Goal: Transaction & Acquisition: Purchase product/service

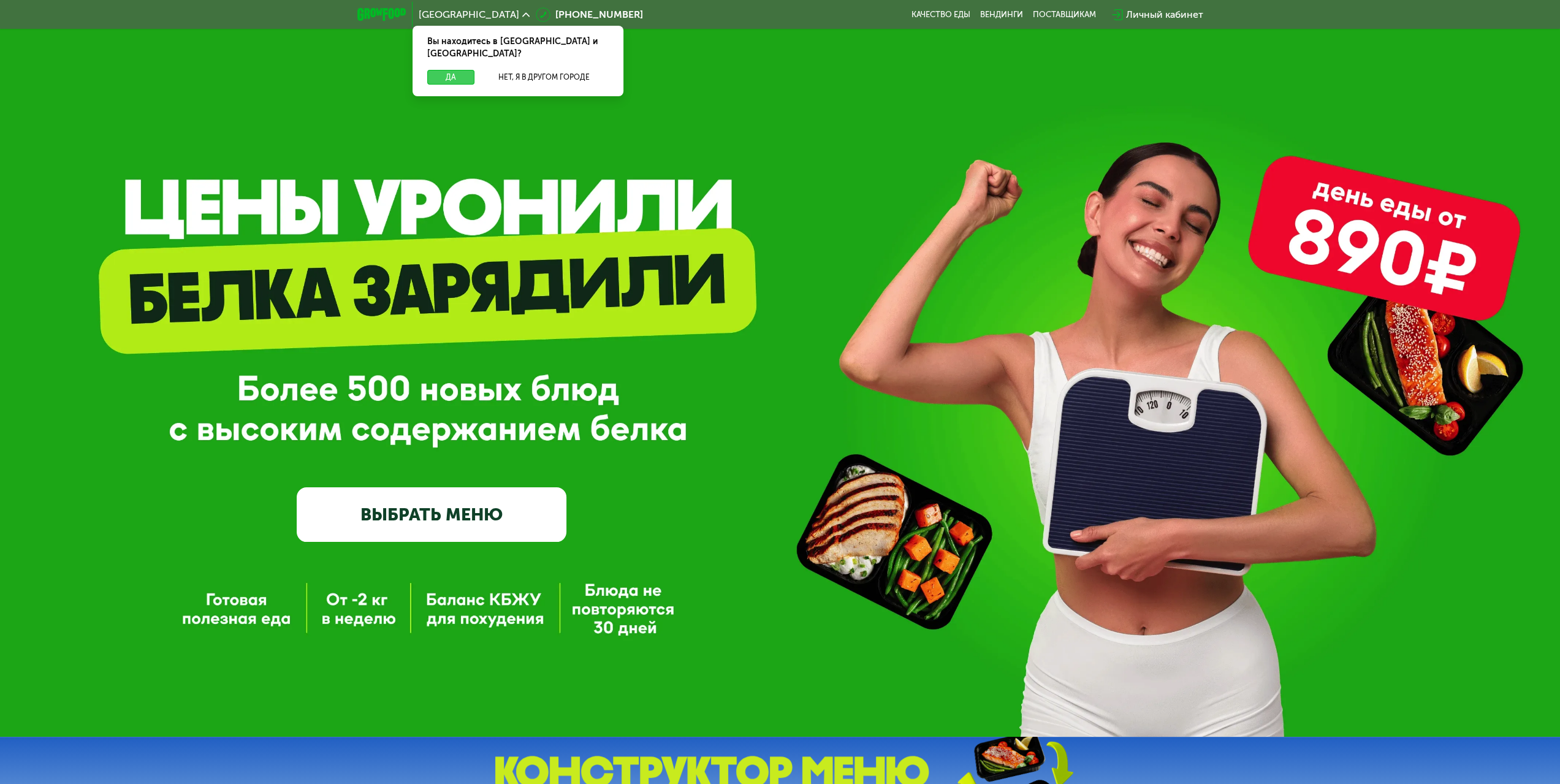
click at [444, 70] on button "Да" at bounding box center [450, 77] width 47 height 14
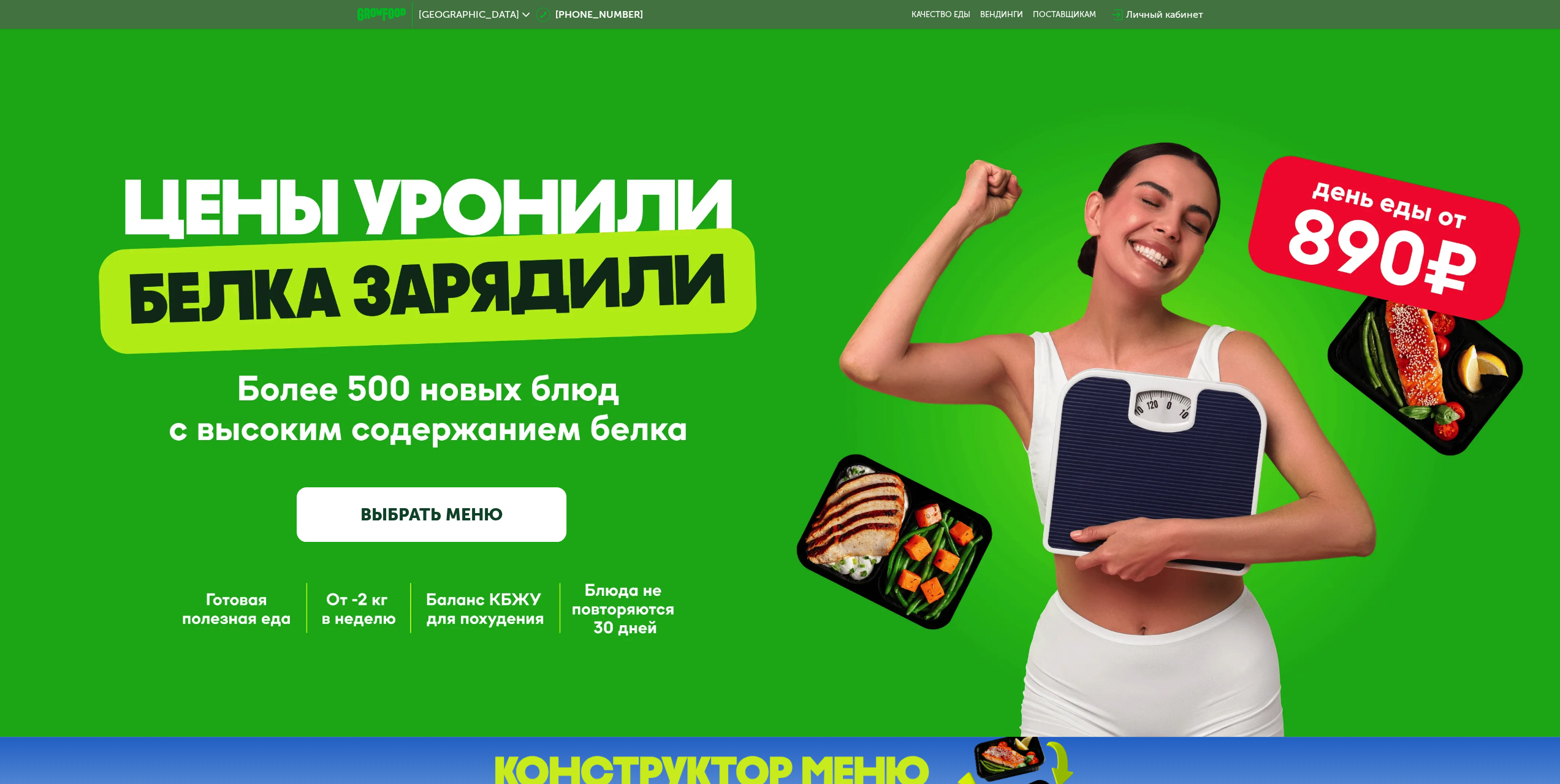
click at [447, 510] on link "ВЫБРАТЬ МЕНЮ" at bounding box center [431, 515] width 269 height 54
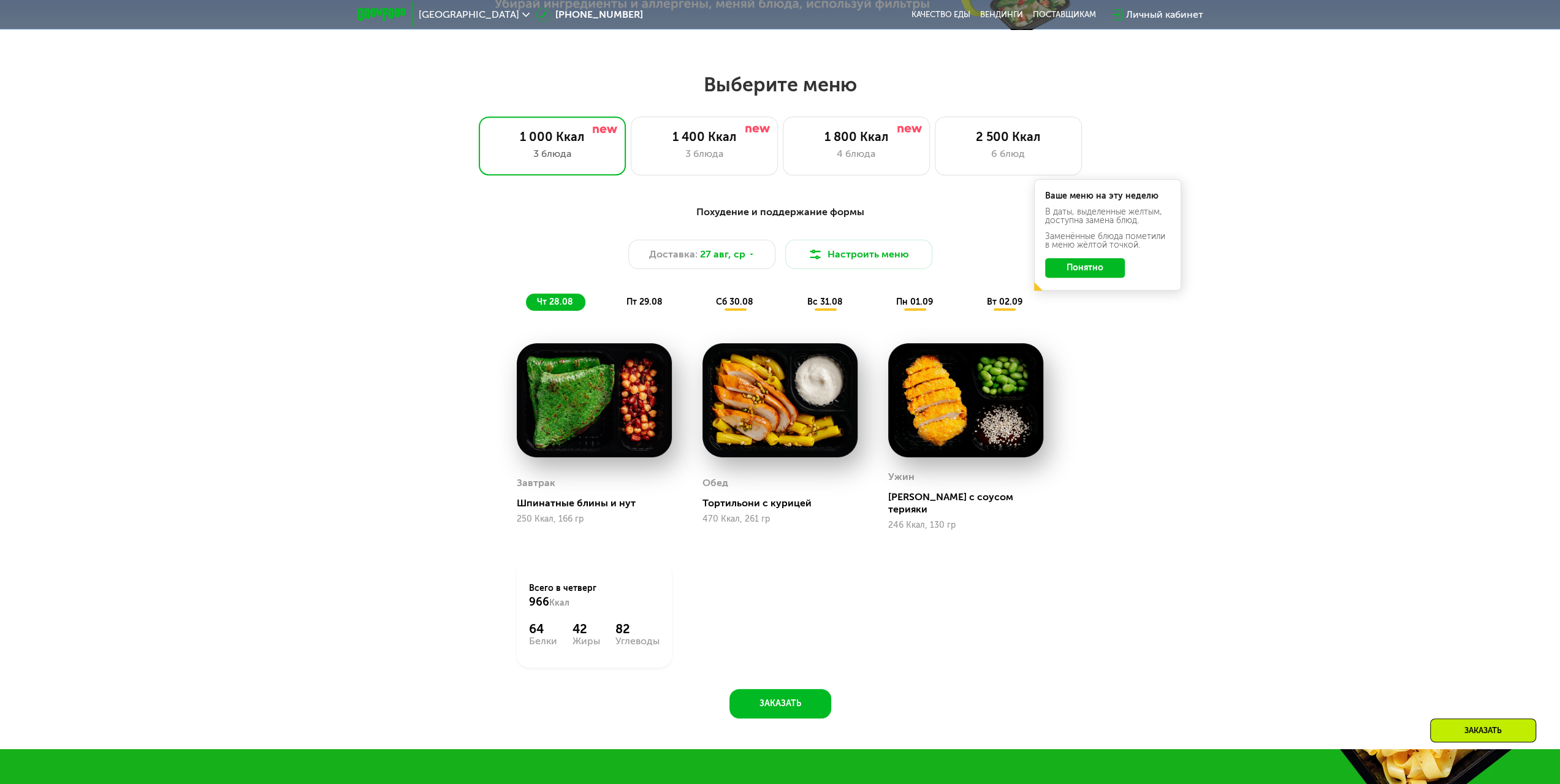
scroll to position [847, 0]
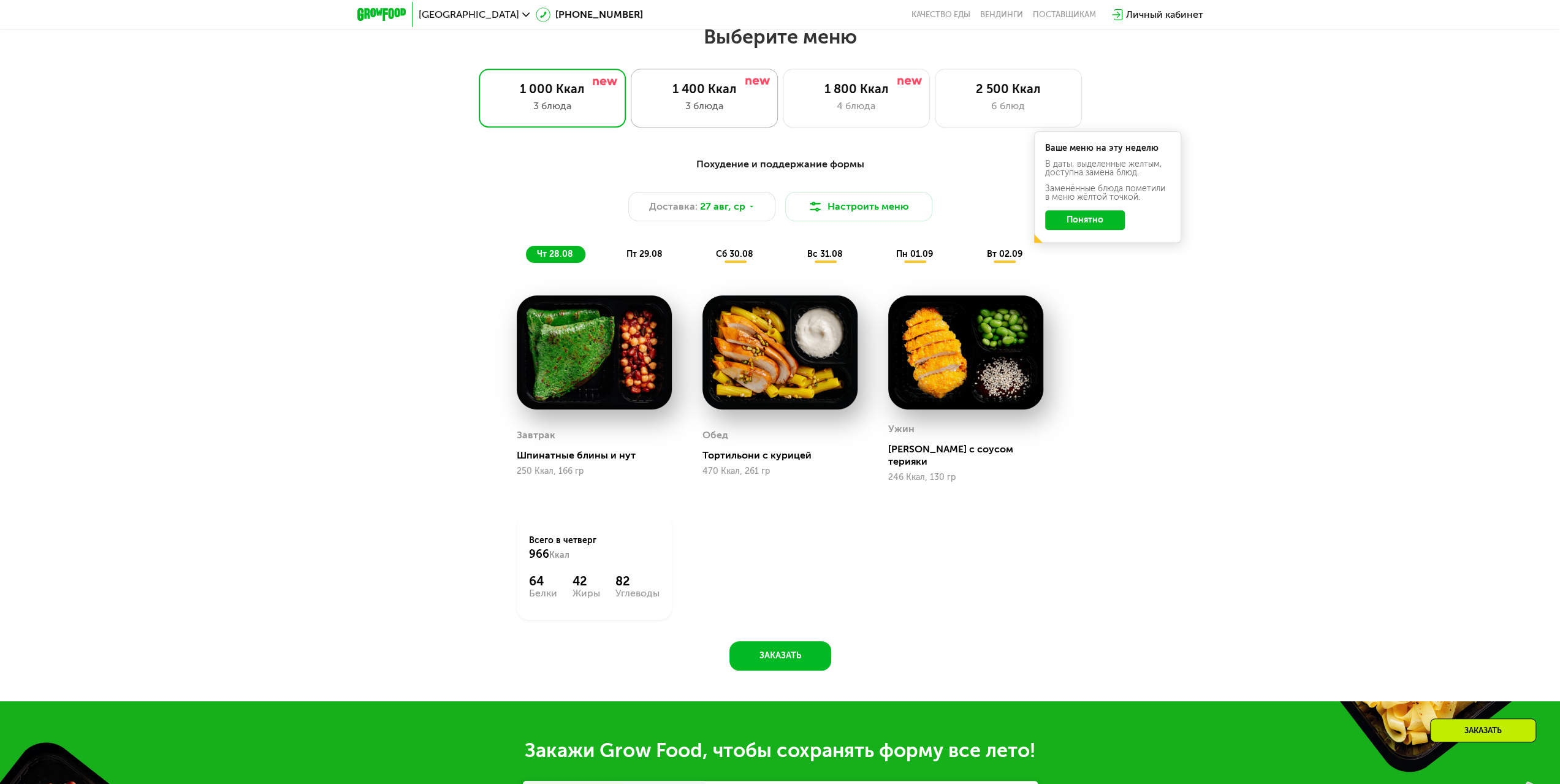
click at [678, 113] on div "3 блюда" at bounding box center [704, 106] width 121 height 14
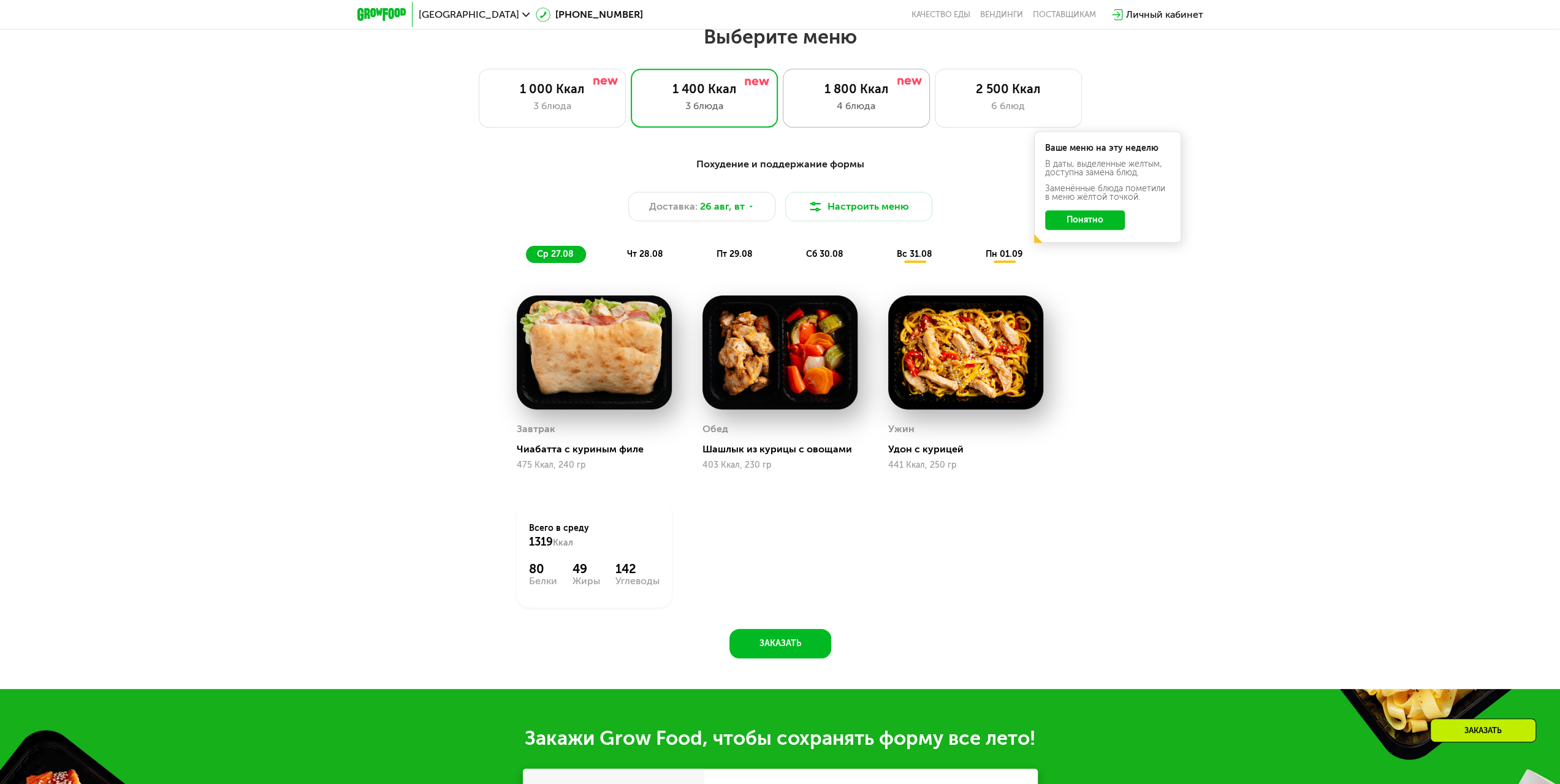
click at [935, 127] on div "1 800 Ккал 4 блюда" at bounding box center [1008, 98] width 147 height 59
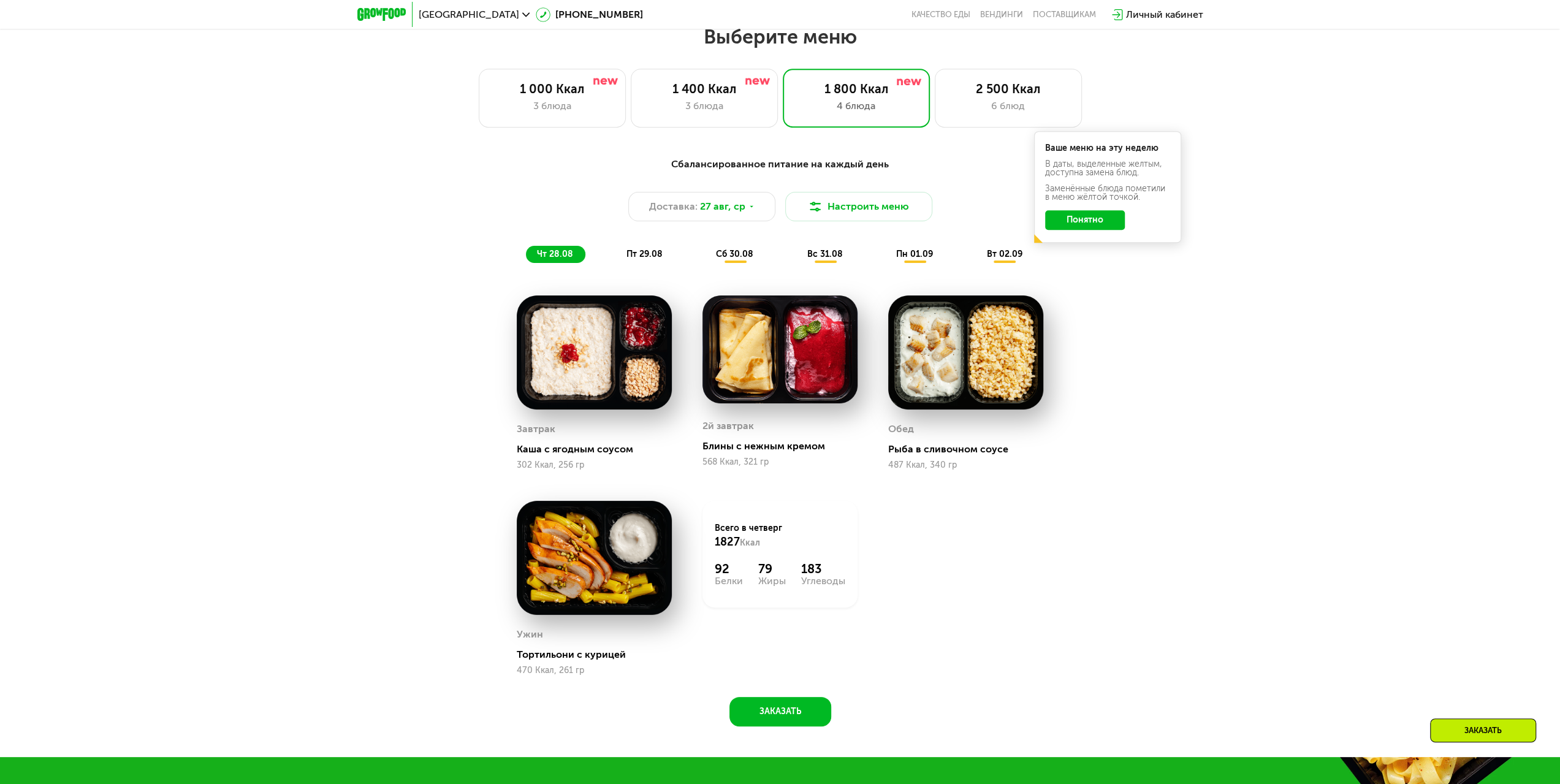
click at [1094, 230] on button "Понятно" at bounding box center [1085, 221] width 80 height 20
click at [650, 260] on span "пт 29.08" at bounding box center [645, 254] width 36 height 11
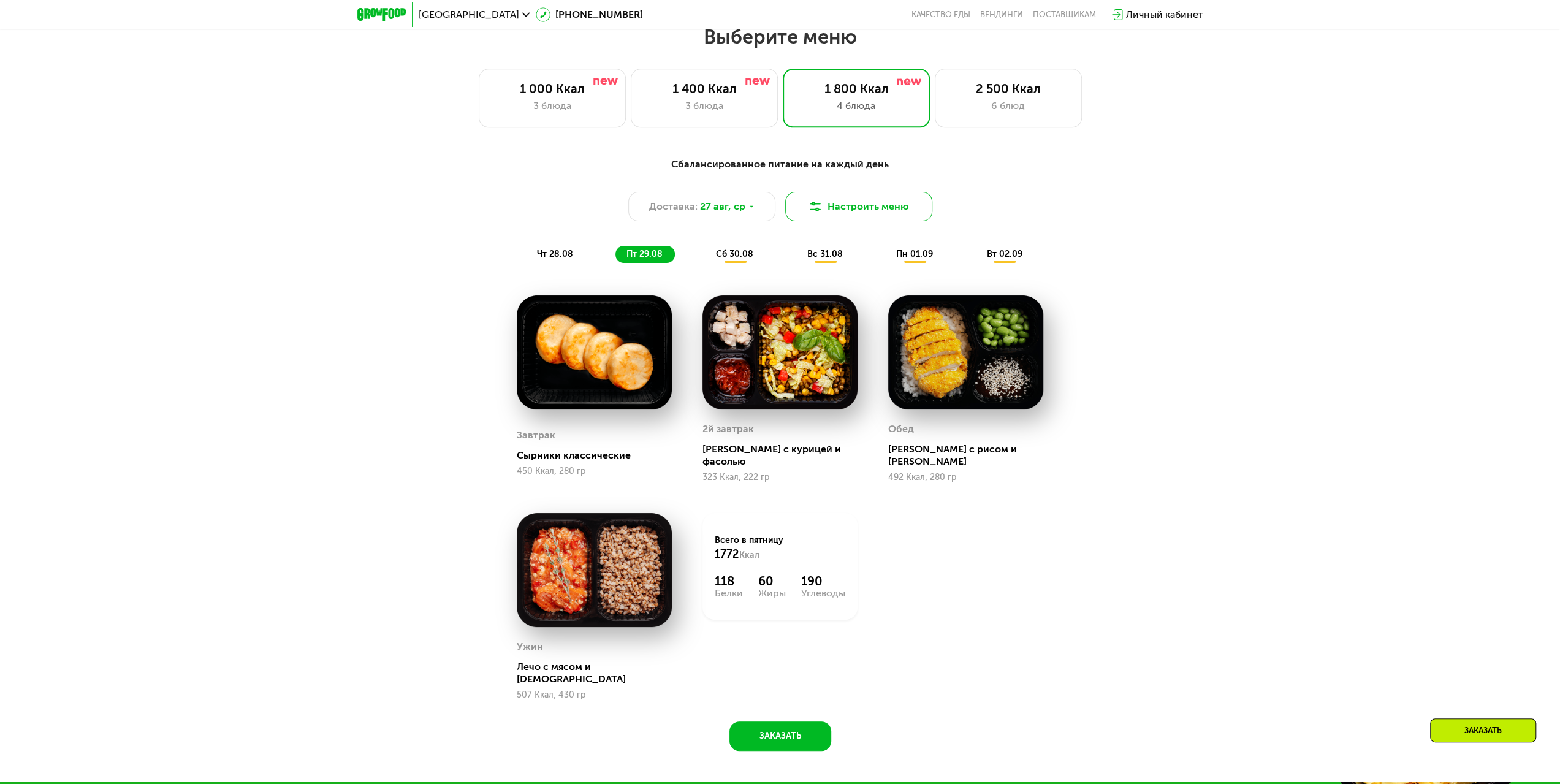
click at [833, 213] on button "Настроить меню" at bounding box center [858, 206] width 147 height 30
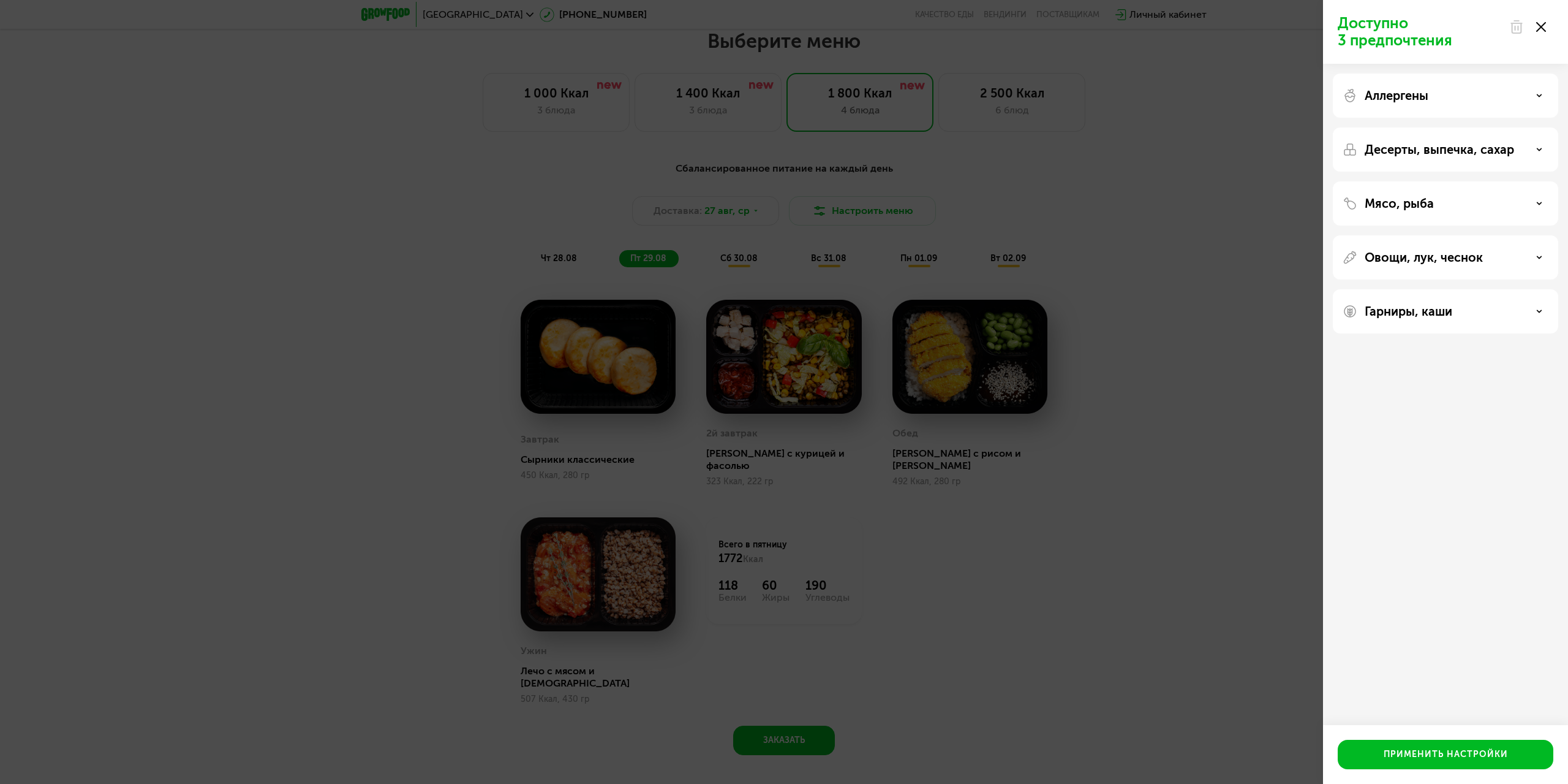
click at [1542, 19] on div at bounding box center [1527, 26] width 52 height 24
click at [1543, 22] on icon at bounding box center [1541, 26] width 10 height 10
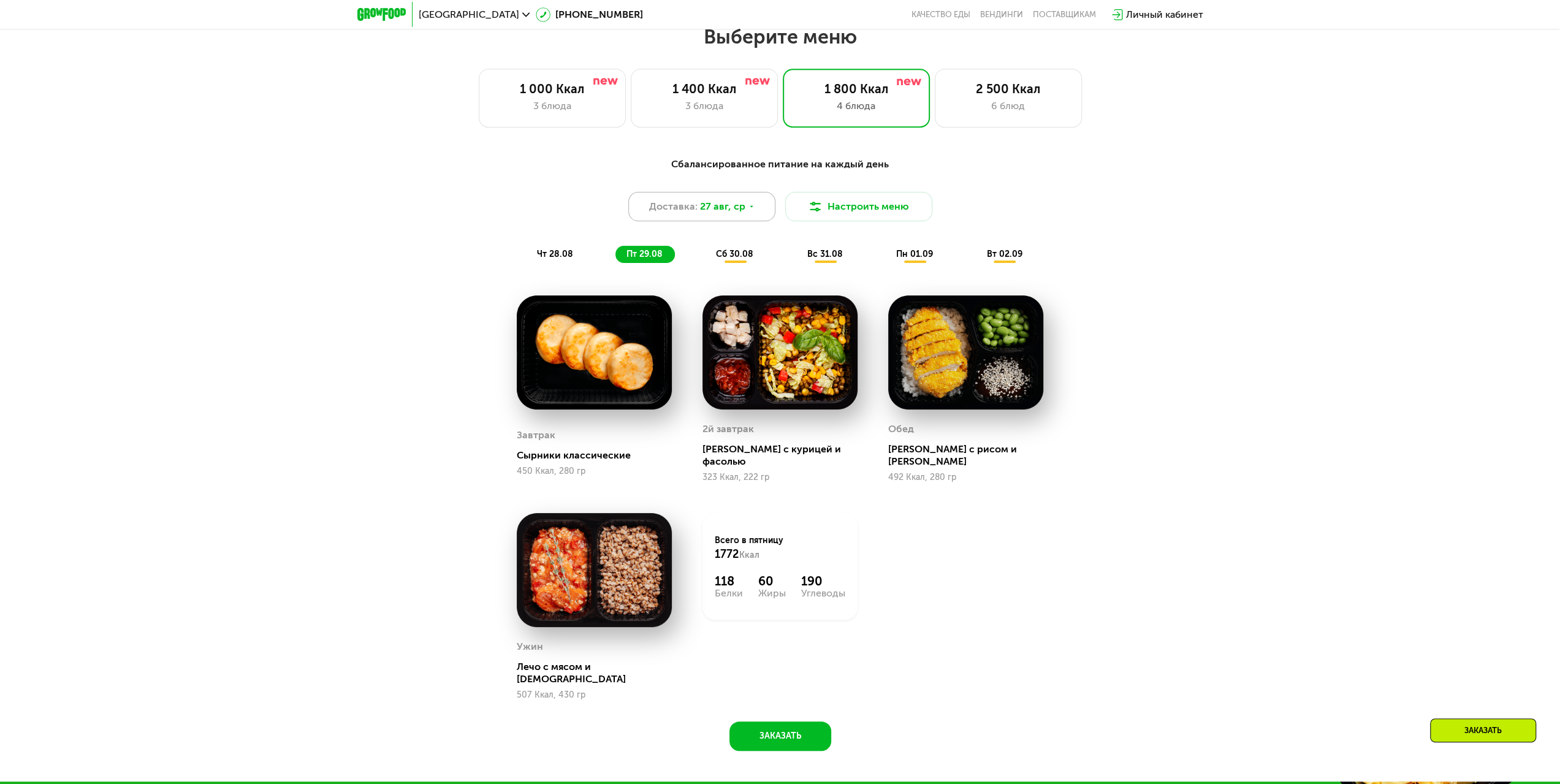
click at [723, 214] on span "27 авг, ср" at bounding box center [723, 206] width 45 height 14
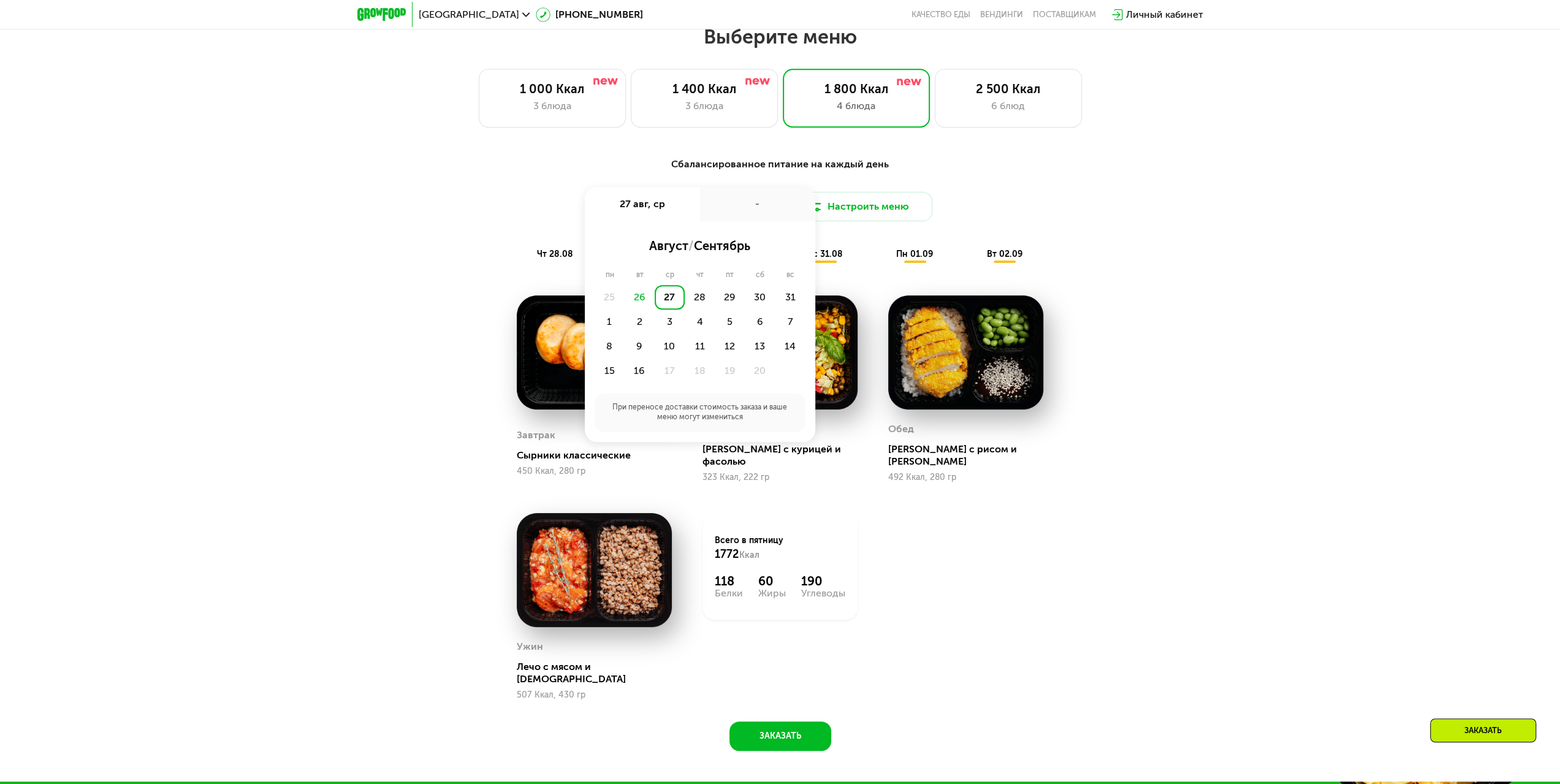
click at [723, 217] on div "-" at bounding box center [757, 204] width 115 height 34
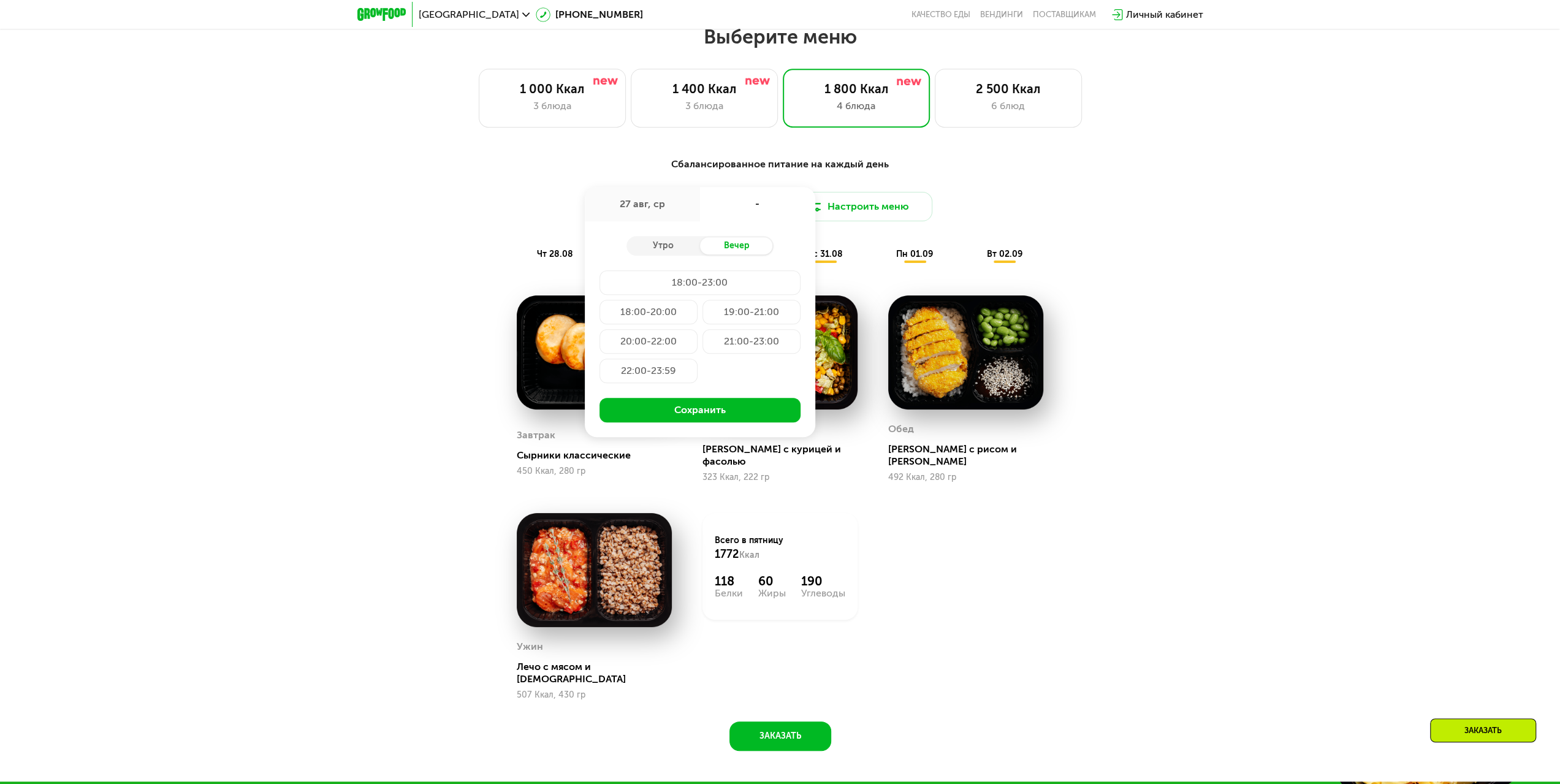
click at [1162, 246] on div "Сбалансированное питание на каждый день Доставка: [DATE] авг, ср - Утро Вечер 1…" at bounding box center [780, 461] width 1560 height 642
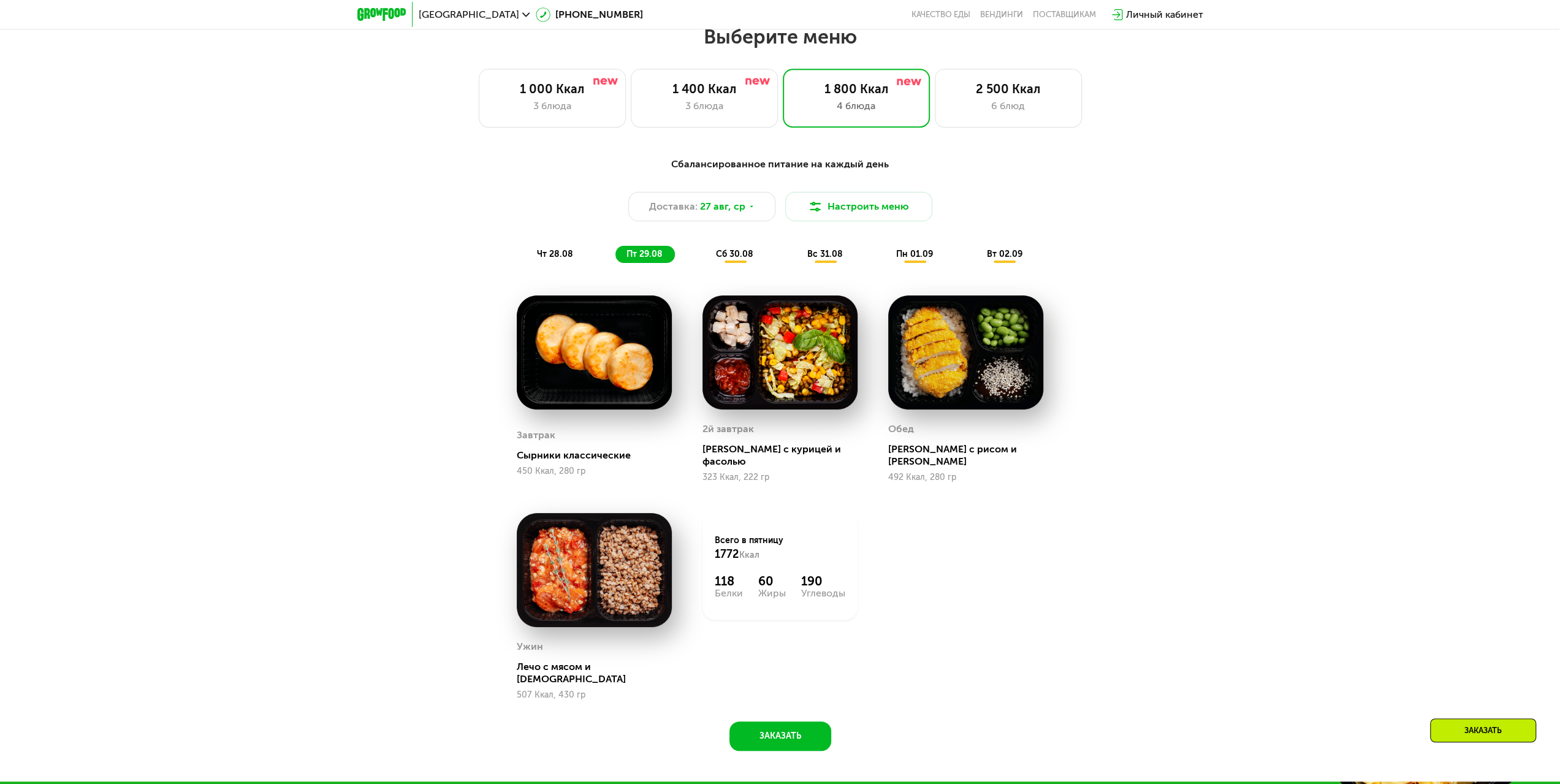
click at [738, 260] on span "сб 30.08" at bounding box center [734, 254] width 37 height 11
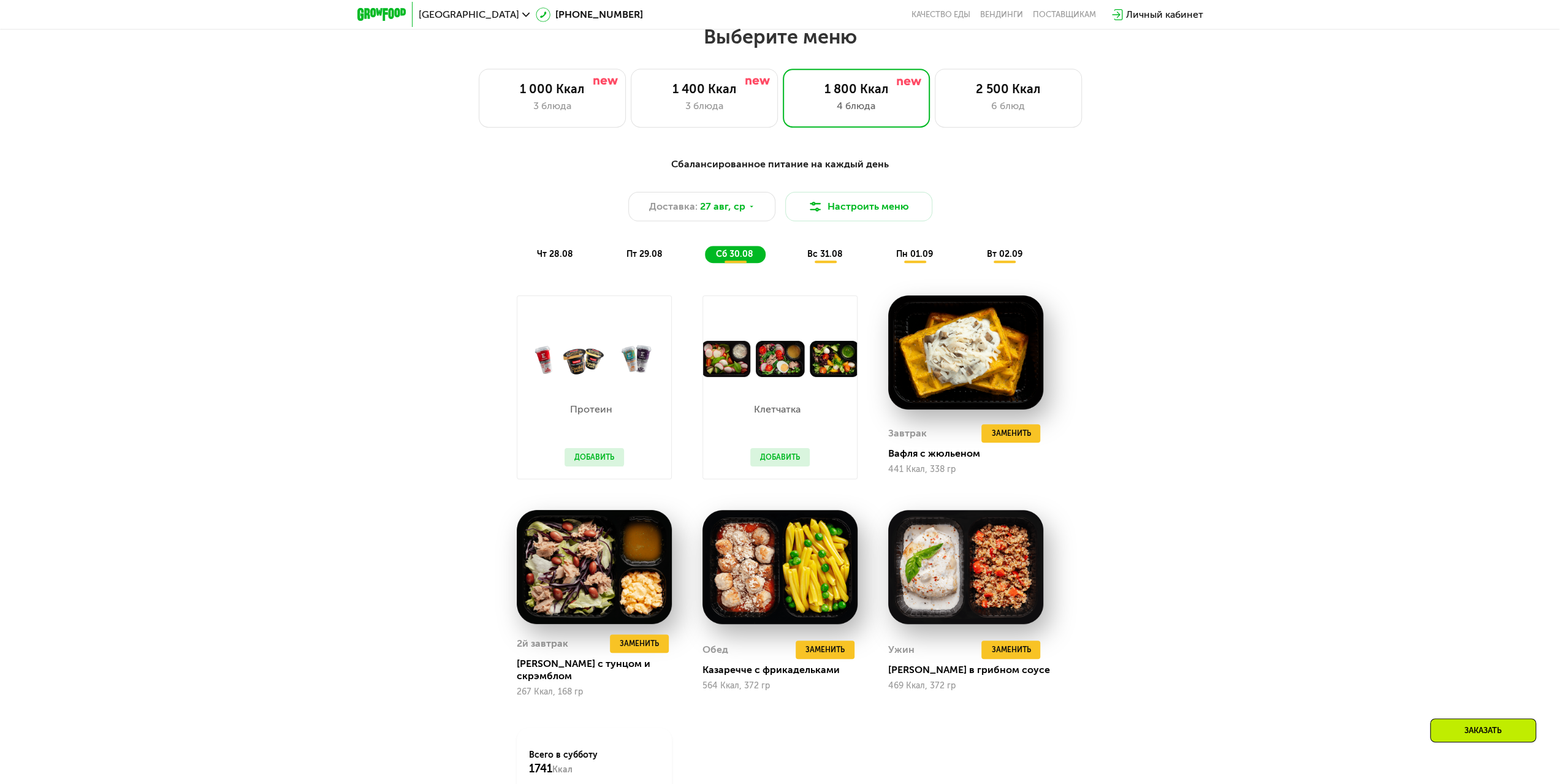
click at [652, 260] on span "пт 29.08" at bounding box center [645, 254] width 36 height 11
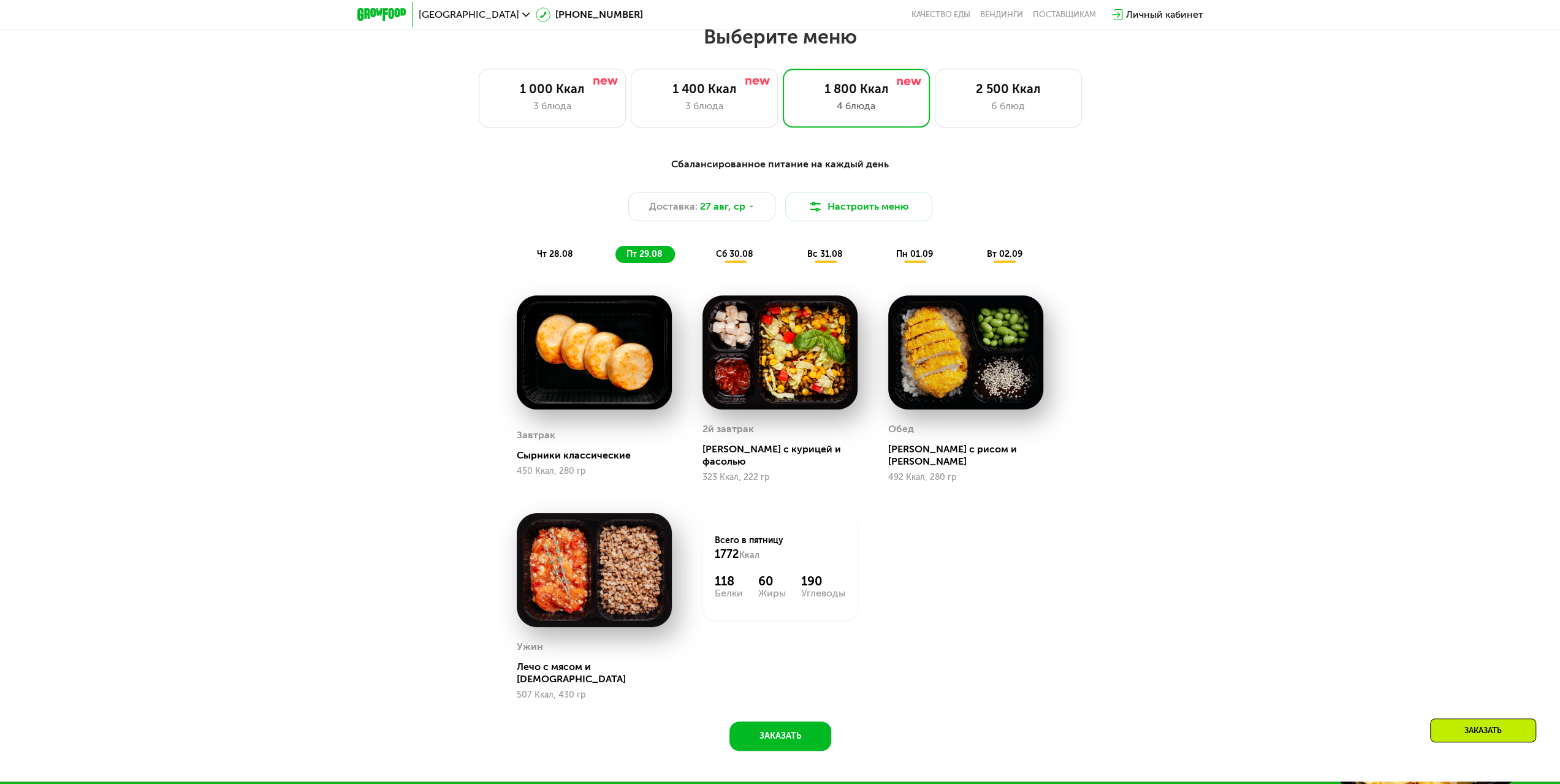
click at [563, 257] on span "чт 28.08" at bounding box center [555, 254] width 36 height 11
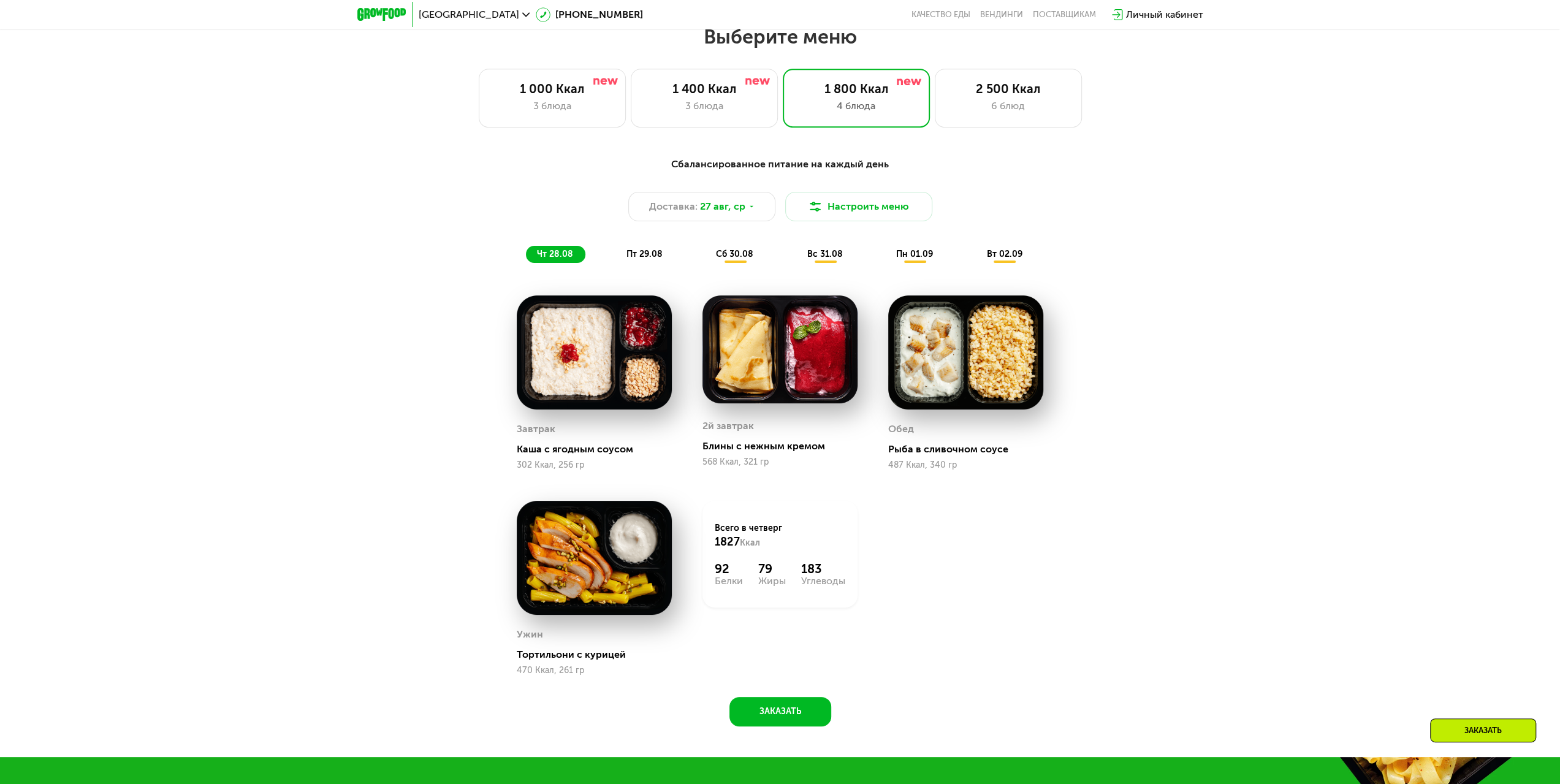
click at [830, 260] on span "вс 31.08" at bounding box center [825, 254] width 35 height 11
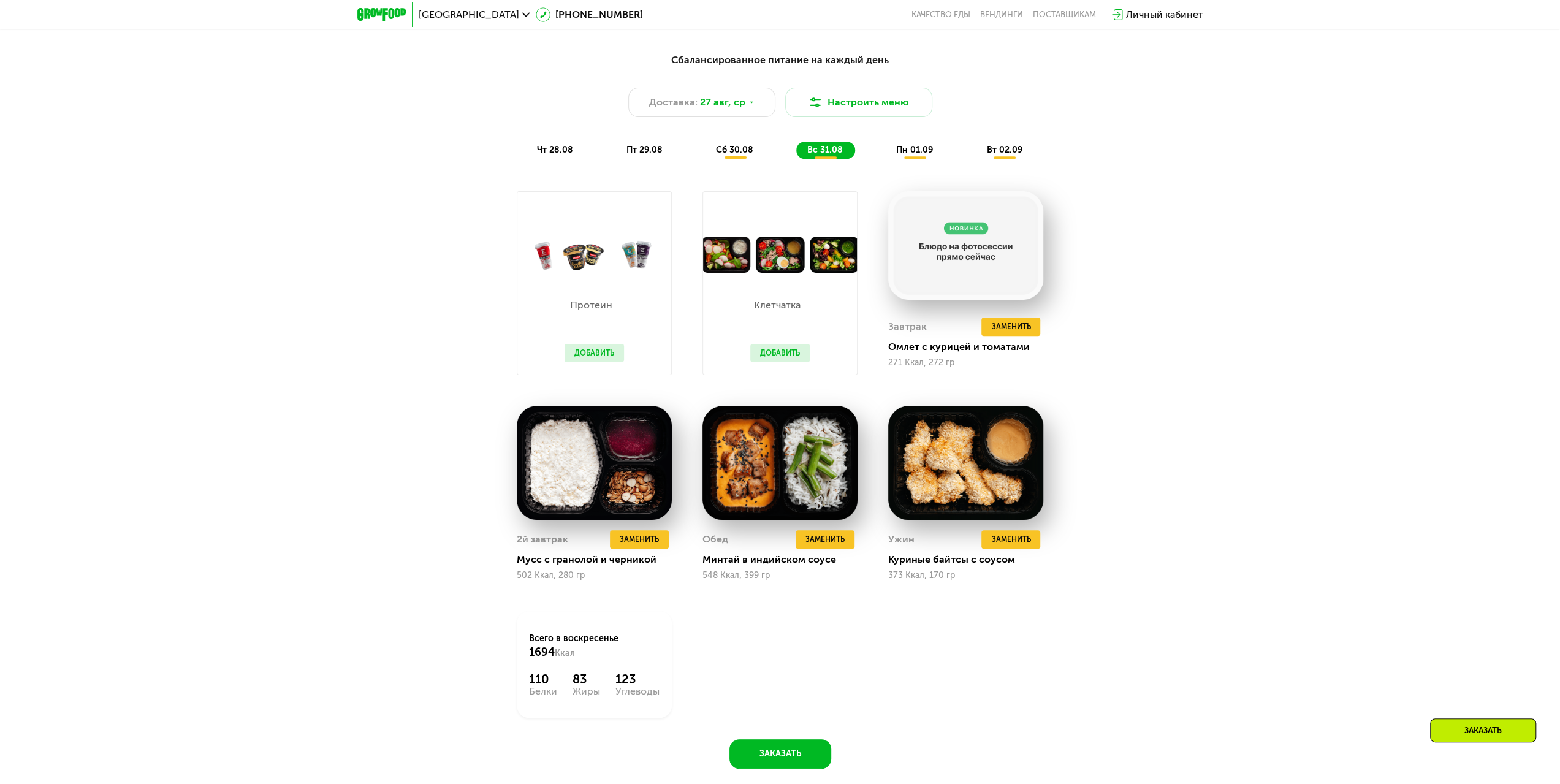
scroll to position [969, 0]
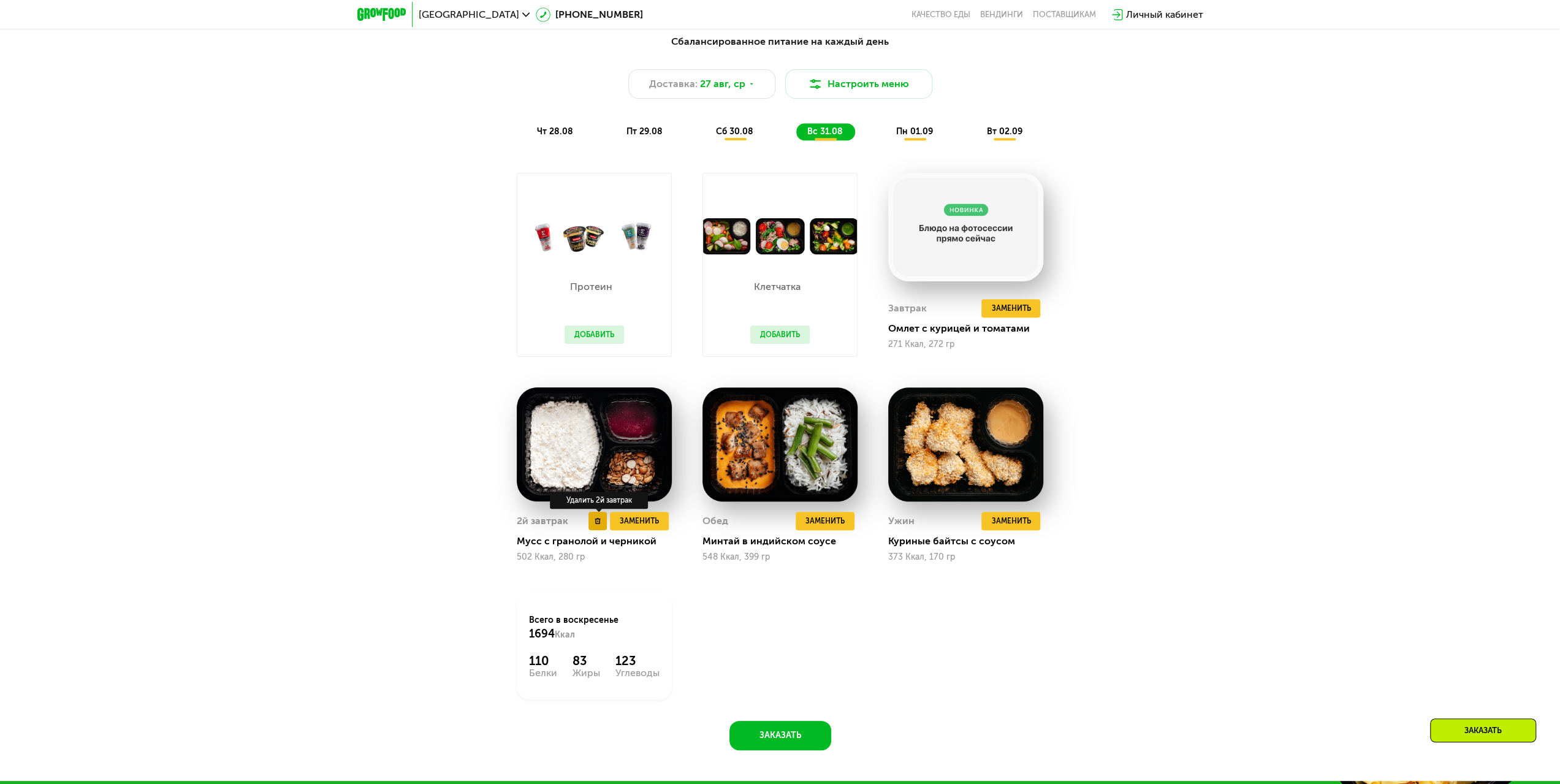
click at [596, 524] on icon at bounding box center [598, 521] width 6 height 6
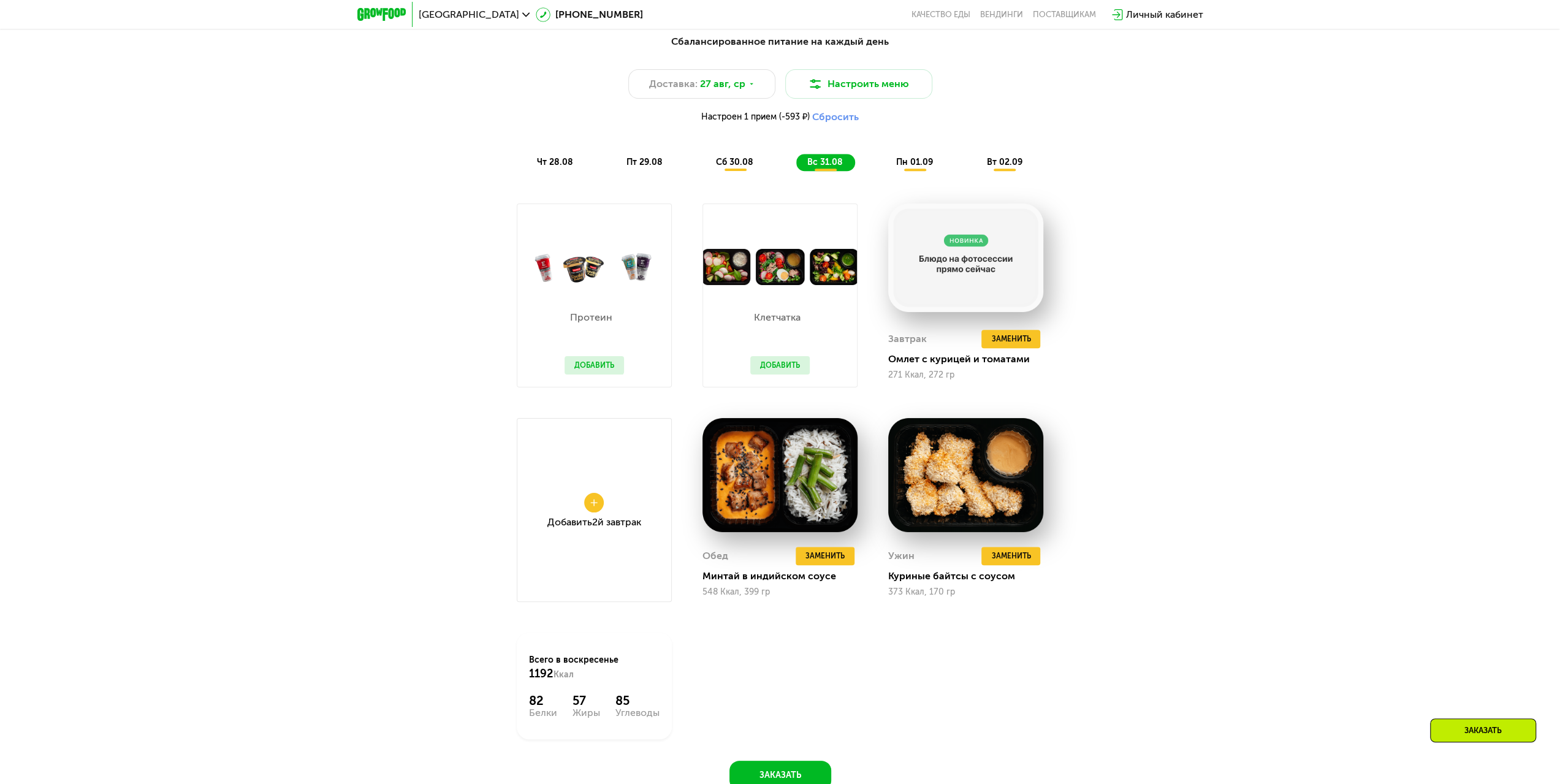
click at [612, 514] on div "Добавить 2й завтрак" at bounding box center [594, 509] width 156 height 184
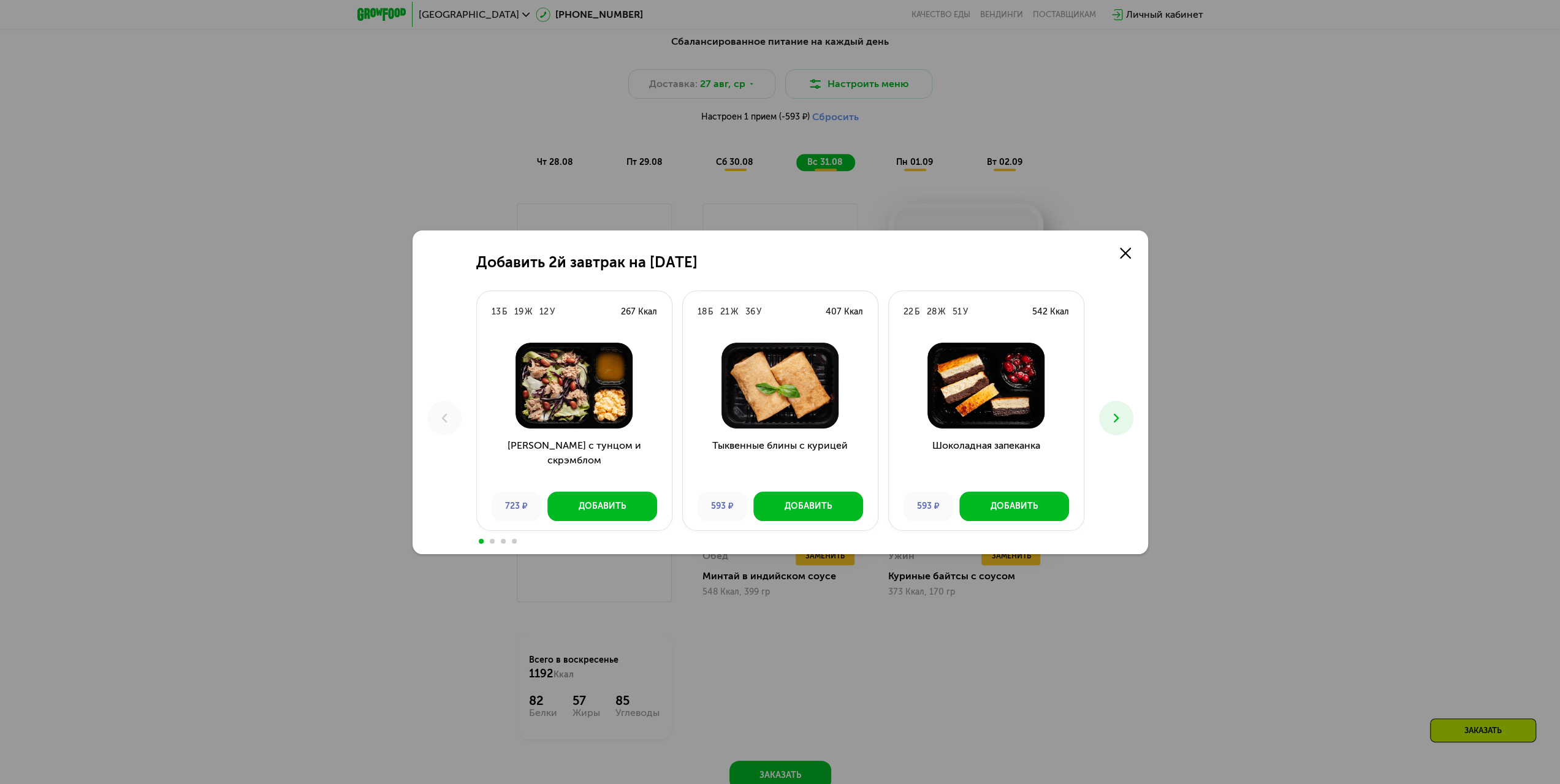
click at [1115, 418] on icon at bounding box center [1116, 418] width 14 height 14
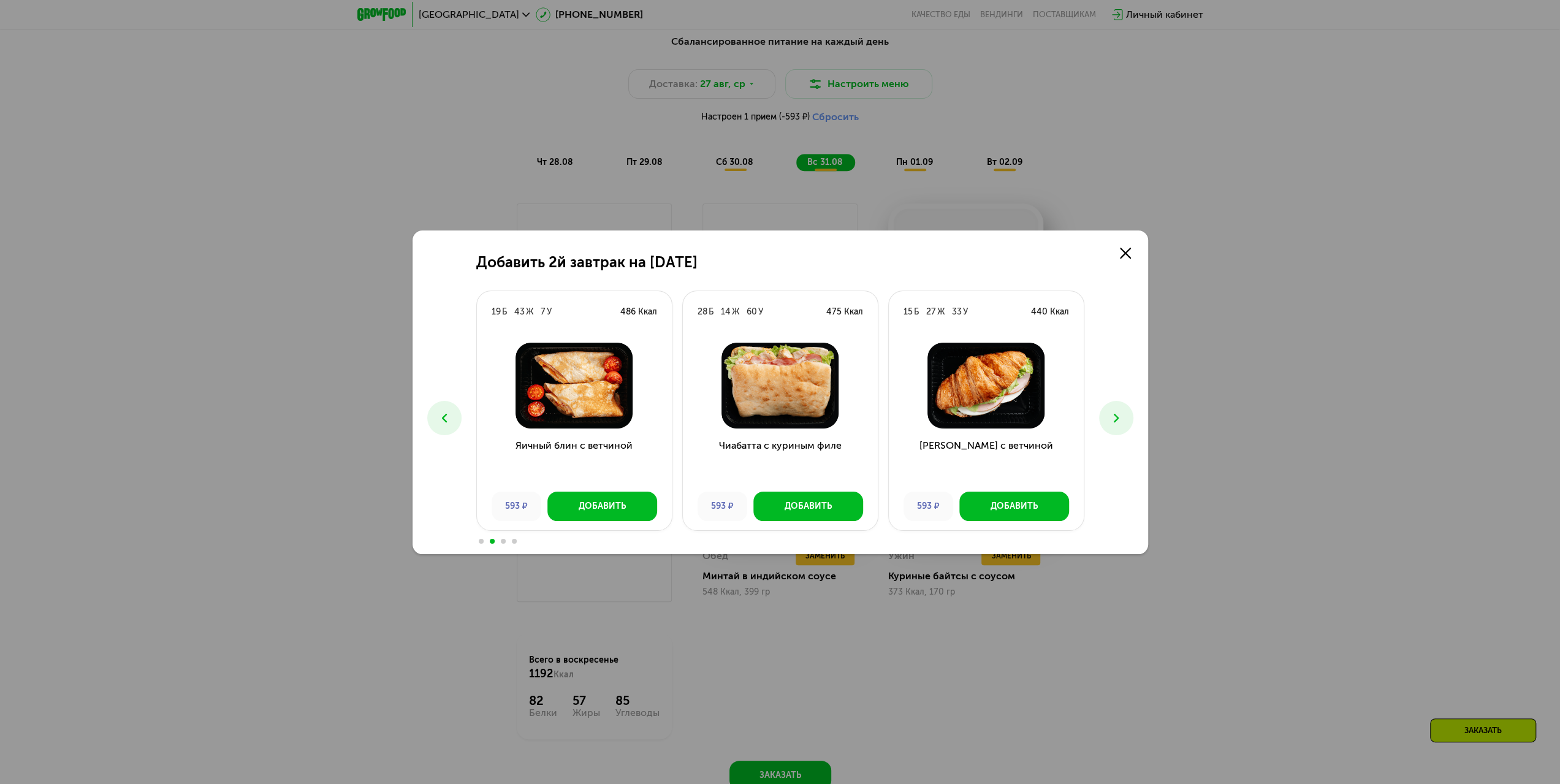
click at [1115, 418] on icon at bounding box center [1116, 418] width 14 height 14
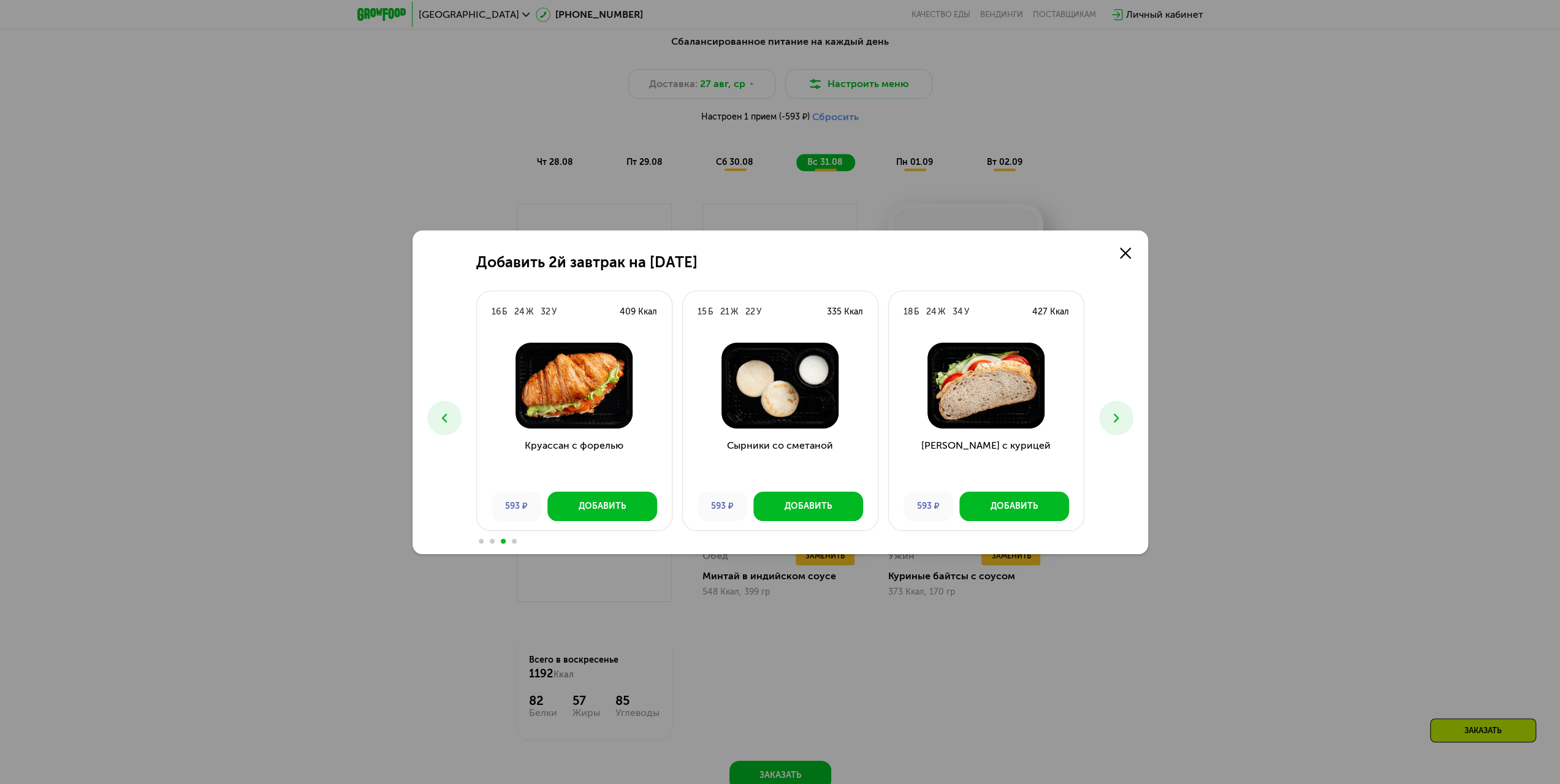
click at [1115, 418] on icon at bounding box center [1116, 418] width 14 height 14
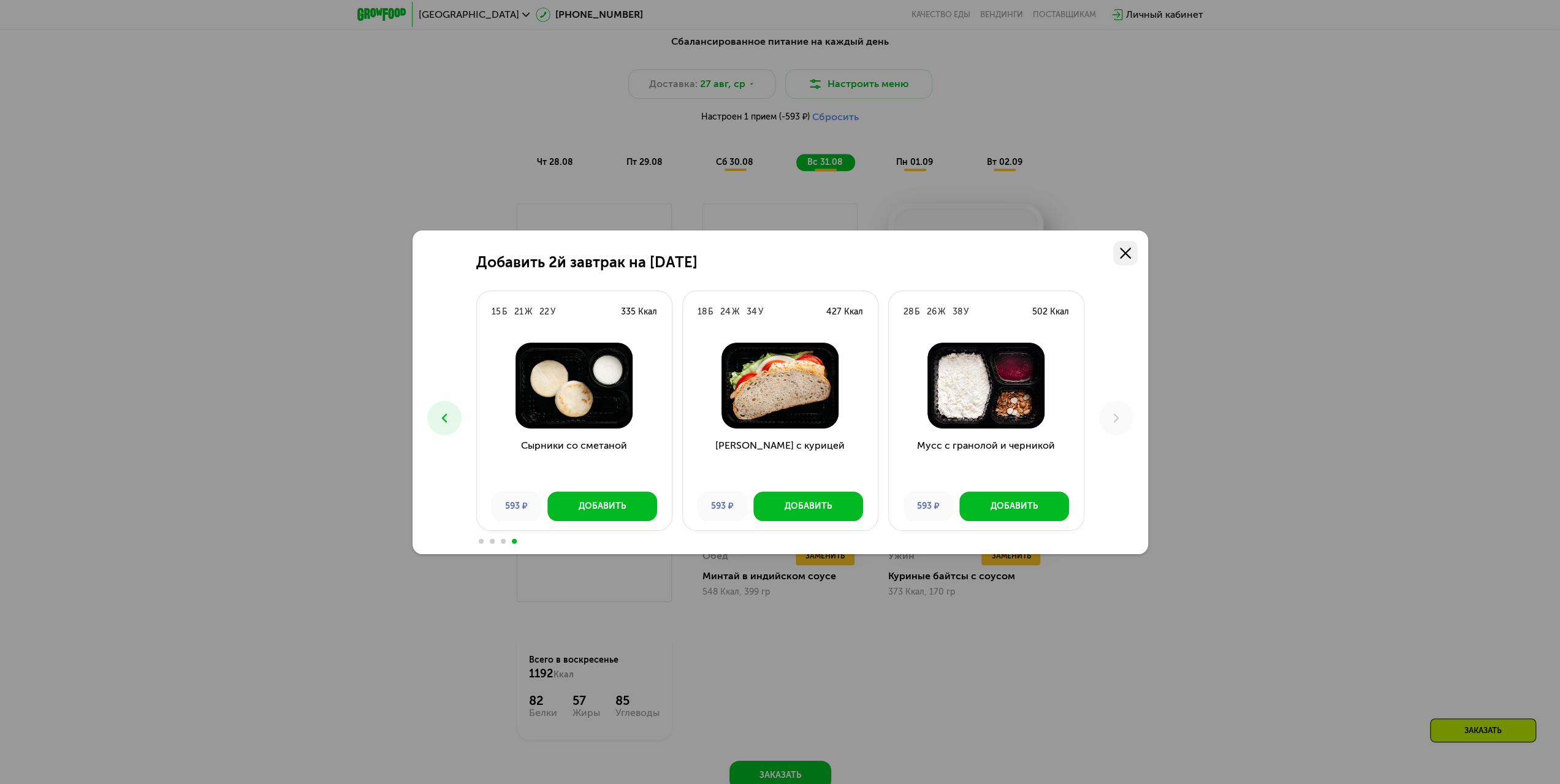
click at [1122, 250] on use at bounding box center [1126, 253] width 11 height 11
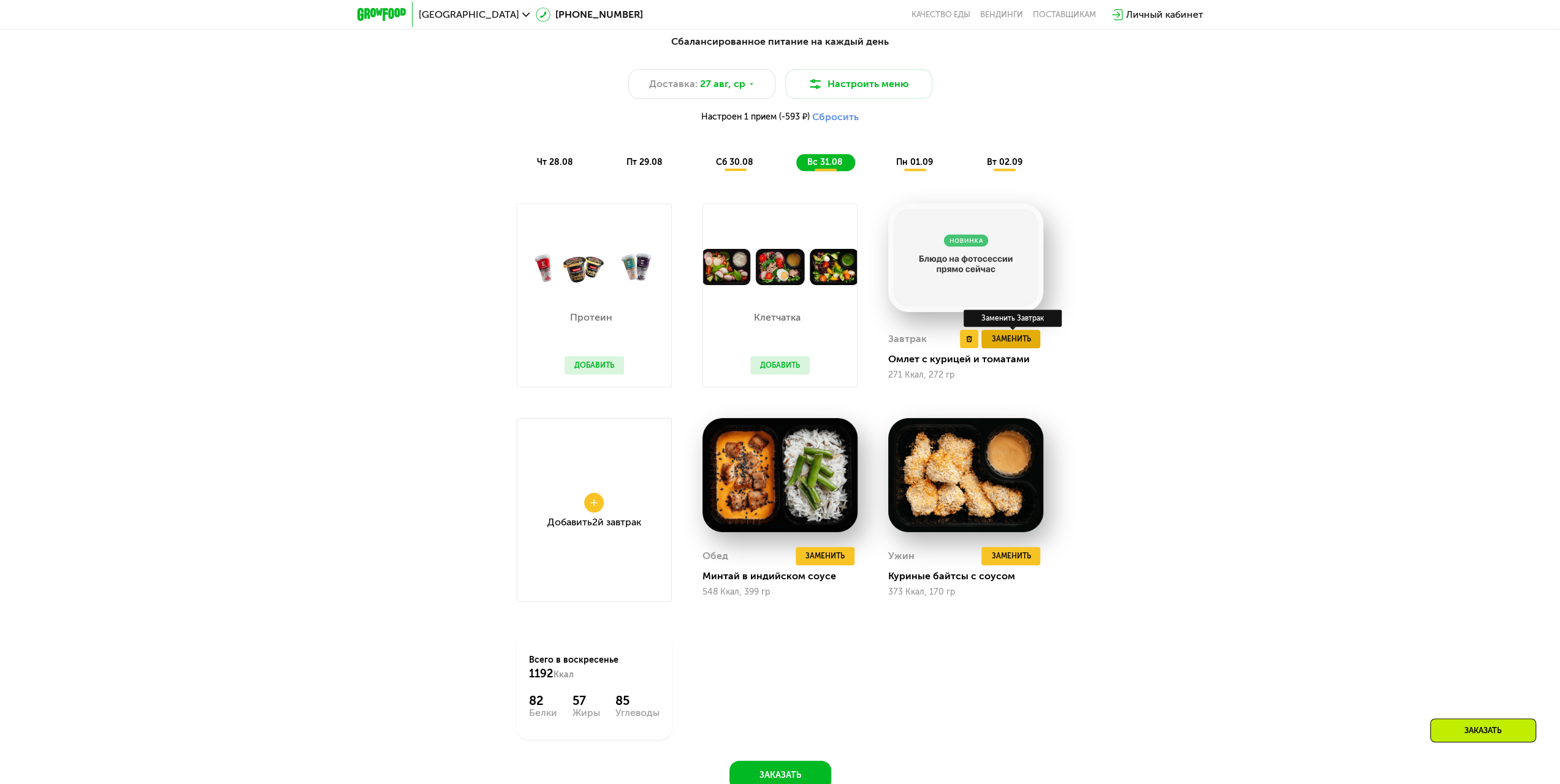
click at [1011, 344] on span "Заменить" at bounding box center [1010, 339] width 39 height 13
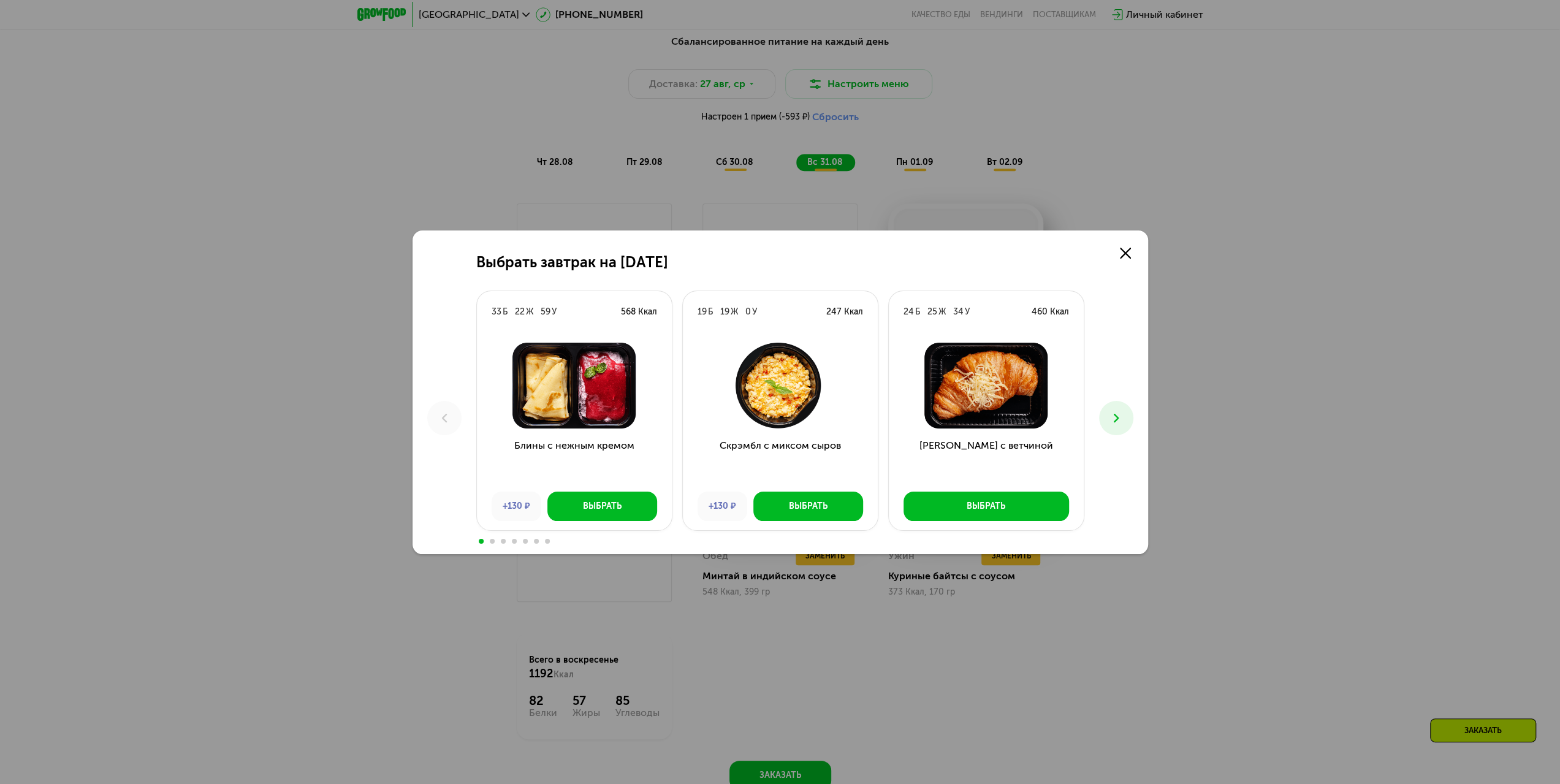
click at [1118, 418] on use at bounding box center [1115, 417] width 5 height 8
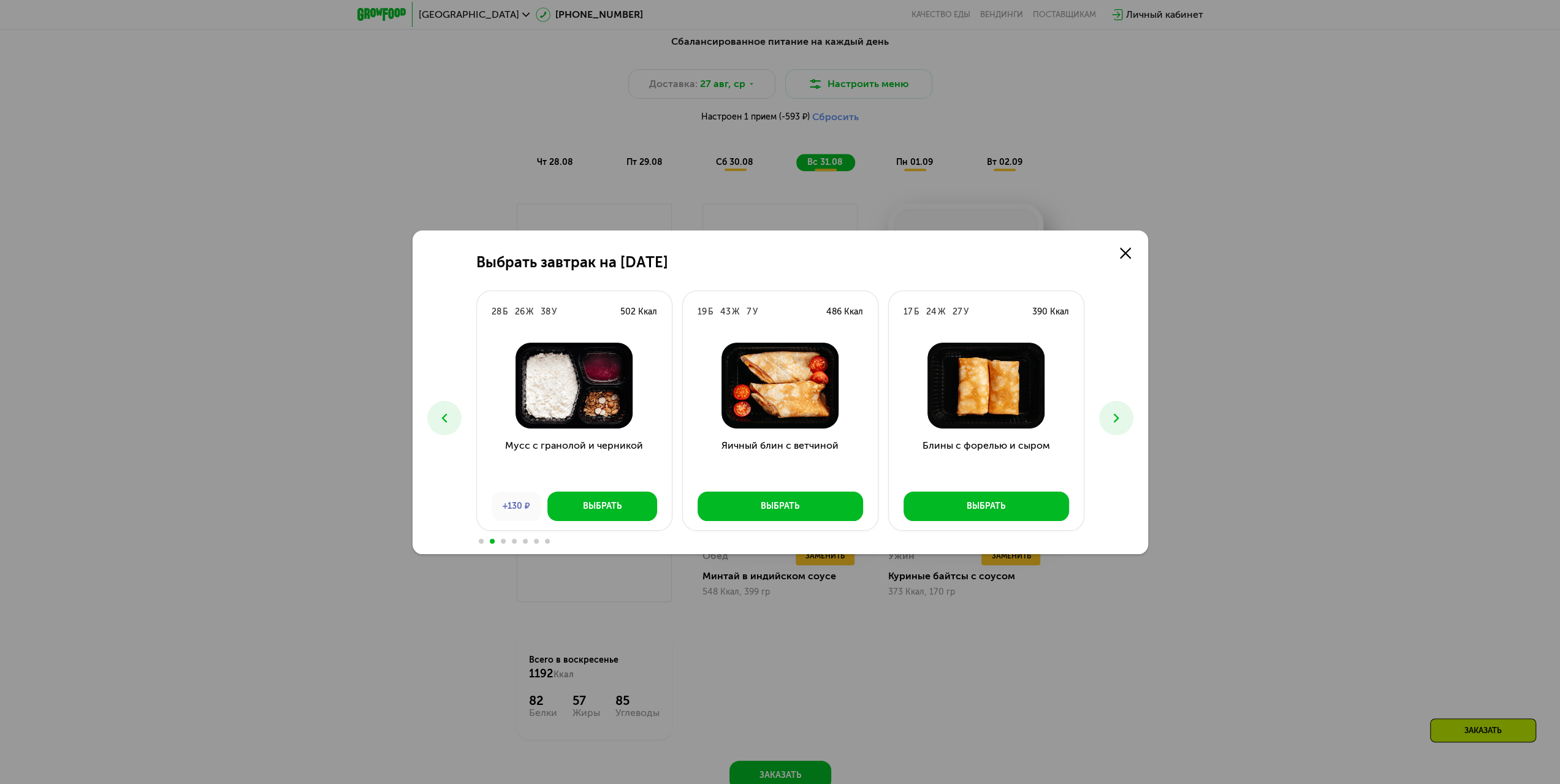
click at [1118, 417] on icon at bounding box center [1116, 418] width 14 height 14
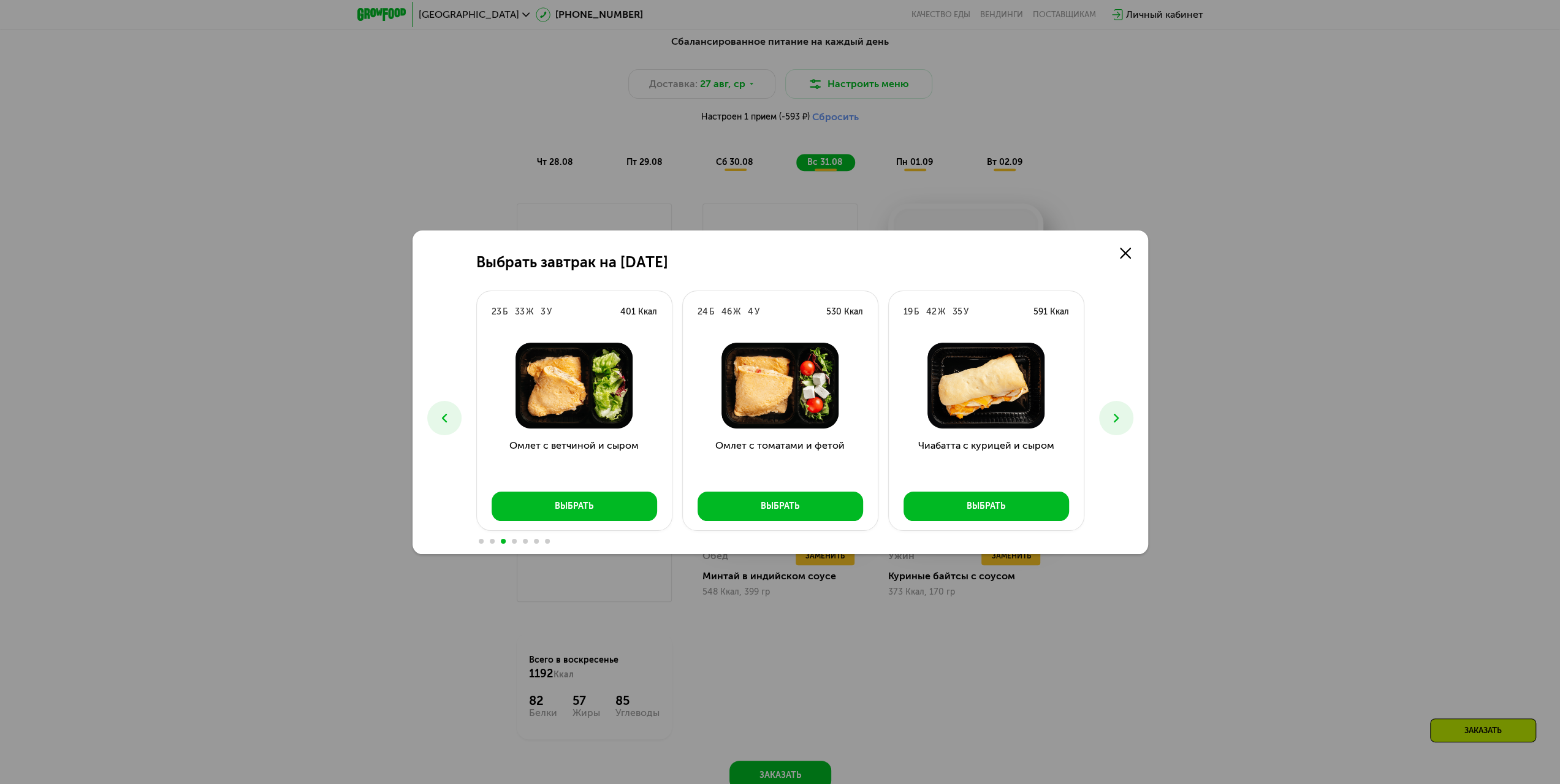
click at [1118, 417] on icon at bounding box center [1116, 418] width 14 height 14
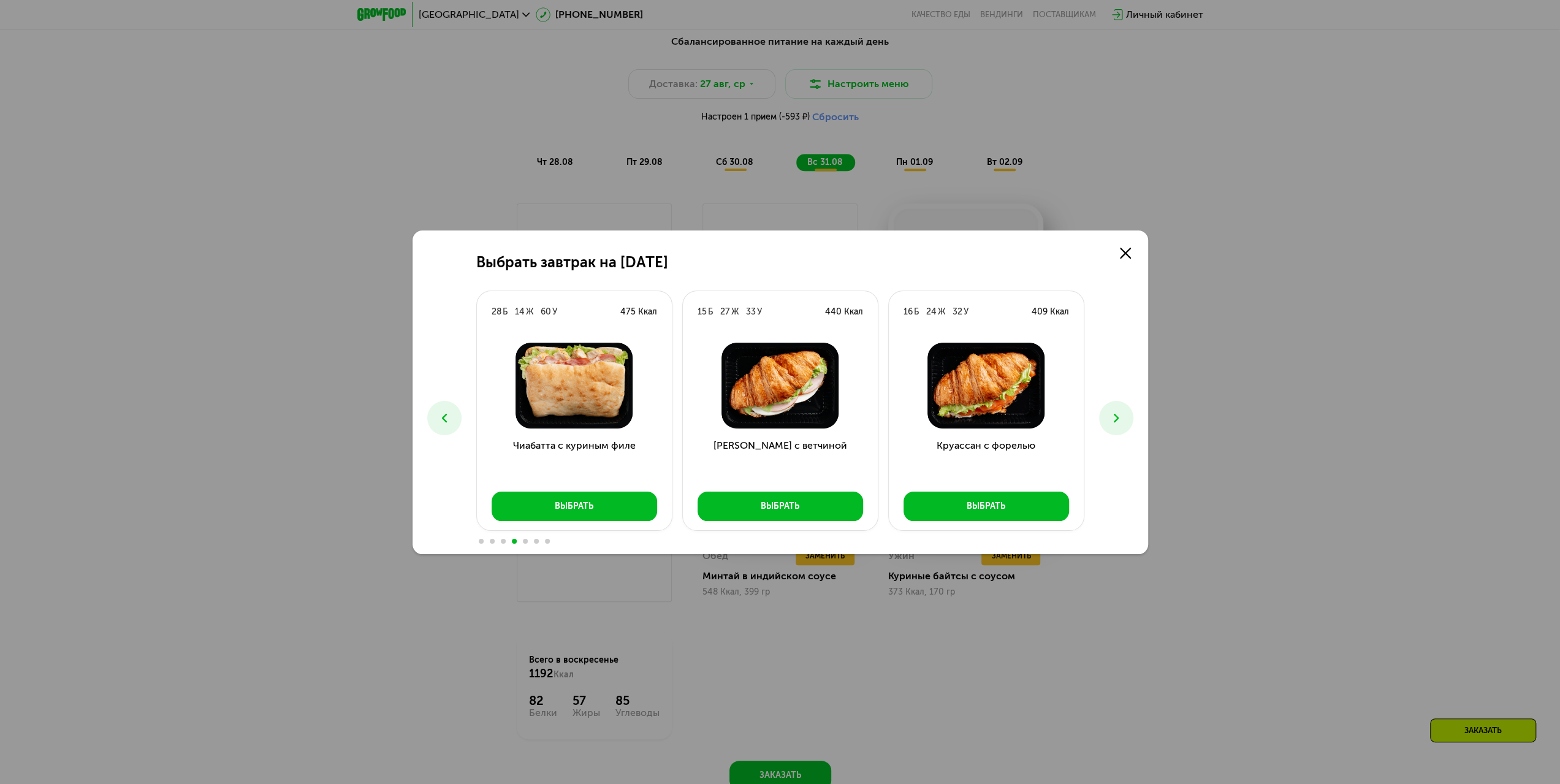
click at [1118, 417] on icon at bounding box center [1116, 418] width 14 height 14
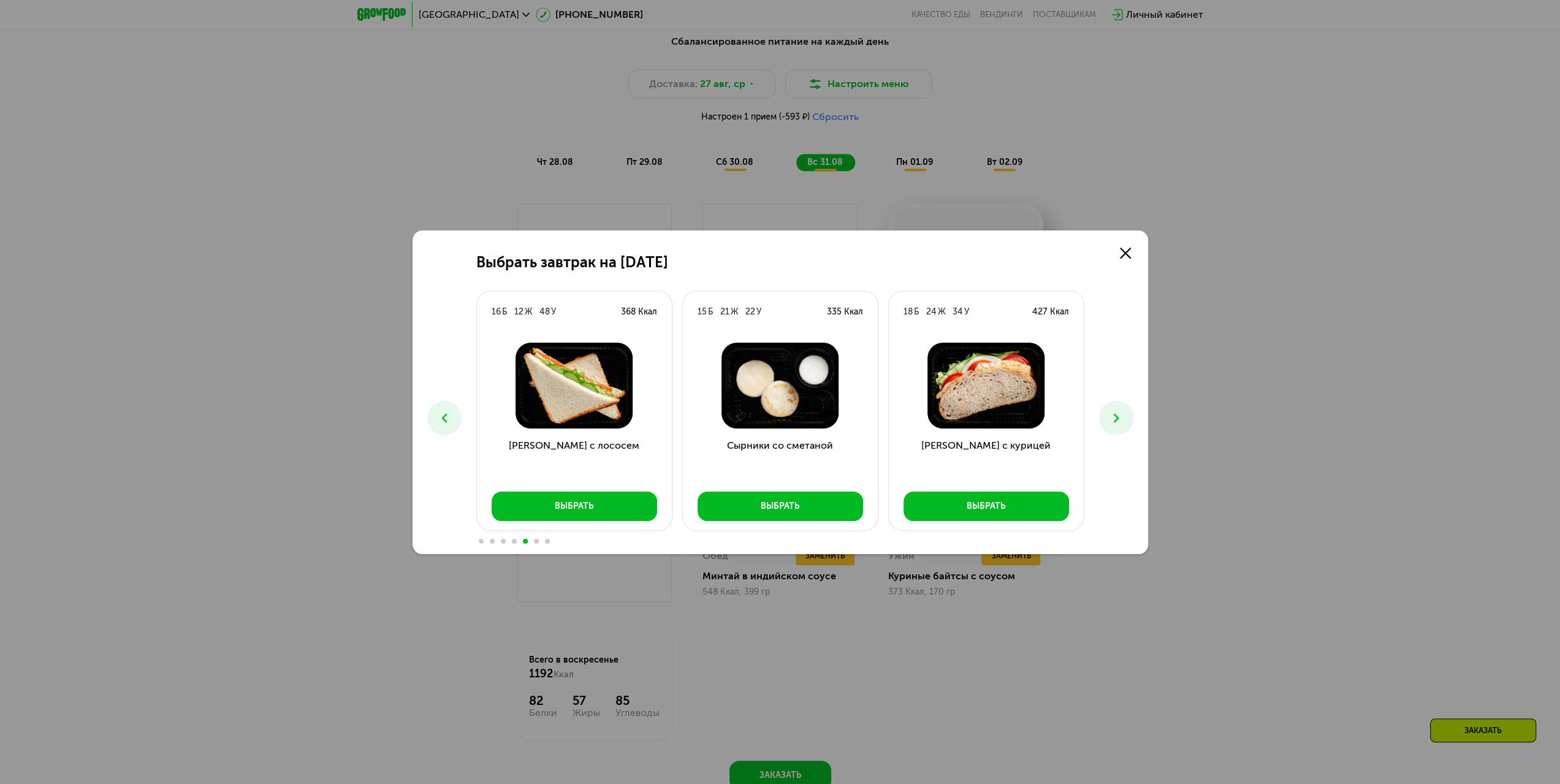
click at [1118, 417] on icon at bounding box center [1116, 418] width 14 height 14
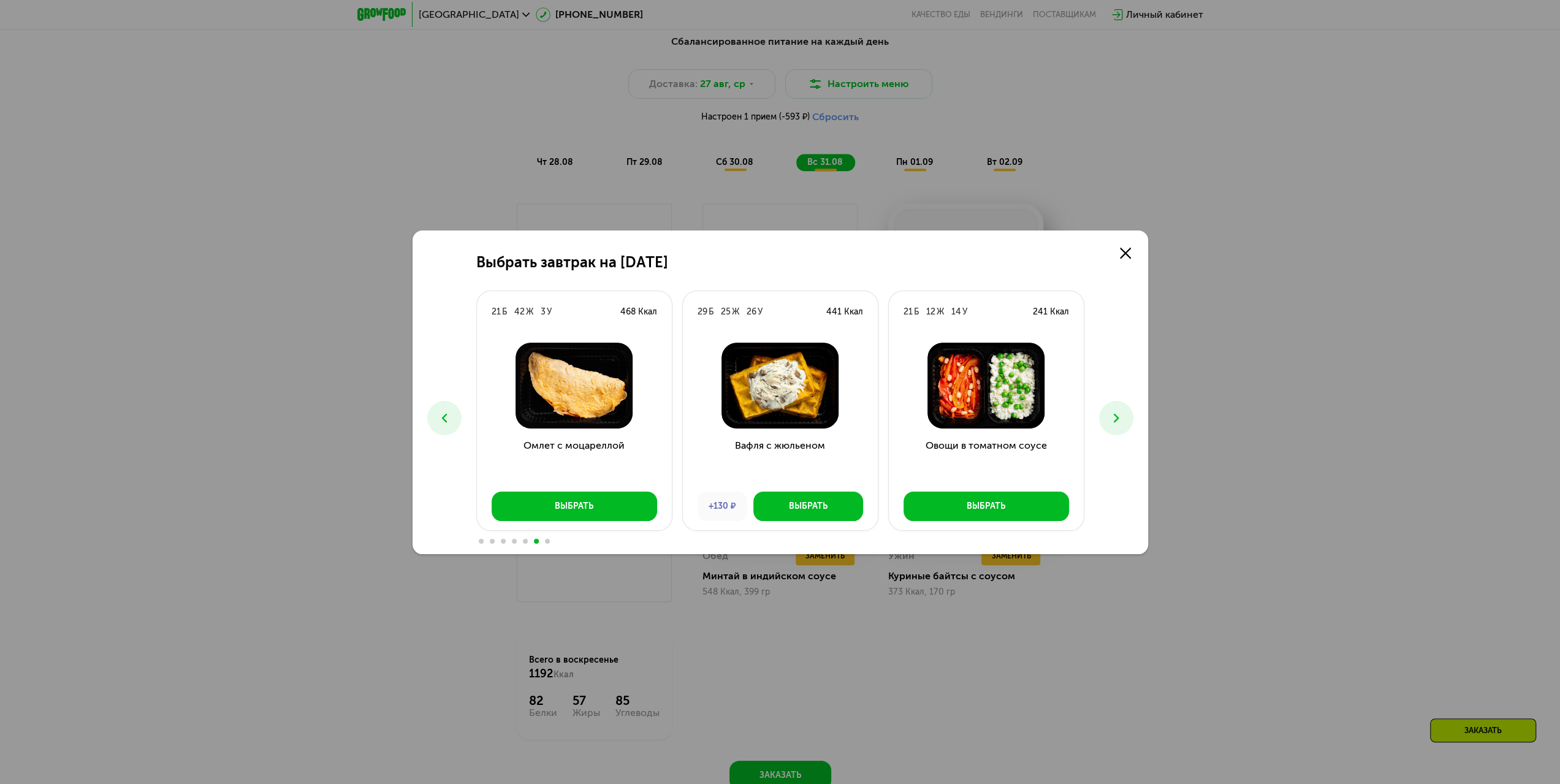
click at [1118, 417] on icon at bounding box center [1116, 418] width 14 height 14
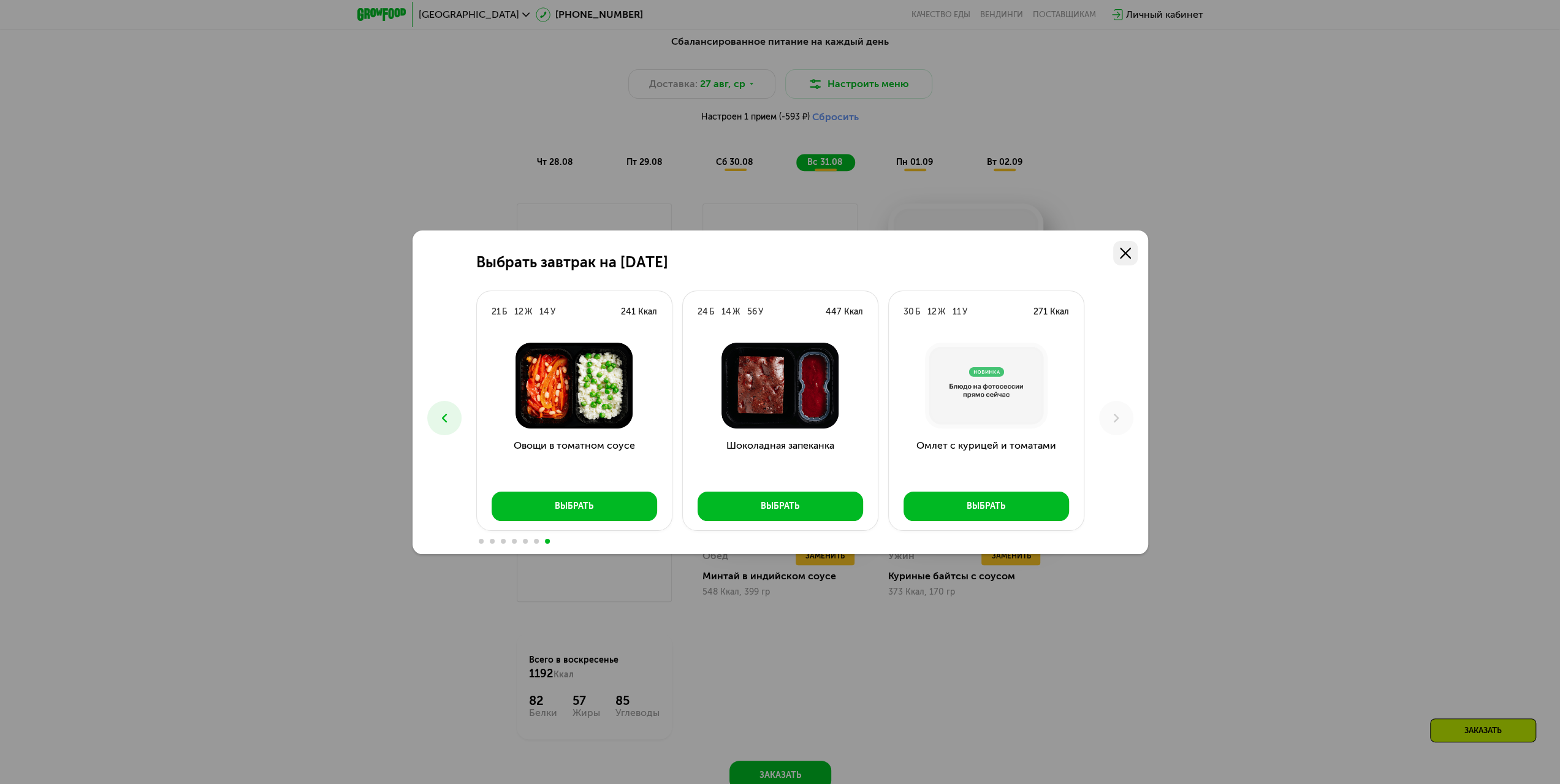
click at [1123, 253] on icon at bounding box center [1126, 253] width 11 height 11
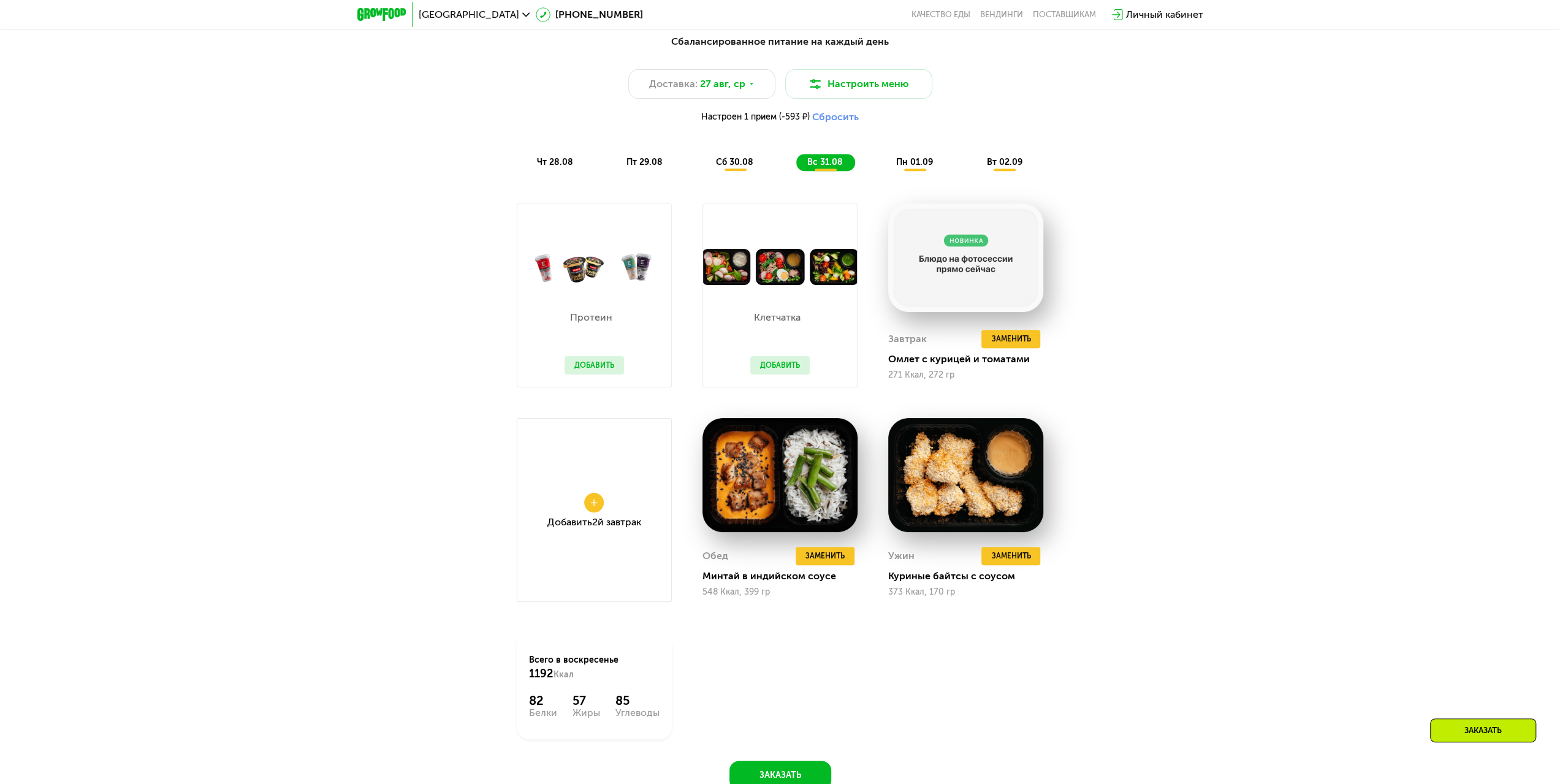
click at [922, 164] on span "пн 01.09" at bounding box center [914, 163] width 37 height 11
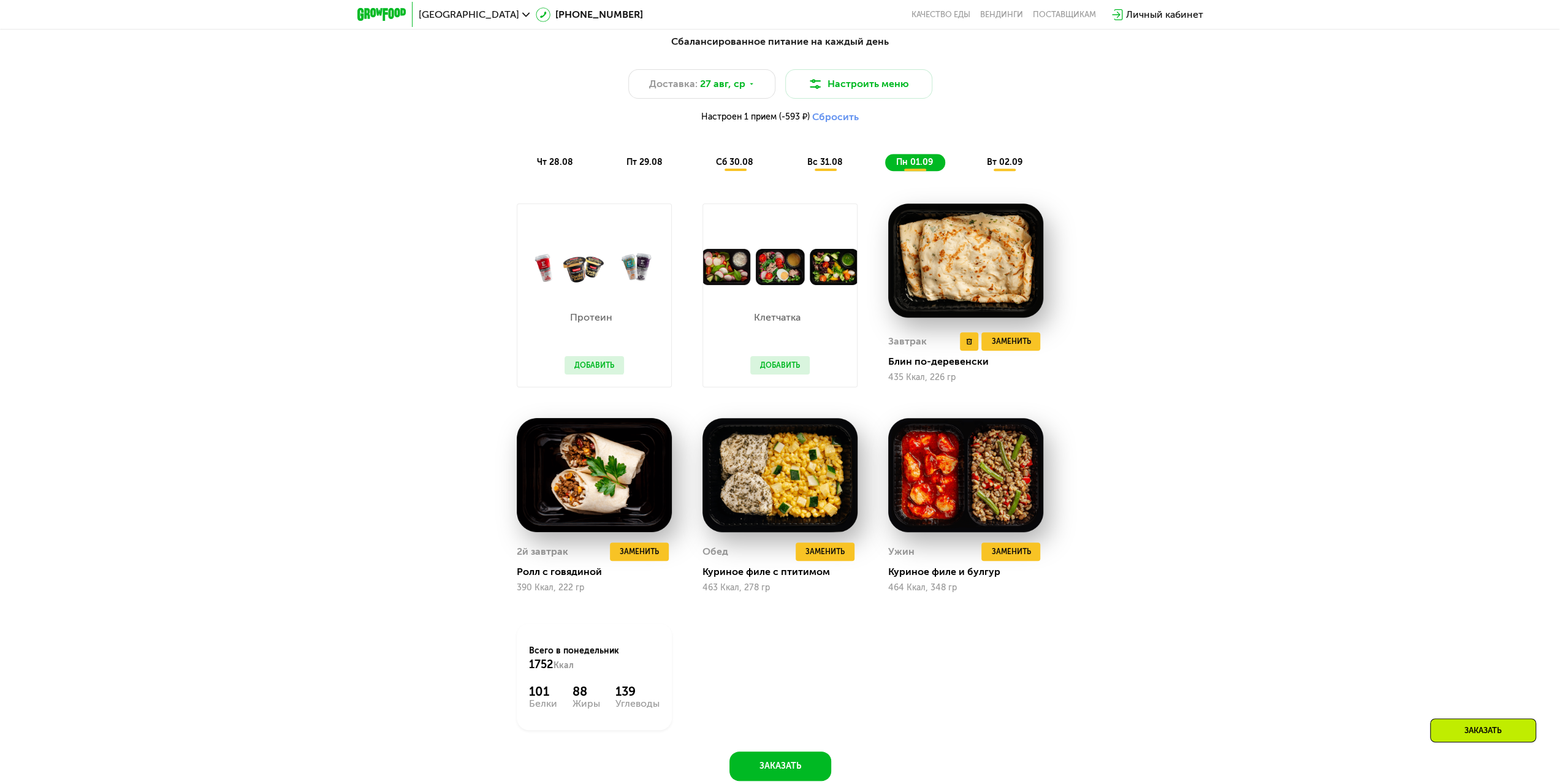
click at [986, 282] on img at bounding box center [966, 260] width 156 height 114
click at [922, 366] on div "Блин по-деревенски" at bounding box center [970, 362] width 165 height 13
click at [605, 366] on button "Добавить" at bounding box center [594, 365] width 60 height 18
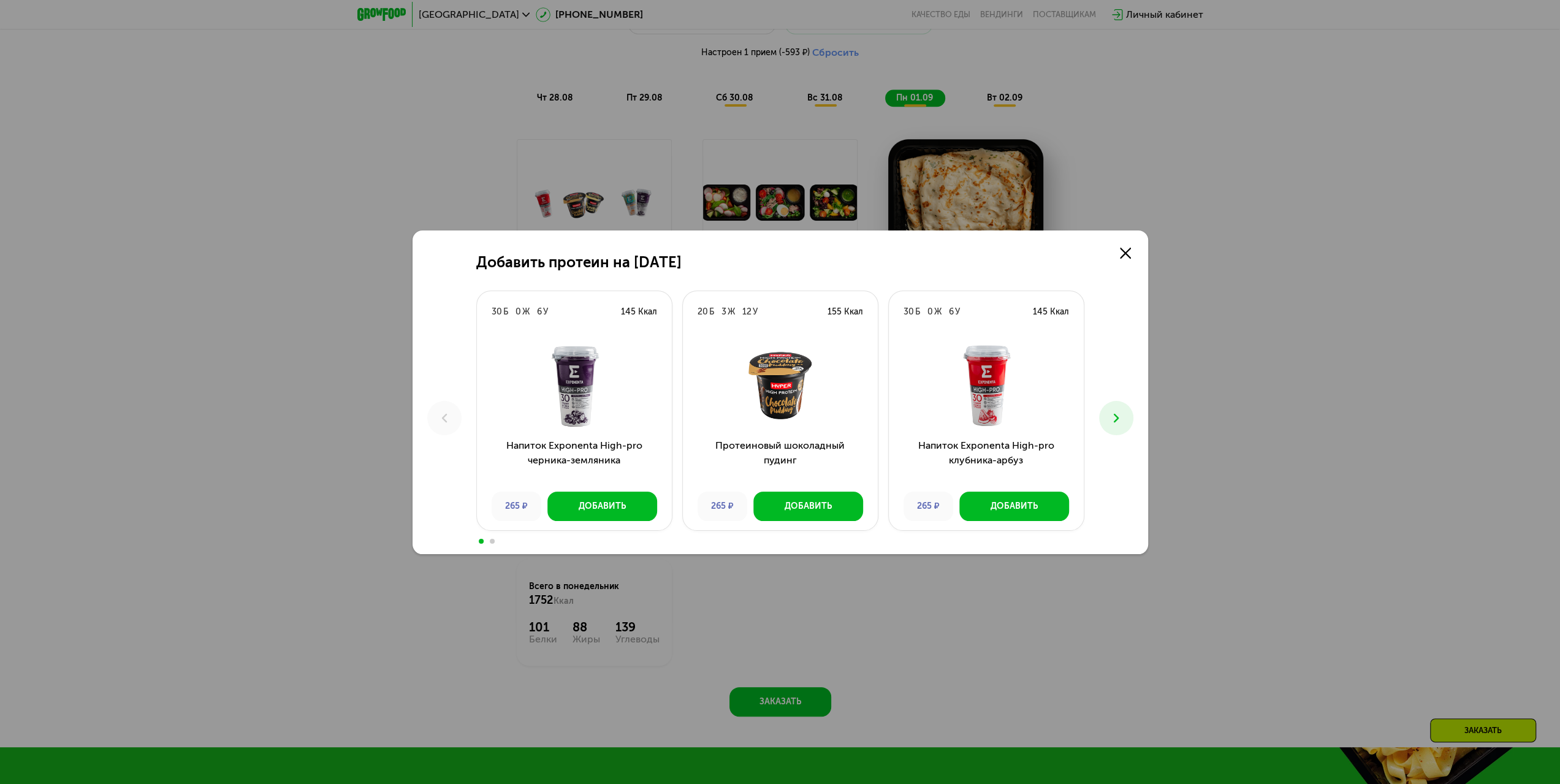
scroll to position [909, 0]
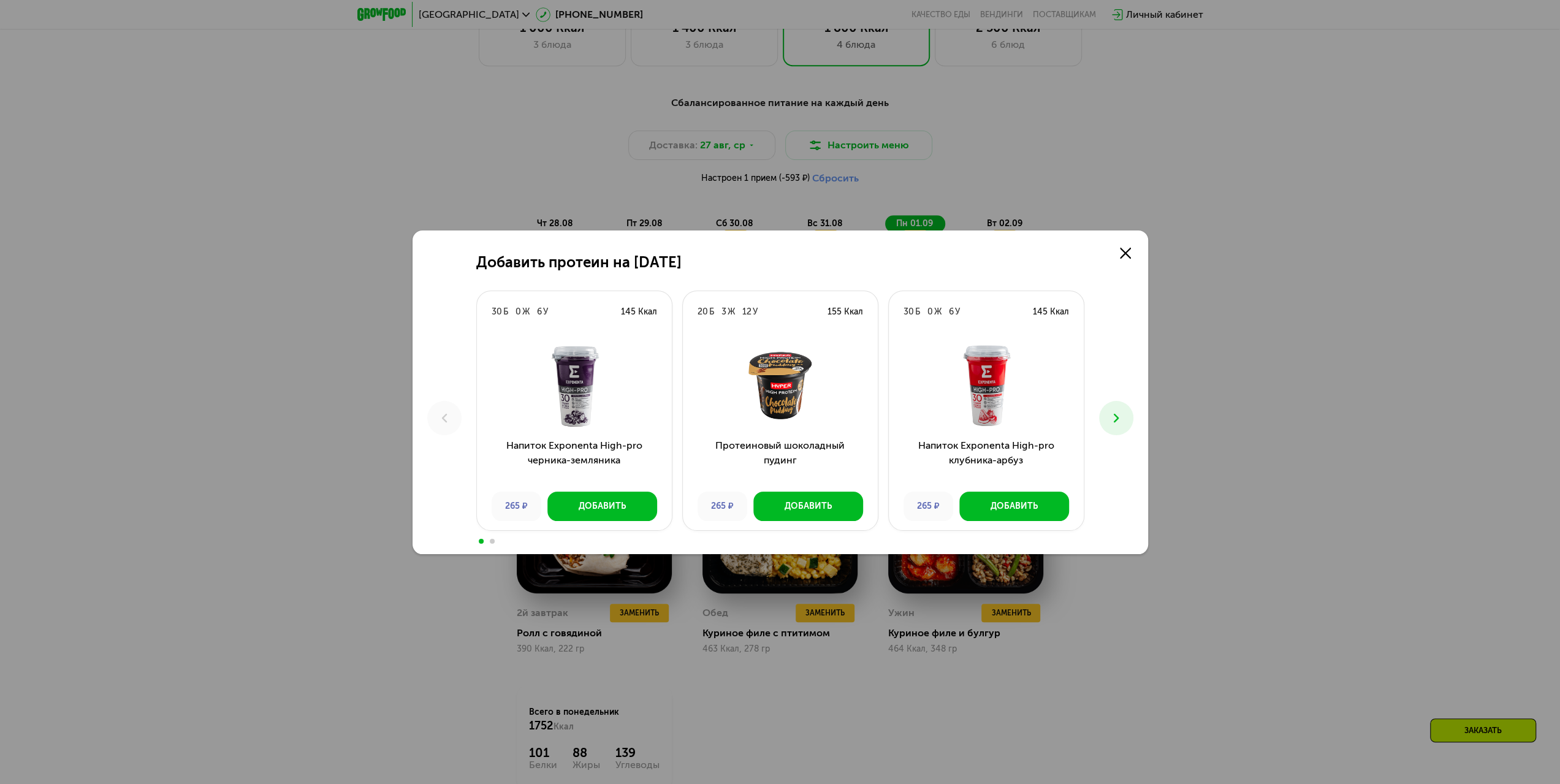
click at [1120, 415] on icon at bounding box center [1116, 418] width 14 height 14
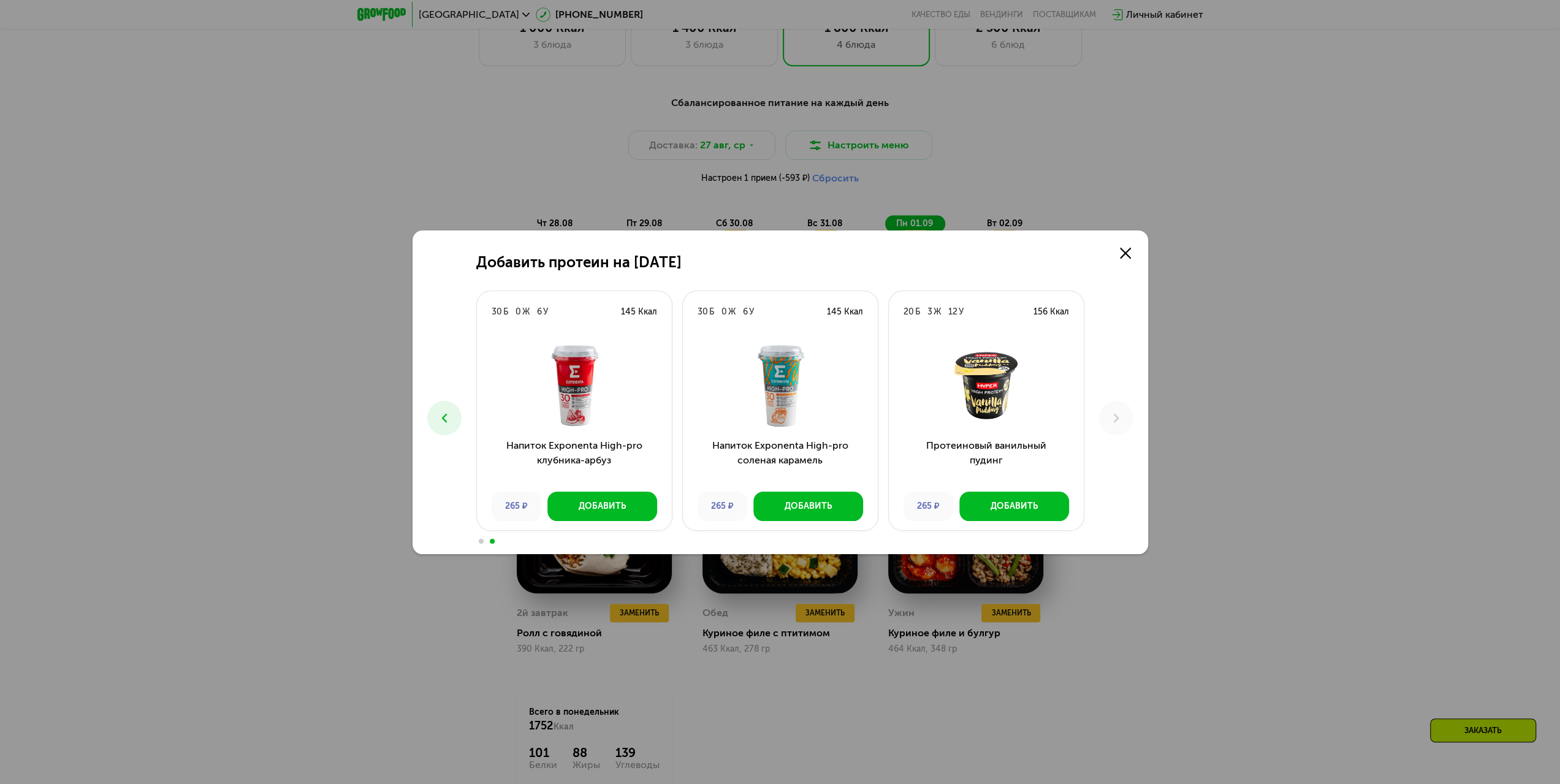
click at [442, 416] on icon at bounding box center [444, 418] width 14 height 14
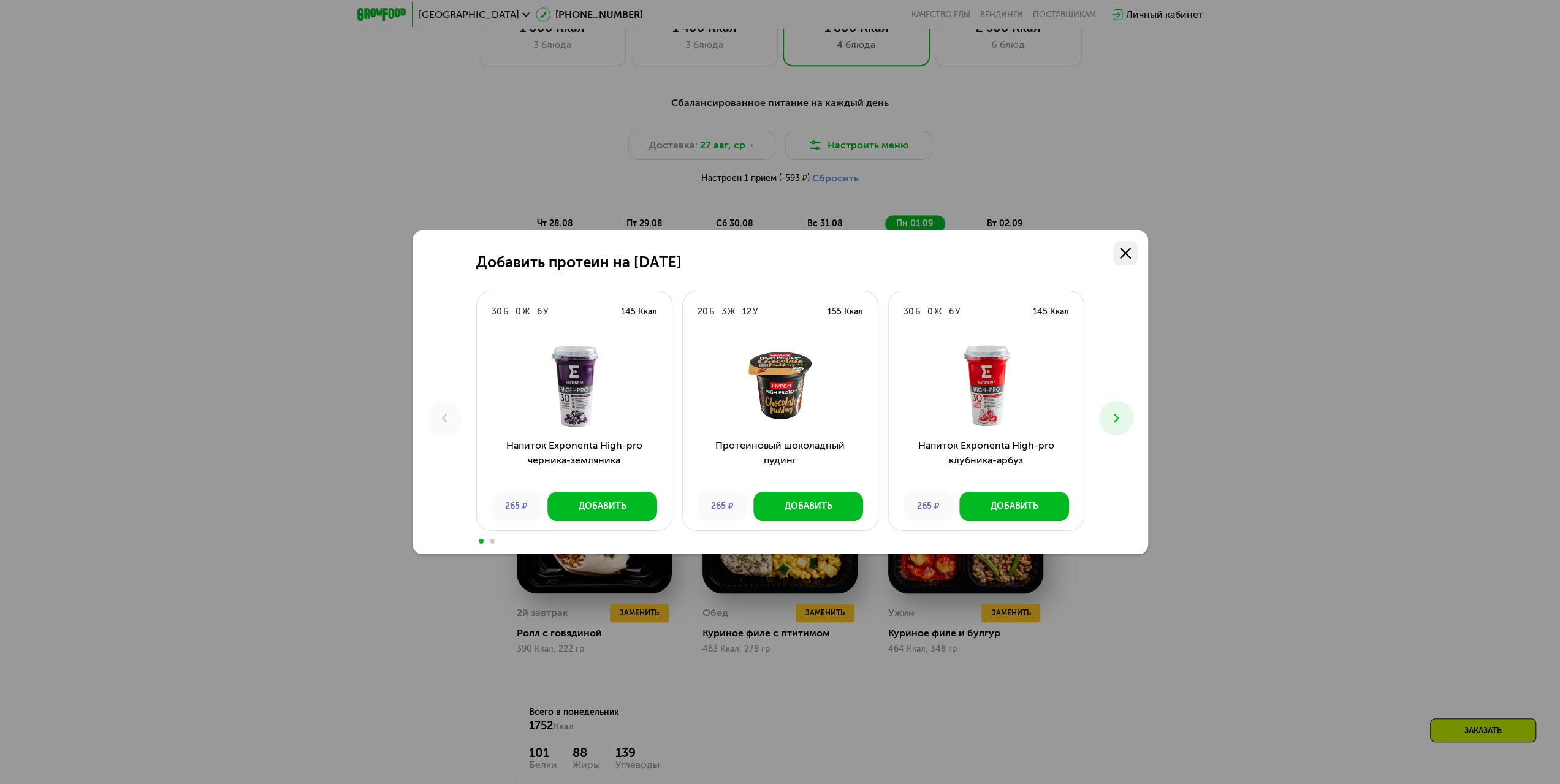
click at [1126, 250] on icon at bounding box center [1126, 253] width 11 height 11
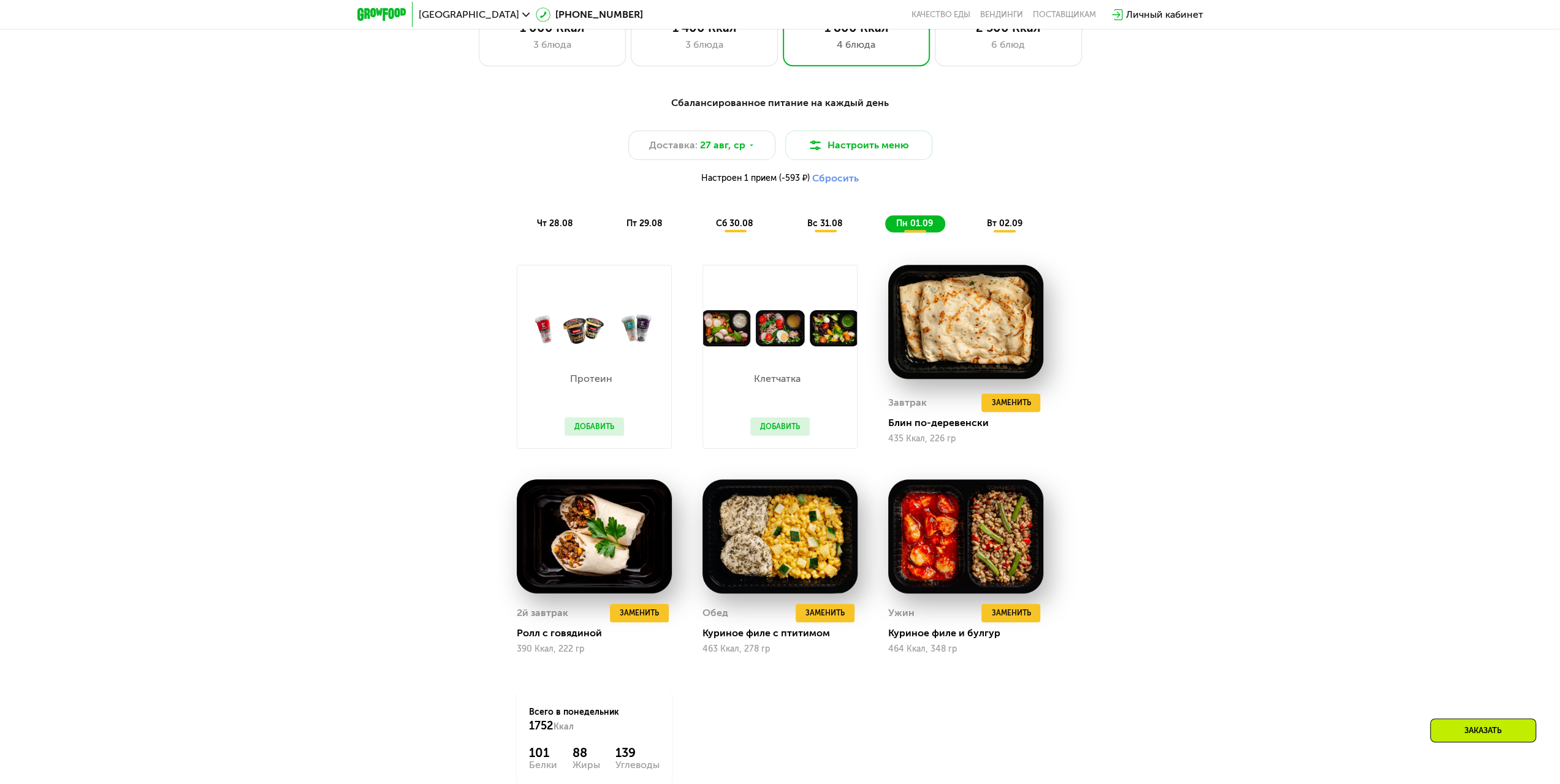
click at [832, 176] on button "Сбросить" at bounding box center [836, 178] width 47 height 13
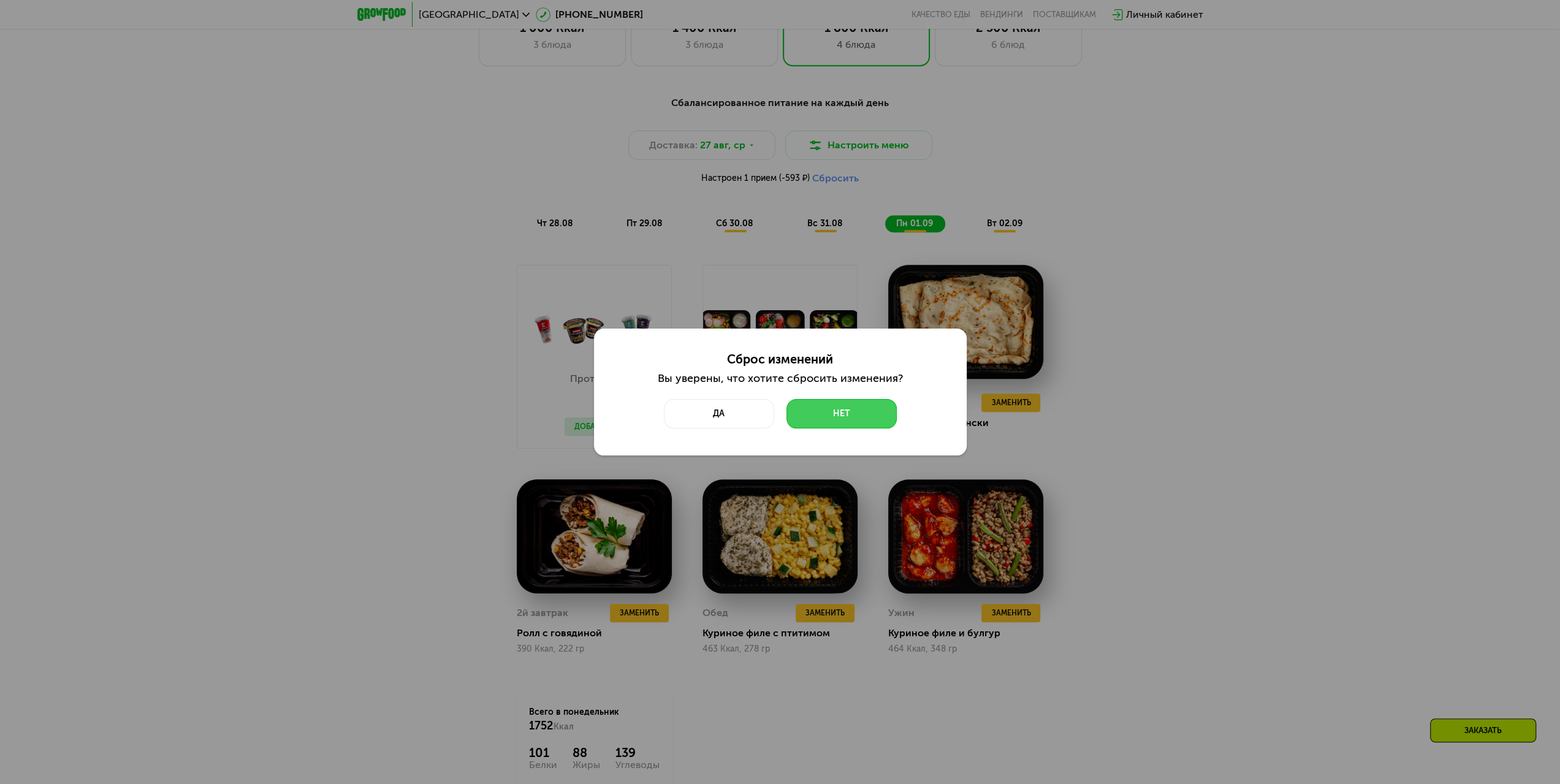
click at [819, 422] on button "Нет" at bounding box center [842, 413] width 110 height 30
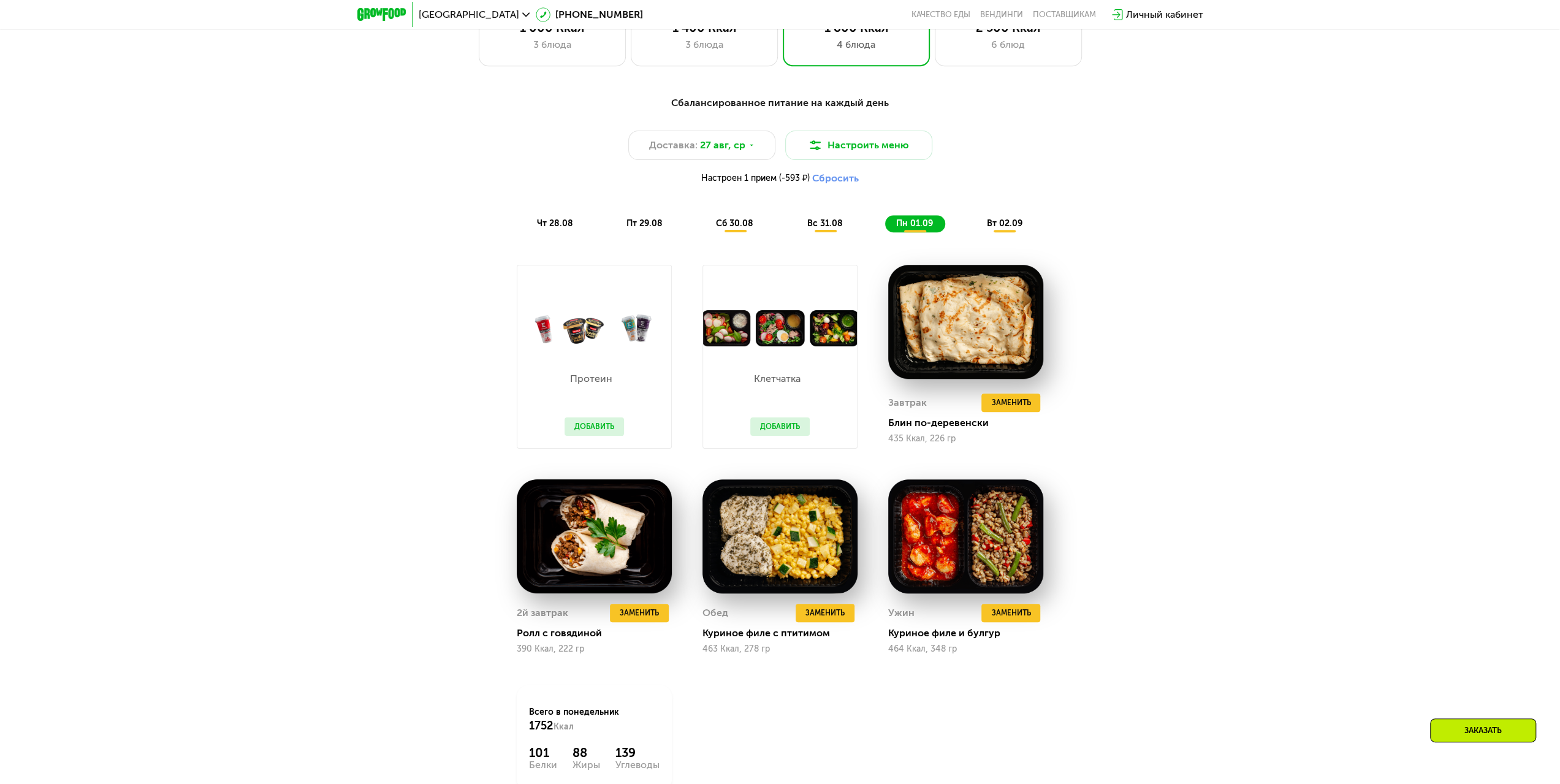
click at [775, 433] on button "Добавить" at bounding box center [780, 427] width 60 height 18
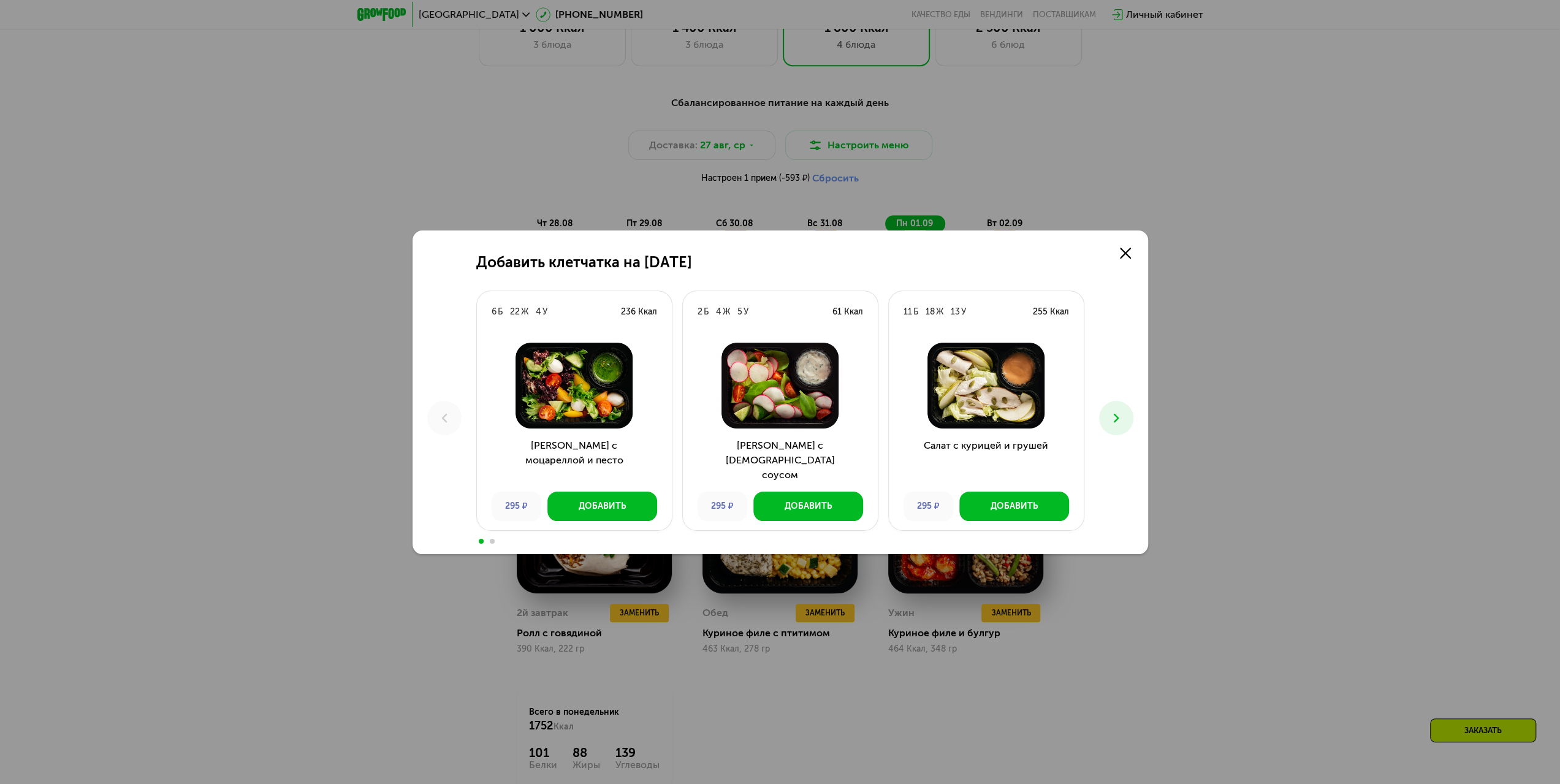
click at [1116, 418] on icon at bounding box center [1116, 418] width 14 height 14
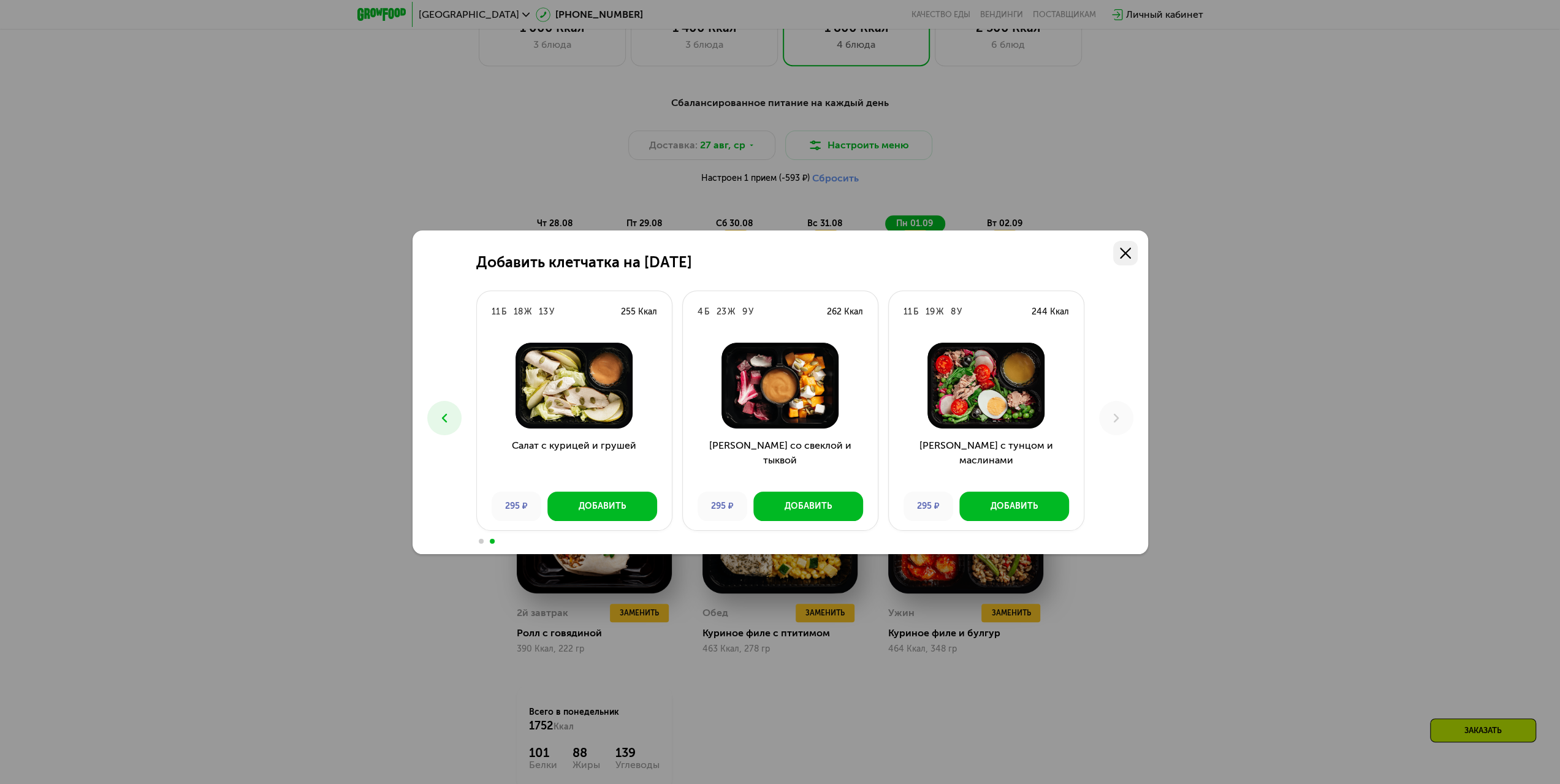
click at [1128, 249] on icon at bounding box center [1126, 253] width 11 height 11
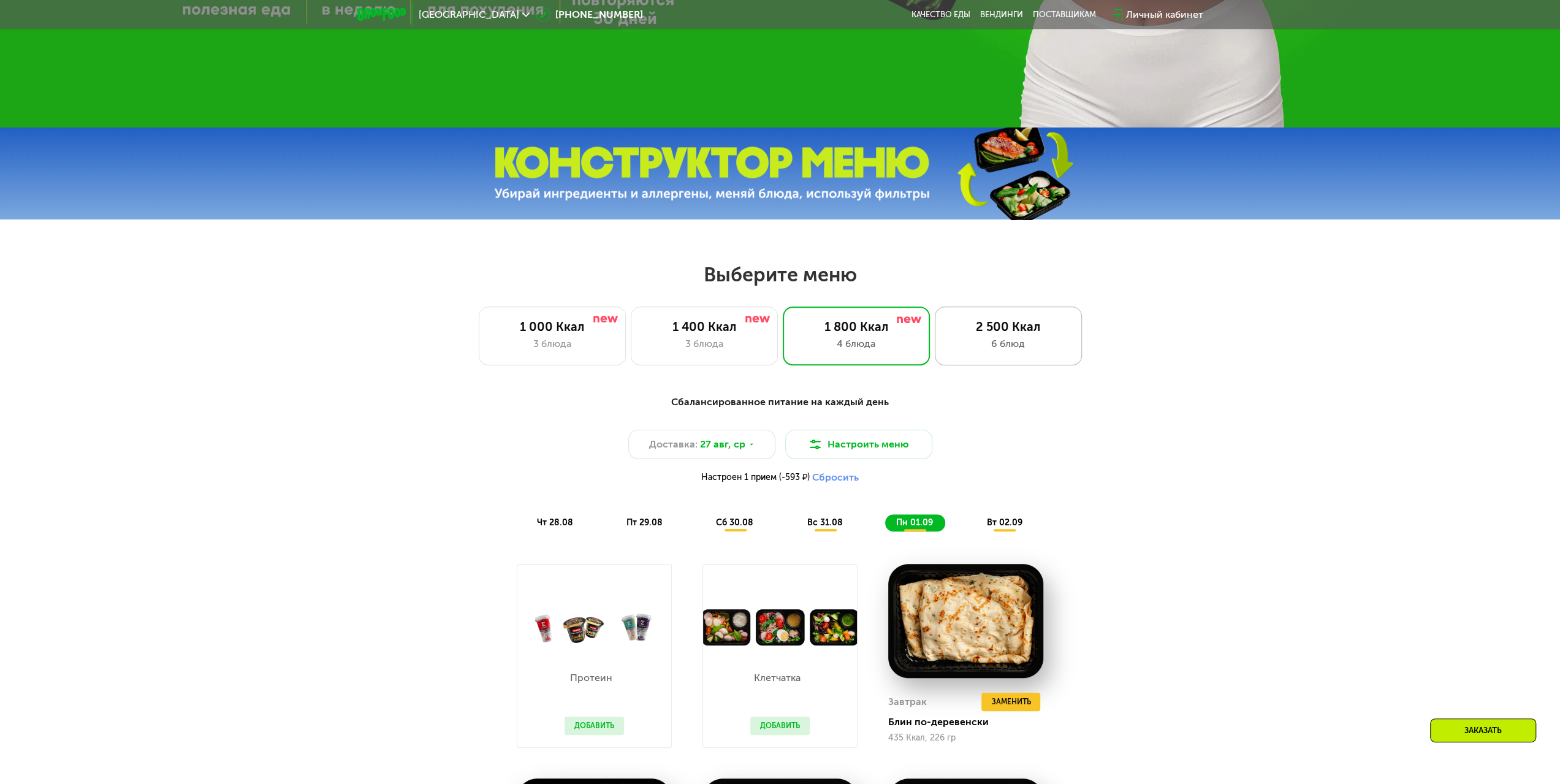
scroll to position [724, 0]
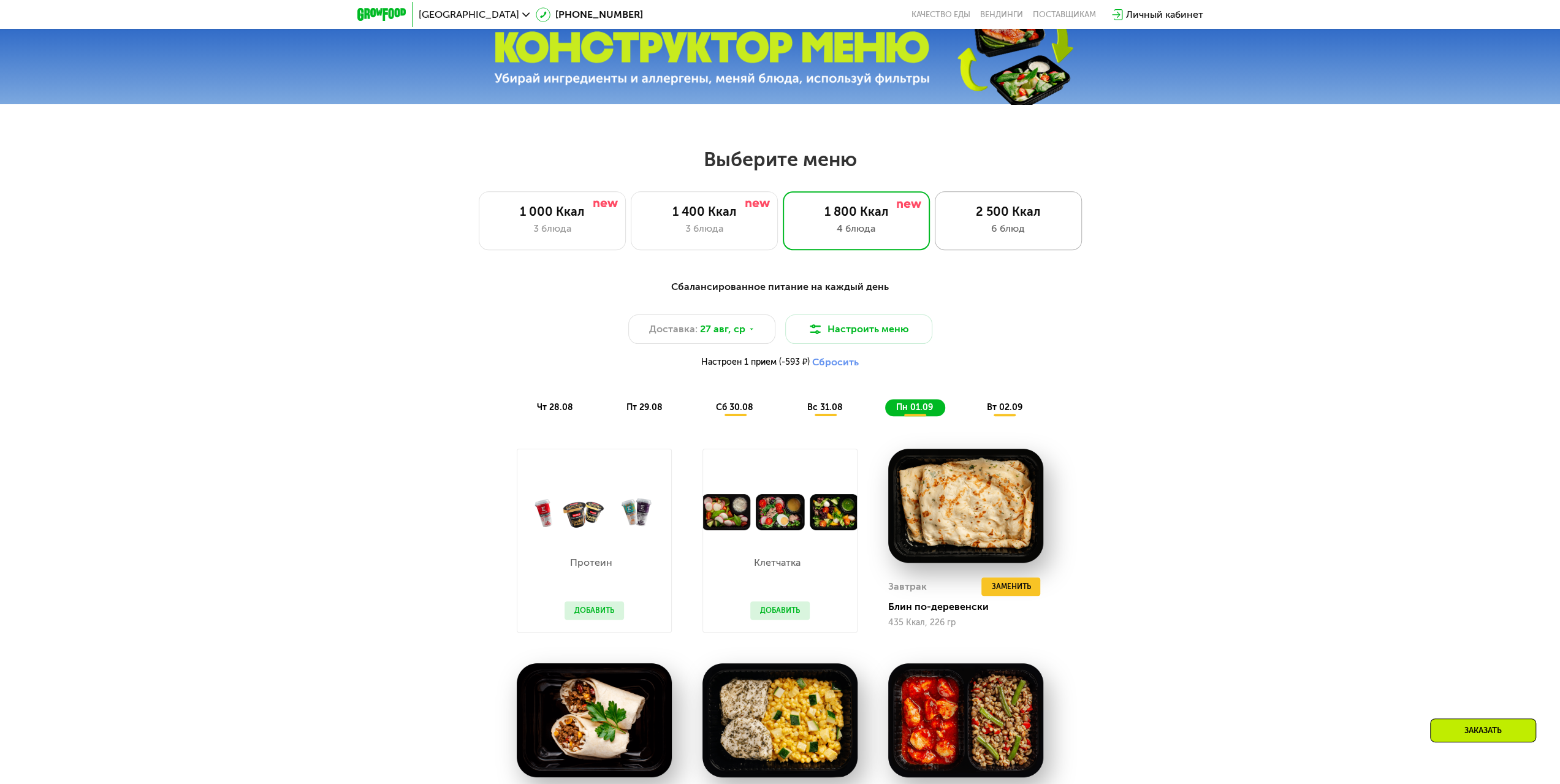
click at [990, 232] on div "6 блюд" at bounding box center [1008, 229] width 121 height 14
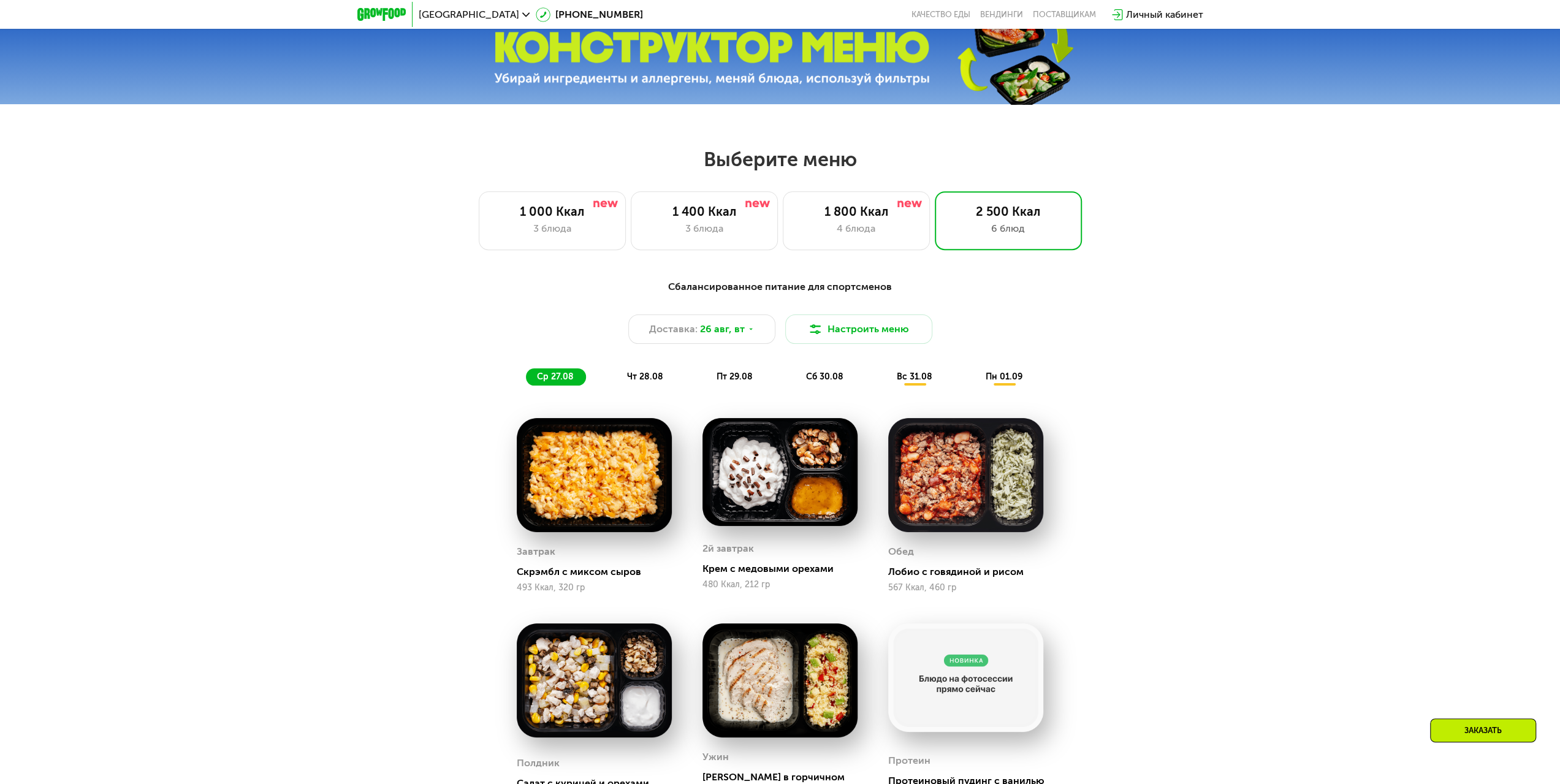
click at [644, 377] on span "чт 28.08" at bounding box center [645, 377] width 36 height 11
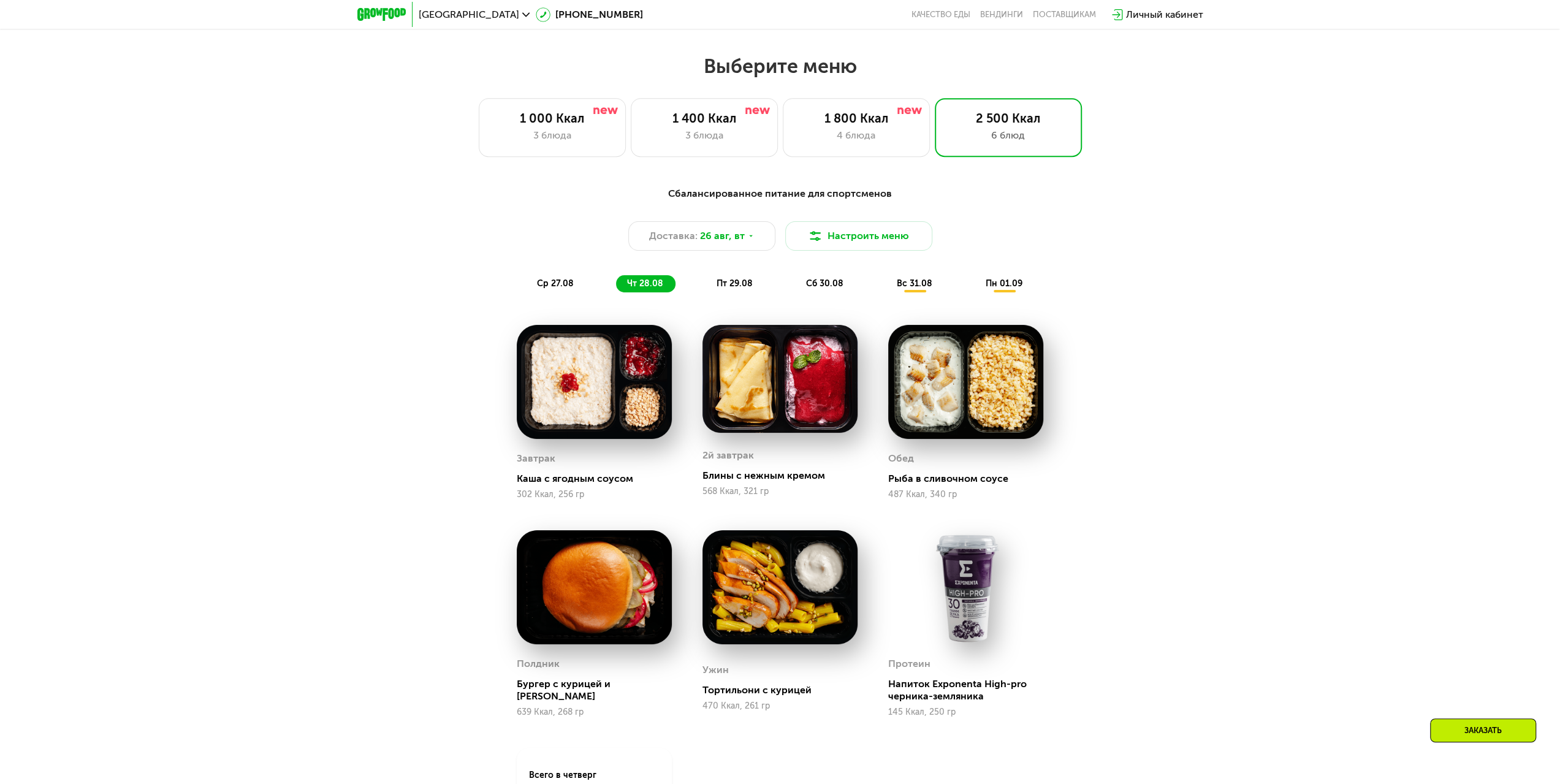
scroll to position [909, 0]
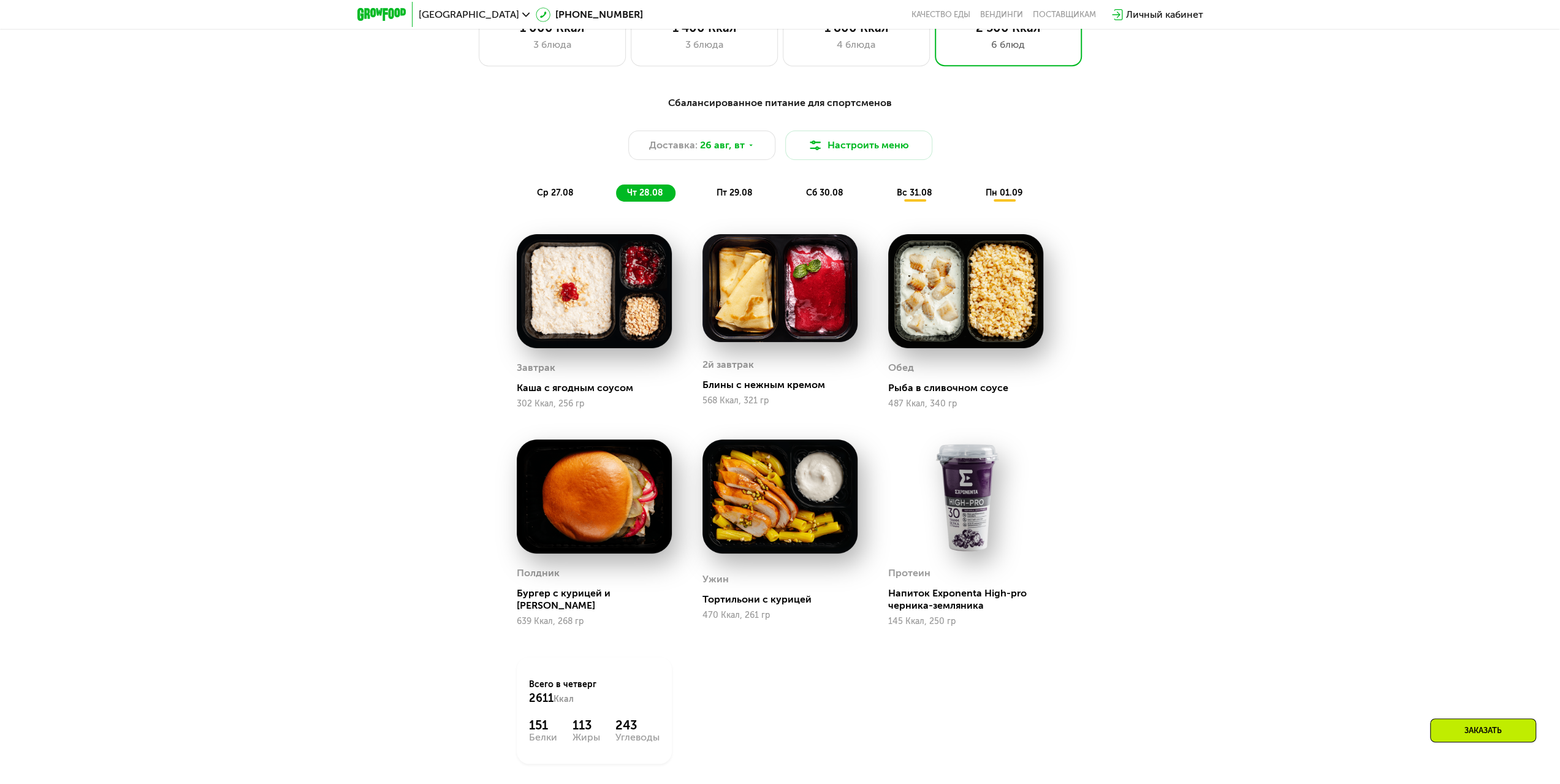
click at [743, 196] on span "пт 29.08" at bounding box center [734, 193] width 36 height 11
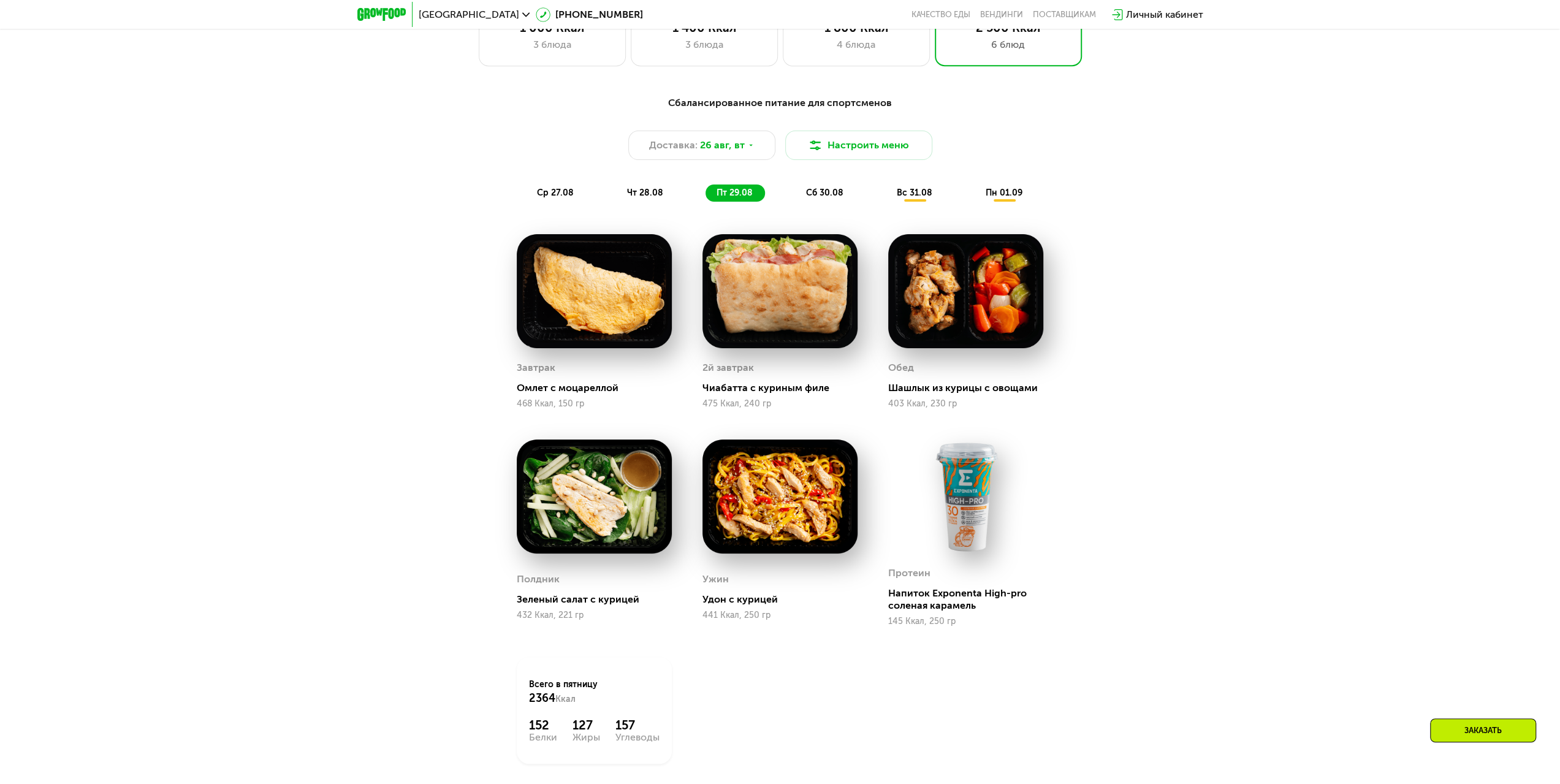
click at [807, 198] on span "сб 30.08" at bounding box center [824, 193] width 37 height 11
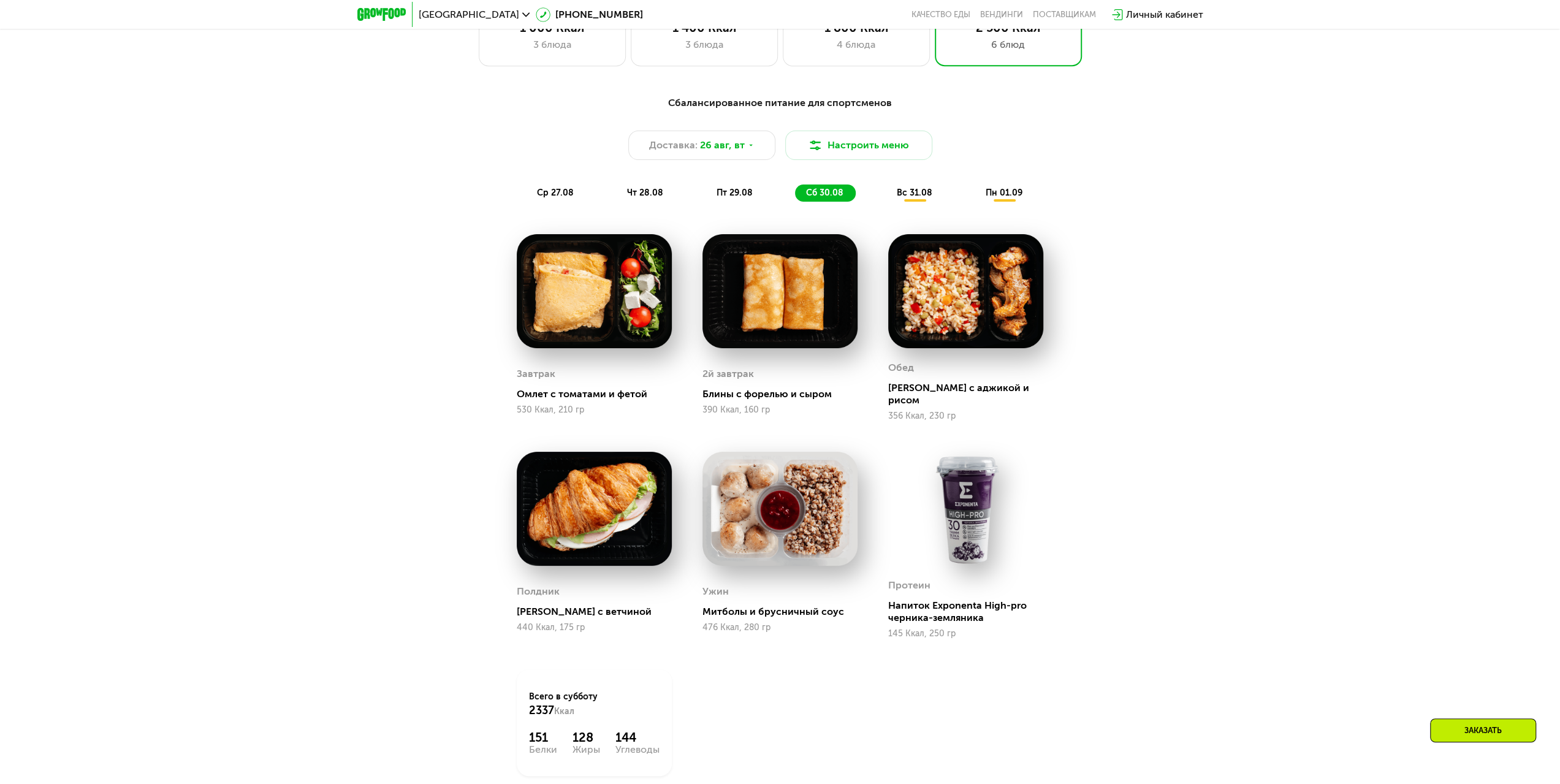
click at [907, 198] on span "вс 31.08" at bounding box center [914, 193] width 35 height 11
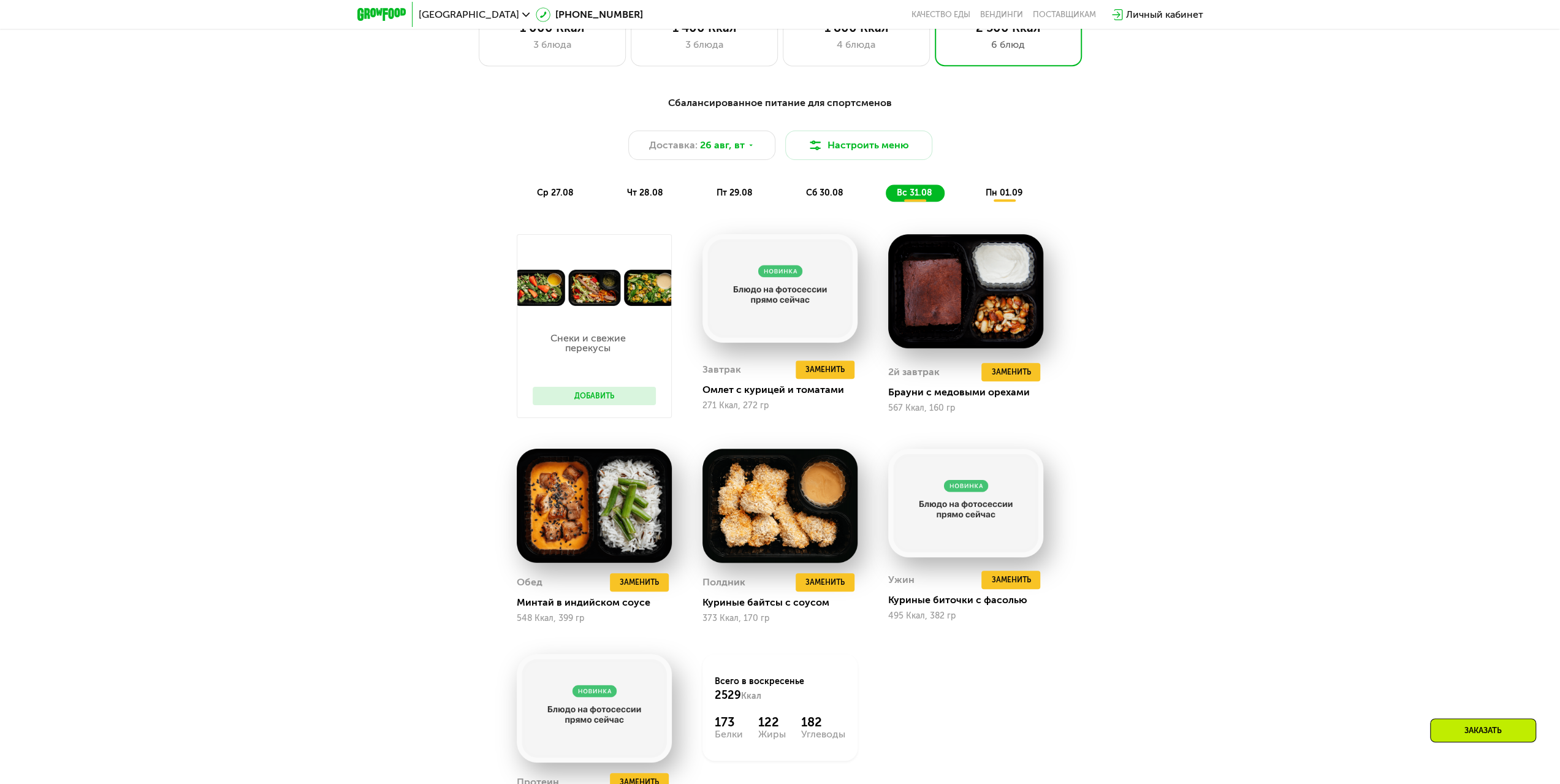
click at [1000, 192] on span "пн 01.09" at bounding box center [1004, 193] width 37 height 11
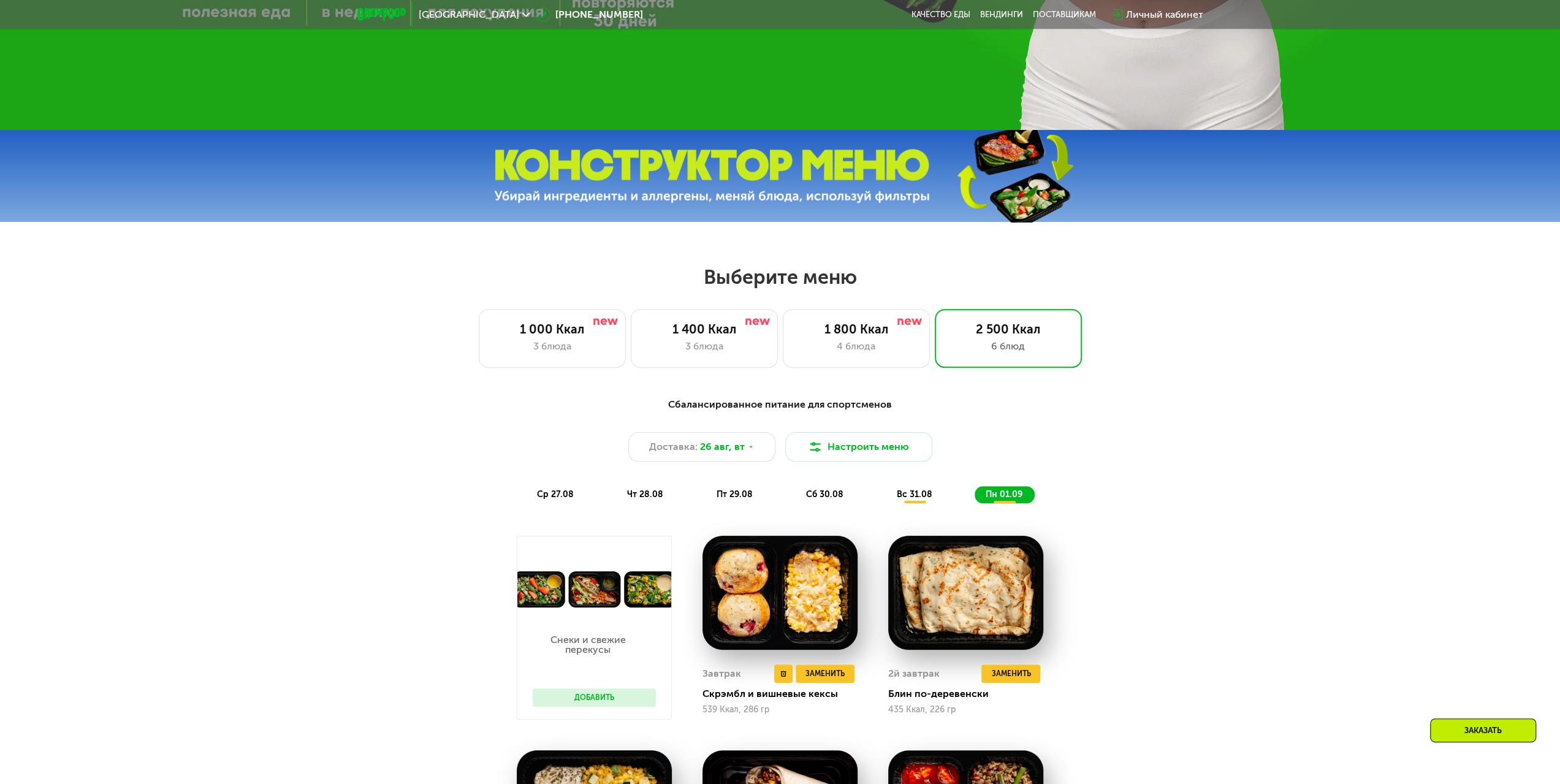
scroll to position [602, 0]
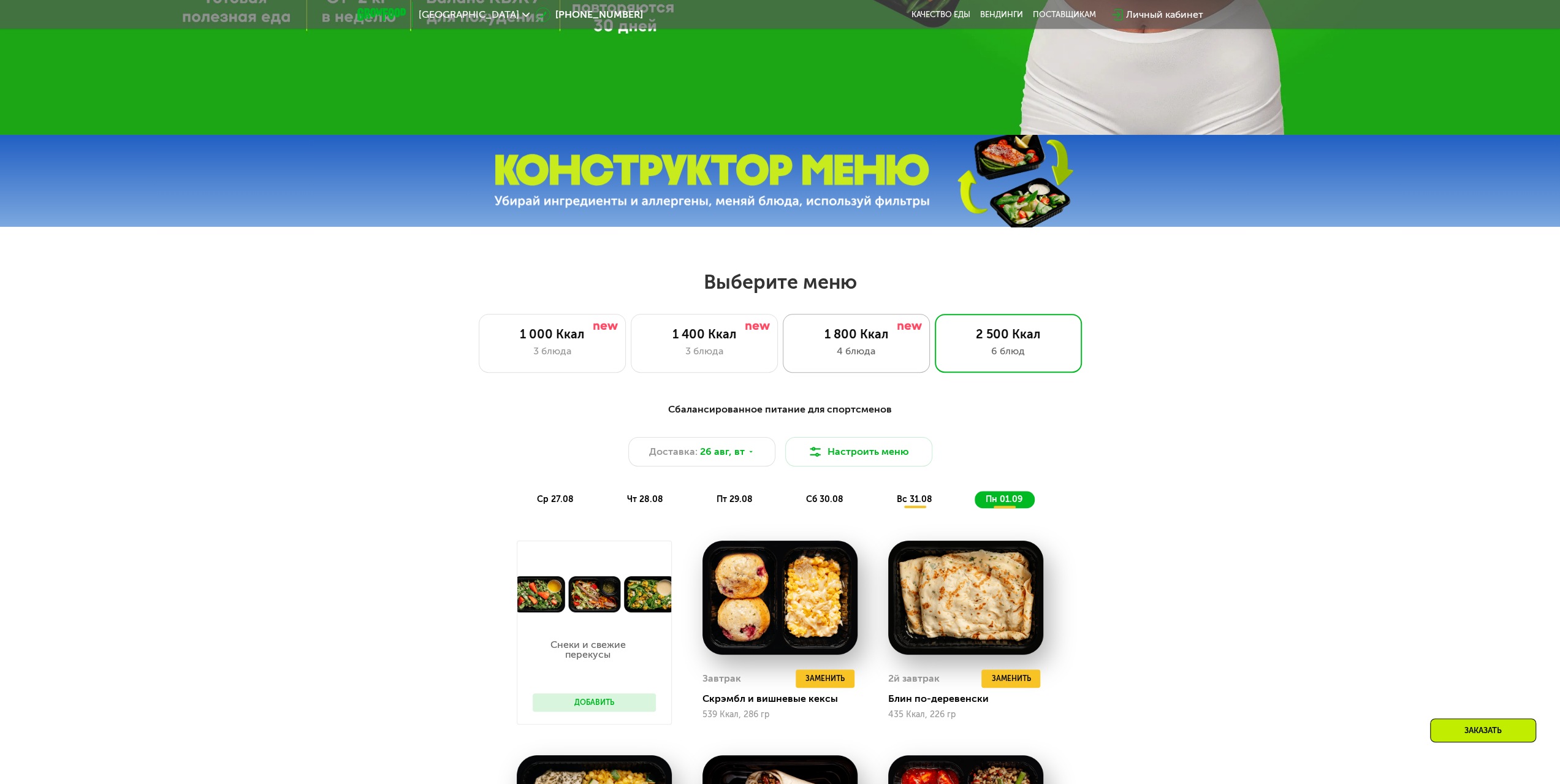
click at [869, 348] on div "4 блюда" at bounding box center [856, 351] width 121 height 14
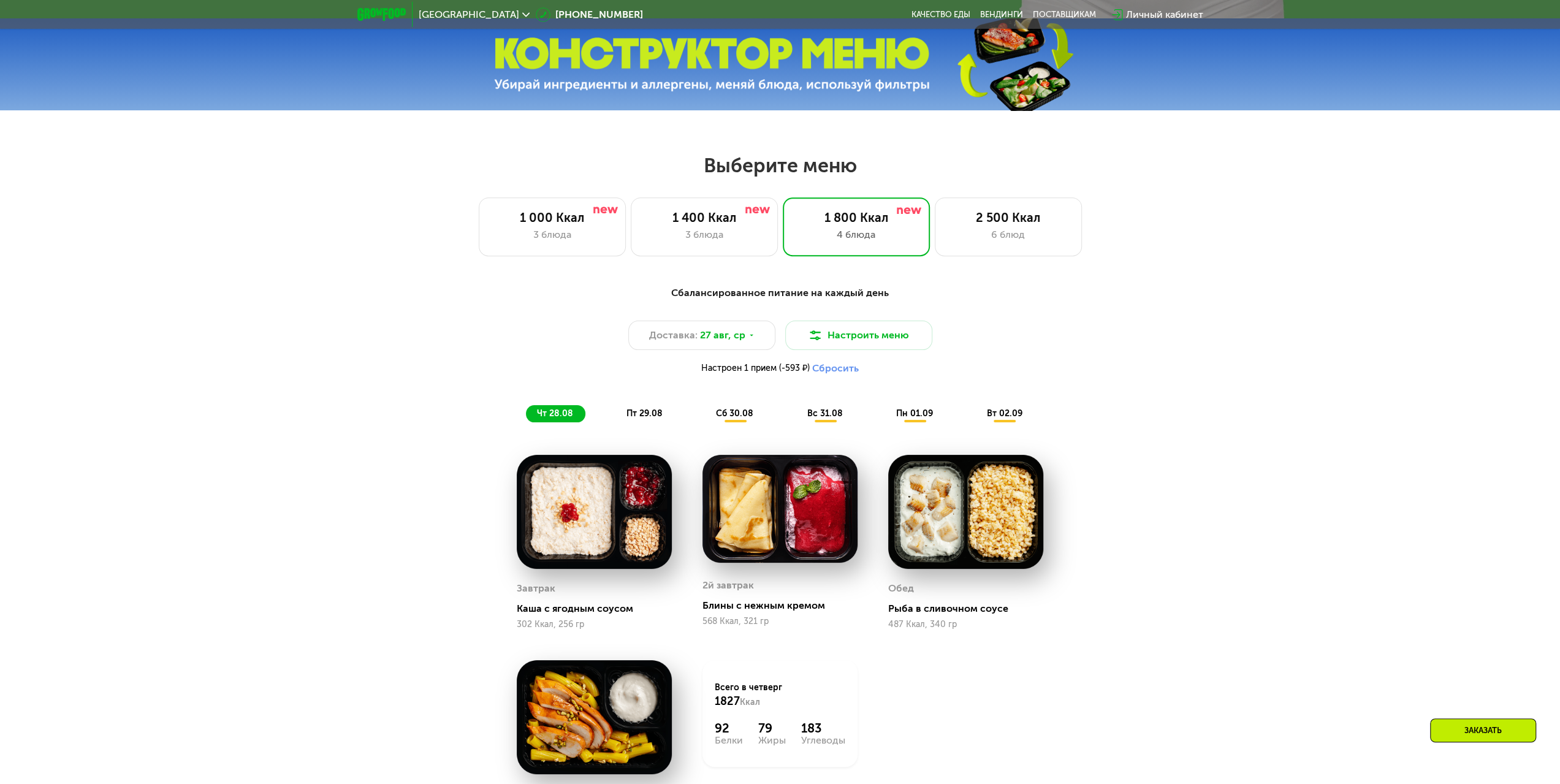
scroll to position [847, 0]
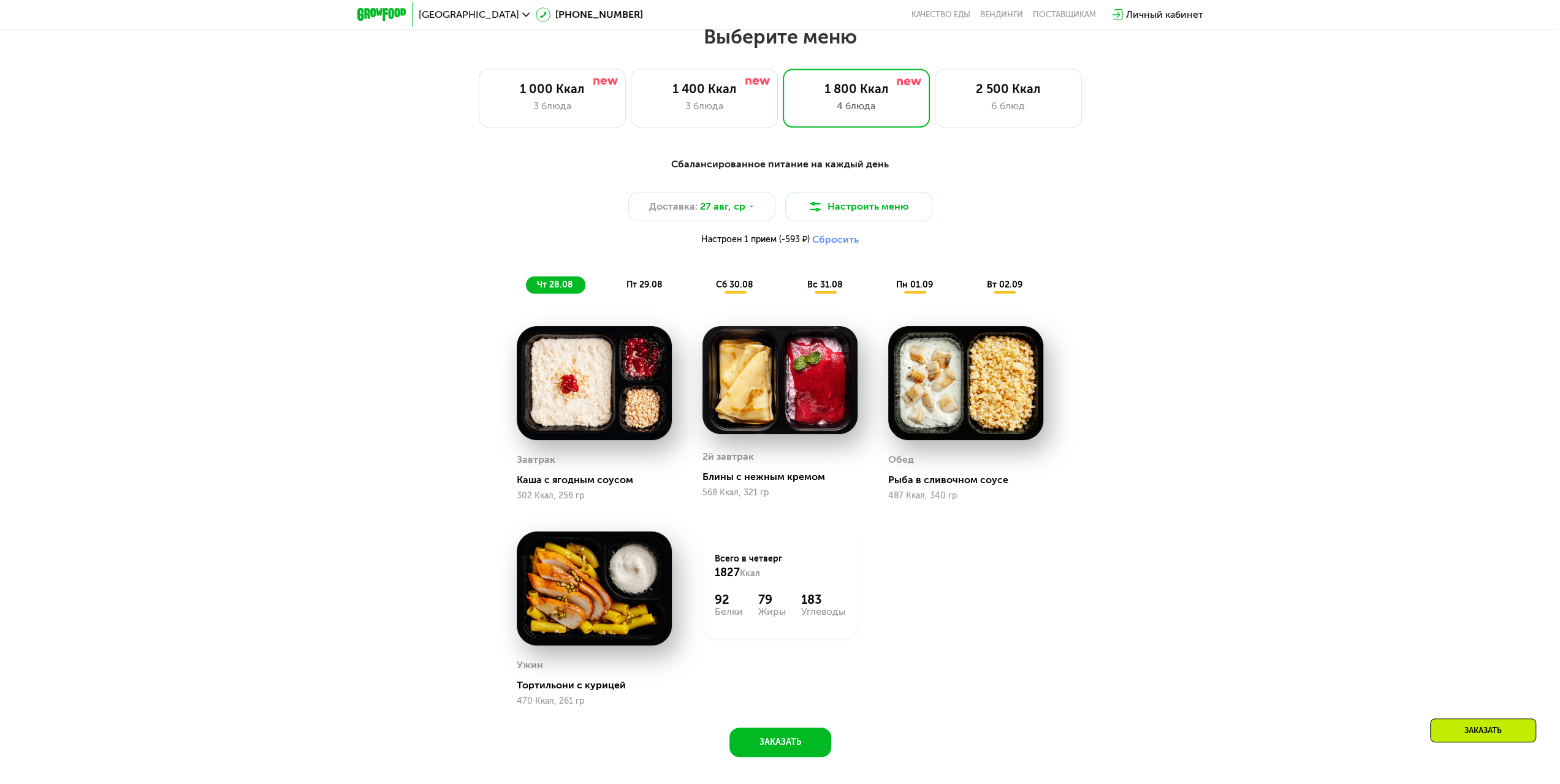
click at [848, 252] on div "Доставка: [DATE] Настроить меню Настроен 1 прием (-593 ₽) Сбросить" at bounding box center [780, 222] width 726 height 60
click at [849, 246] on button "Сбросить" at bounding box center [836, 240] width 47 height 13
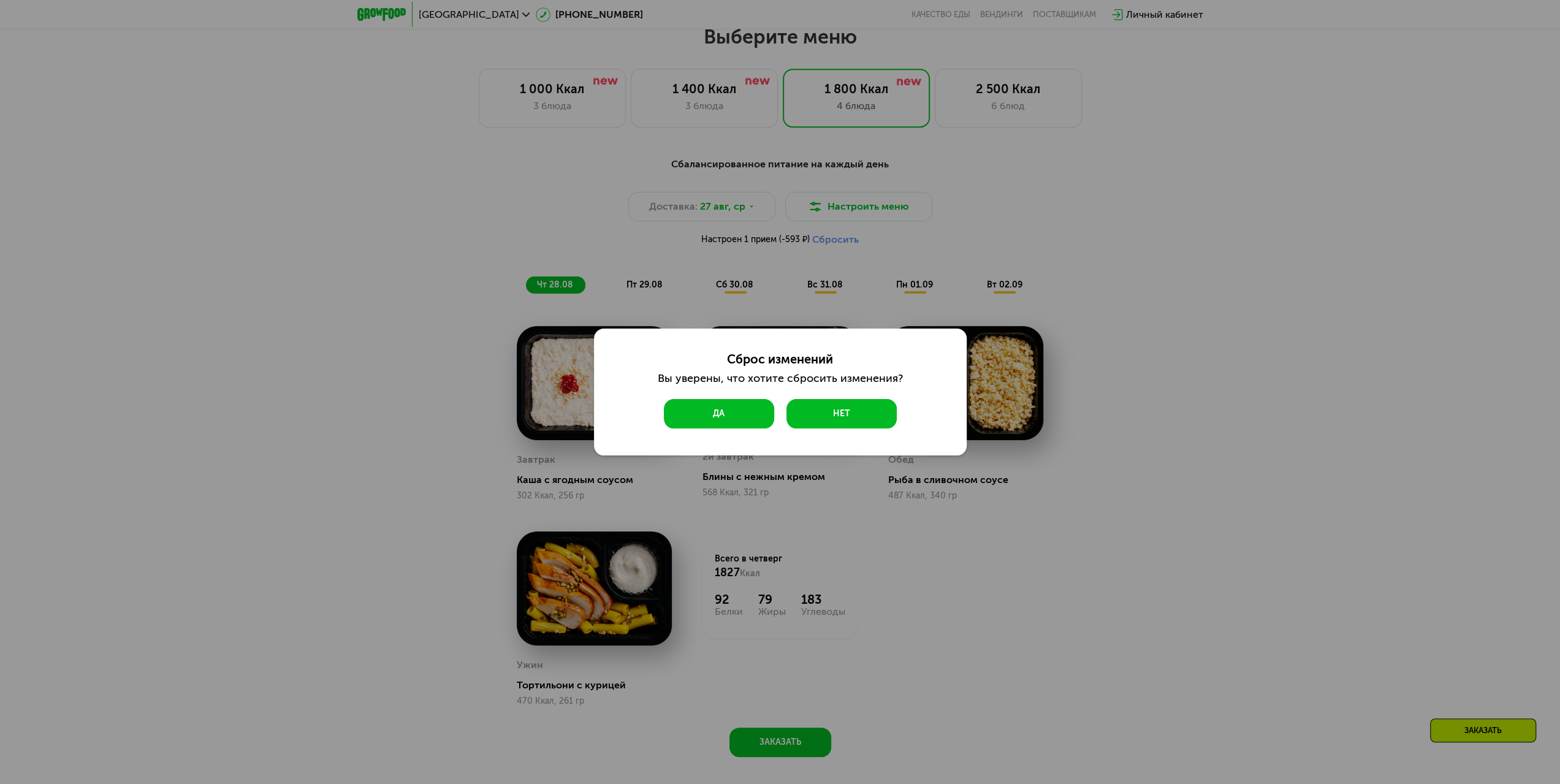
click at [728, 412] on button "Да" at bounding box center [719, 413] width 110 height 30
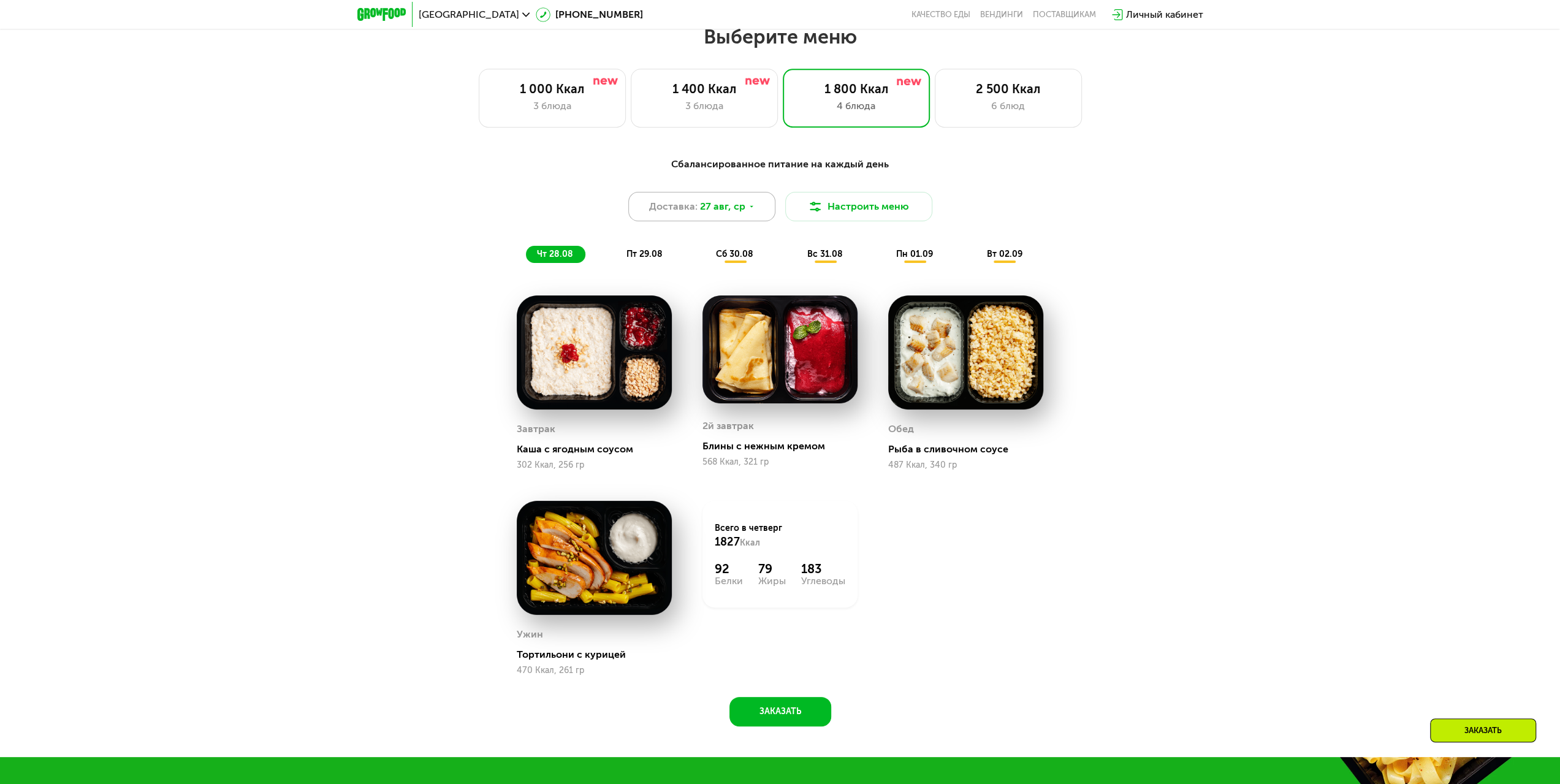
click at [730, 214] on span "27 авг, ср" at bounding box center [723, 206] width 45 height 14
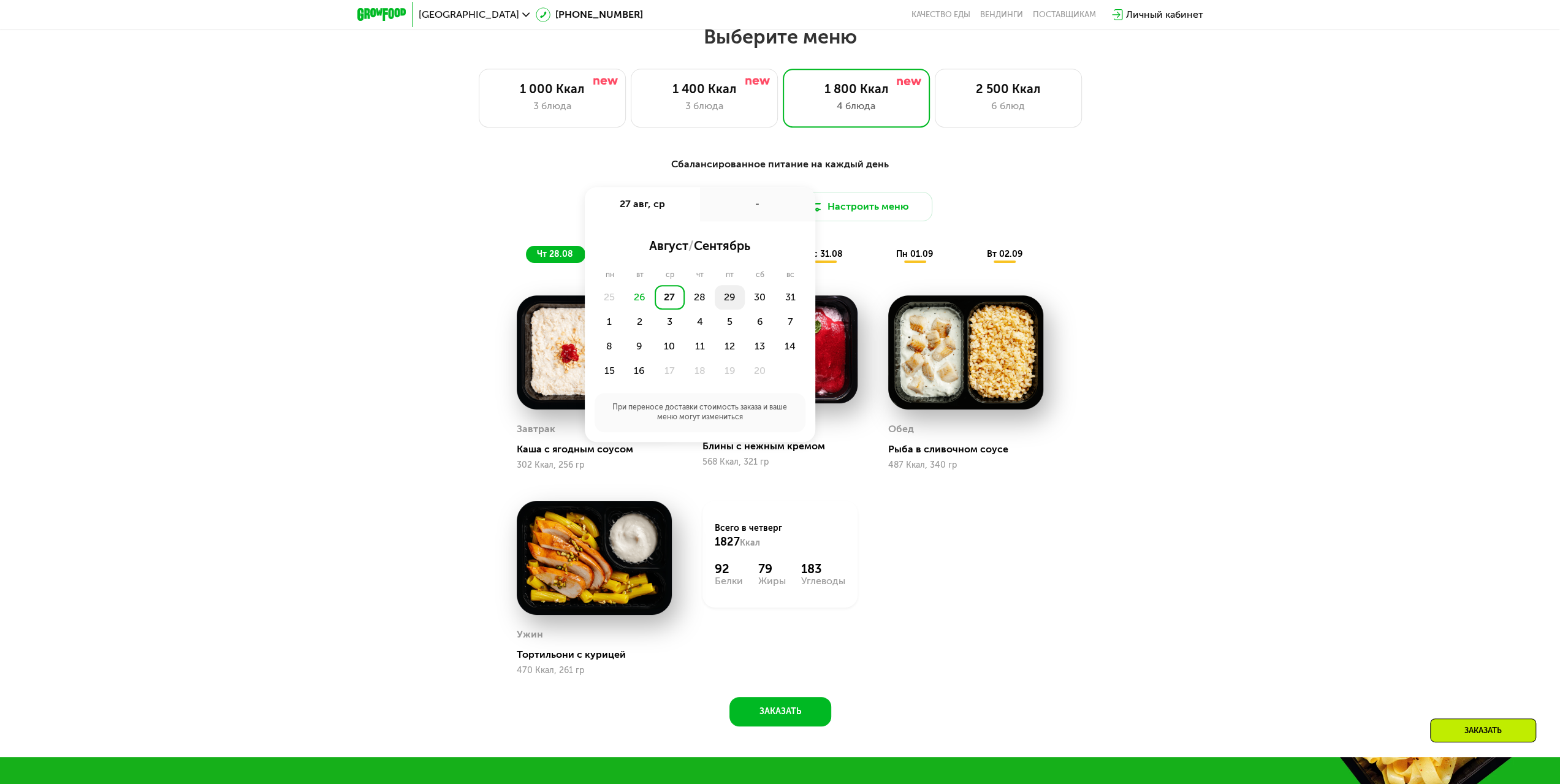
click at [745, 299] on div "29" at bounding box center [760, 297] width 30 height 24
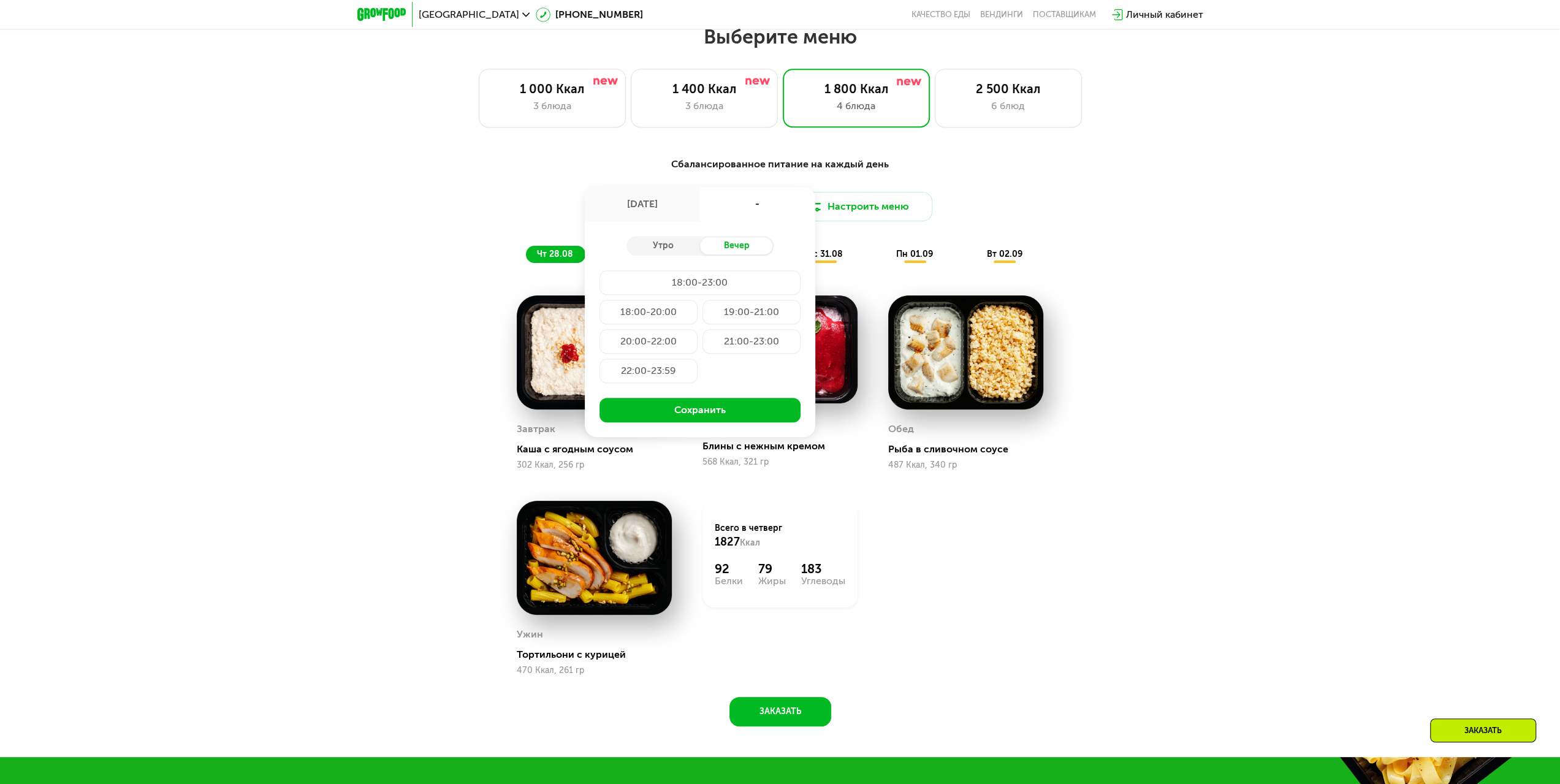
click at [531, 191] on div "Сбалансированное питание на каждый день Доставка: [DATE] авг, пт - Утро Вечер 1…" at bounding box center [780, 210] width 726 height 106
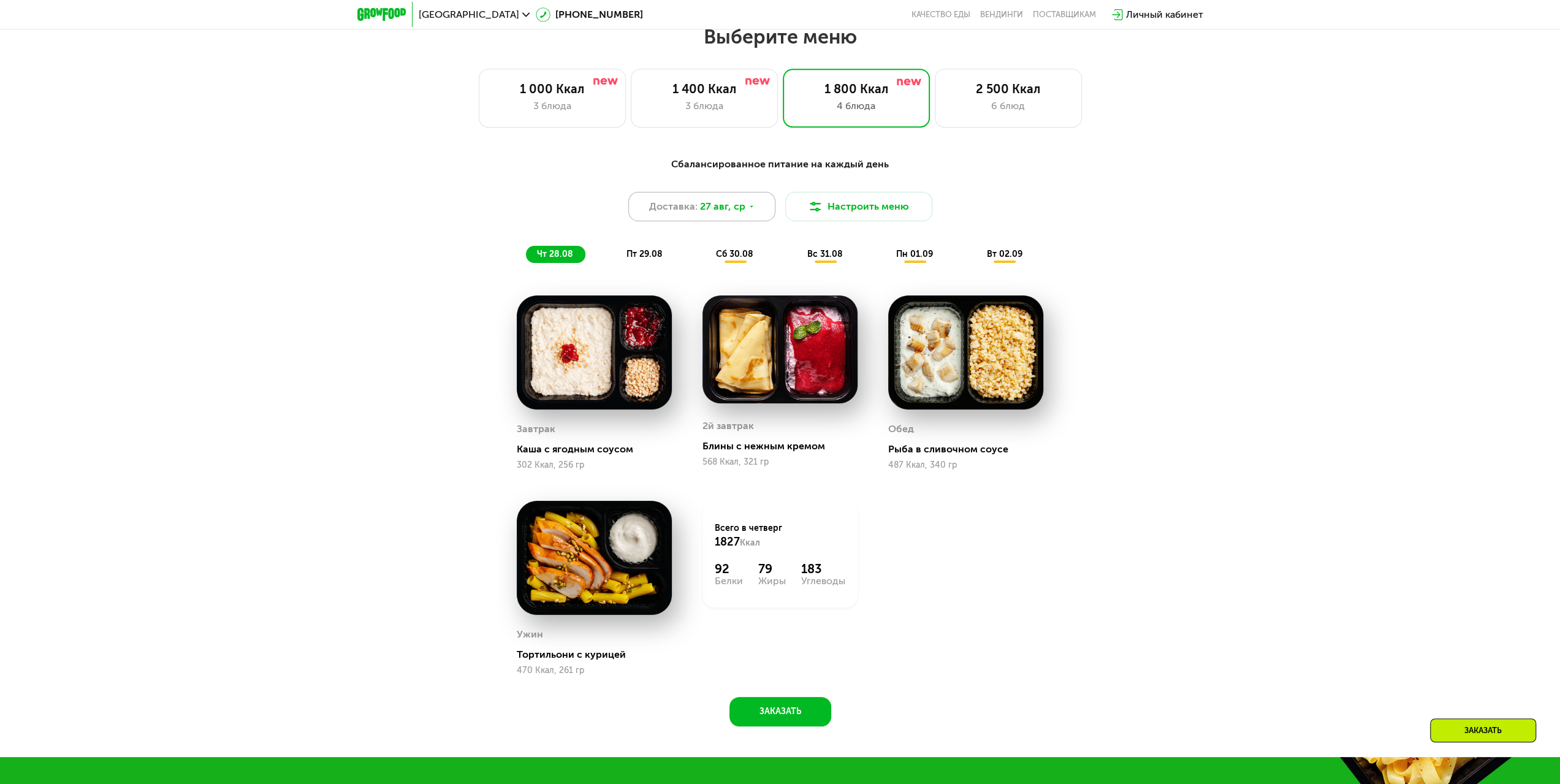
click at [673, 219] on div "Доставка: [DATE]" at bounding box center [702, 206] width 147 height 30
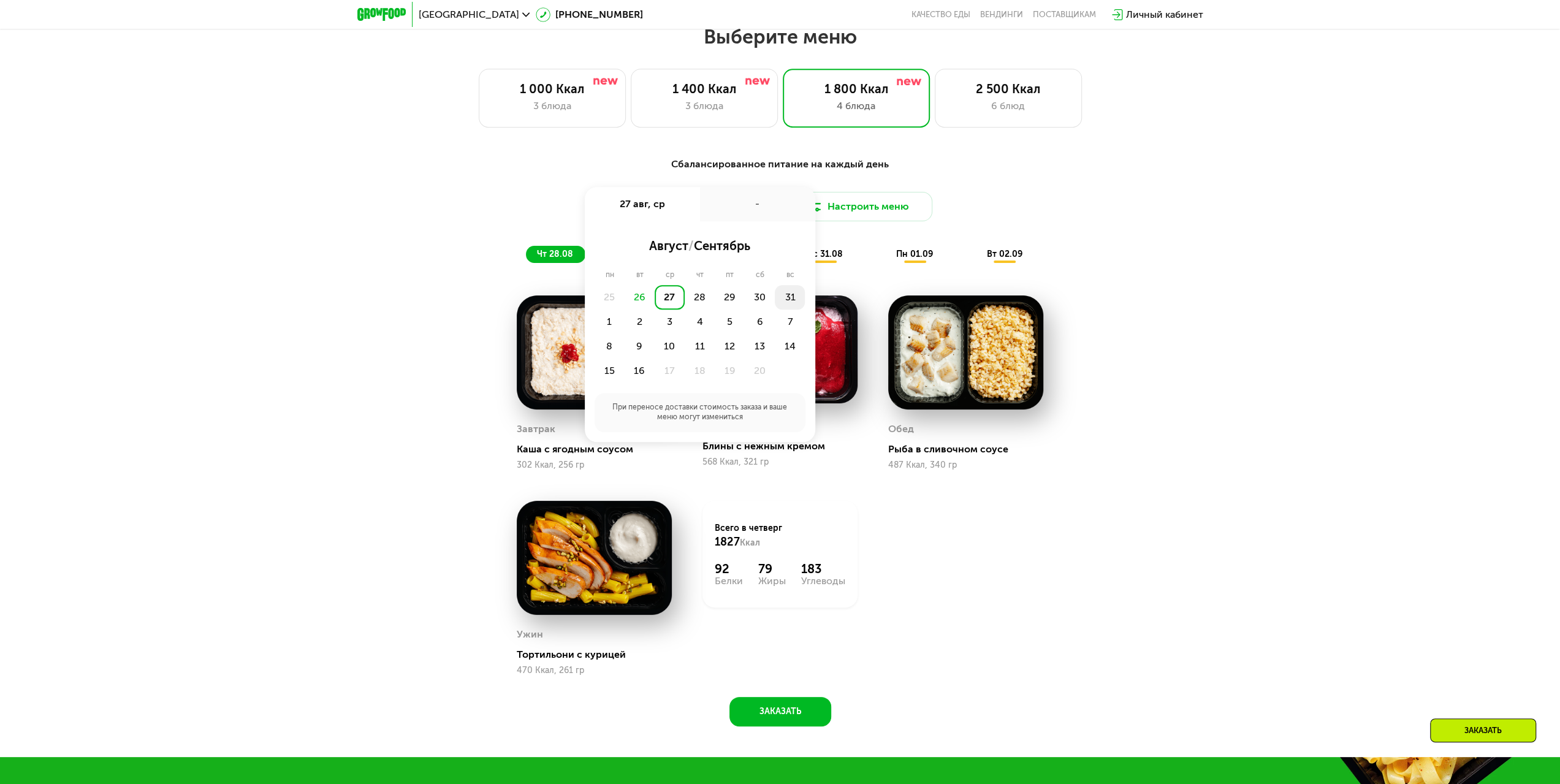
click at [625, 309] on div "31" at bounding box center [610, 321] width 30 height 24
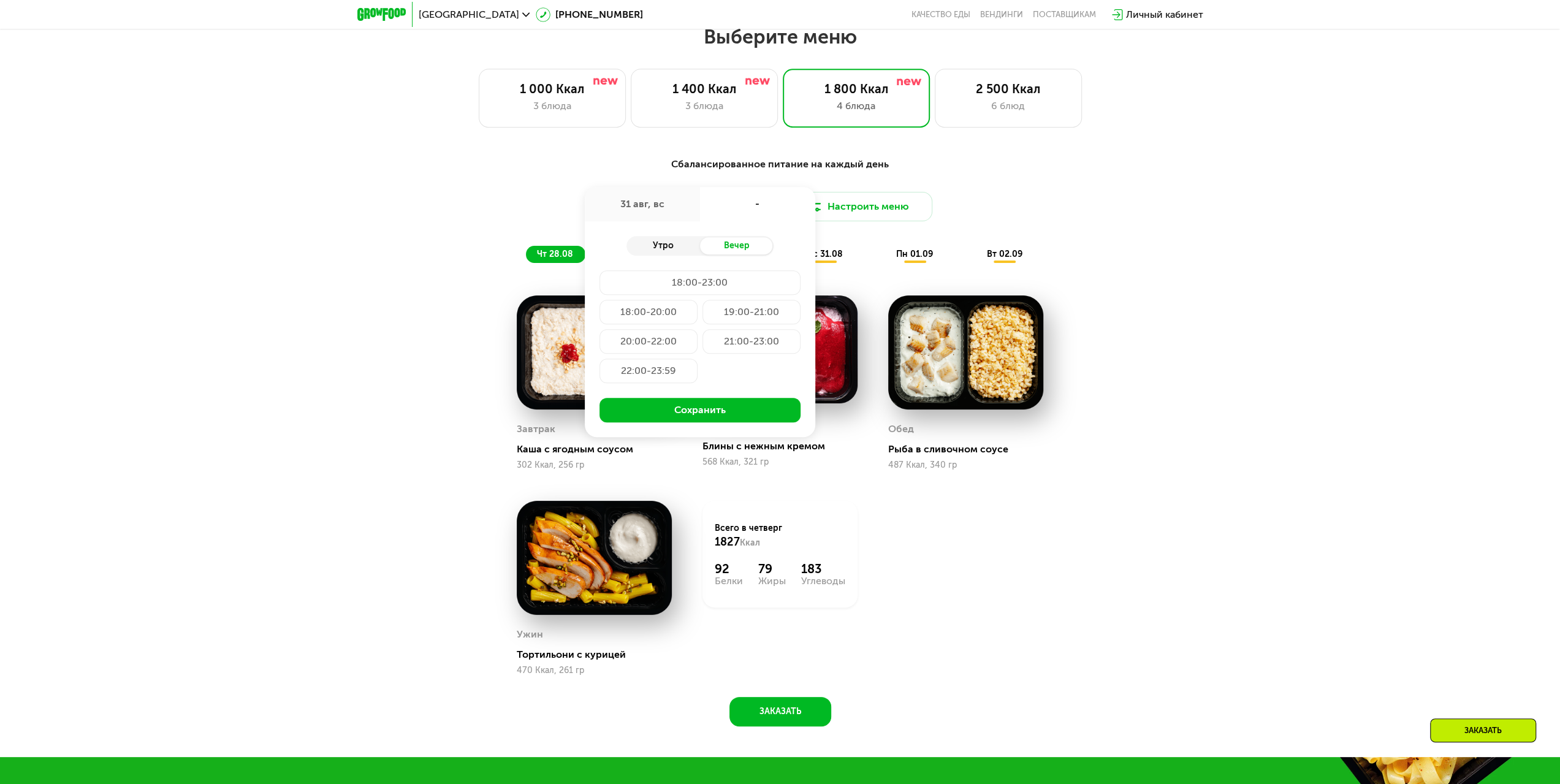
click at [663, 250] on div "Утро" at bounding box center [663, 245] width 73 height 17
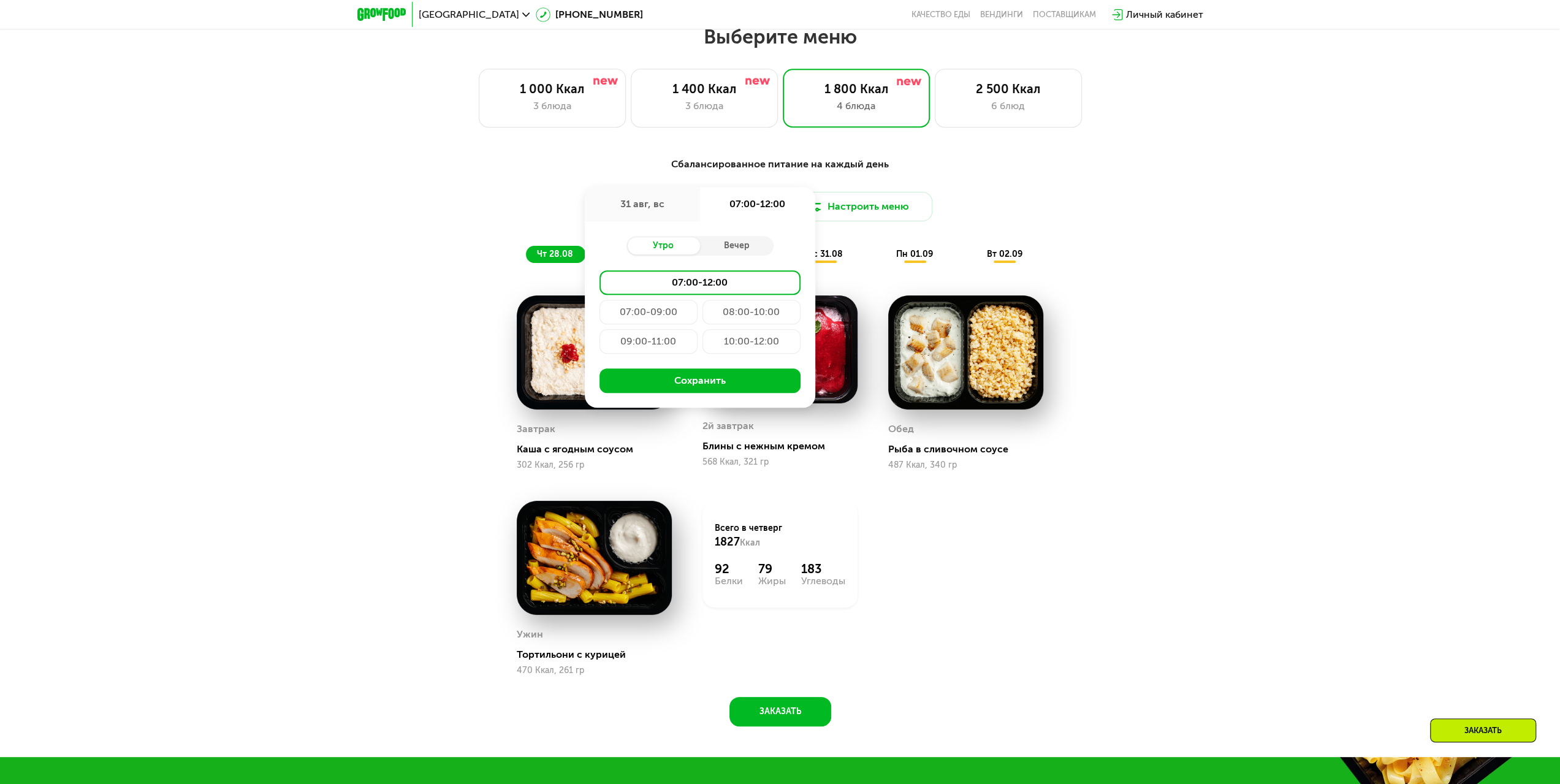
click at [751, 347] on div "10:00-12:00" at bounding box center [752, 341] width 98 height 24
click at [734, 260] on div "Утро Вечер 07:00-12:00 07:00-09:00 08:00-10:00 09:00-11:00 10:00-12:00 Сохранить" at bounding box center [700, 315] width 231 height 186
click at [734, 253] on div "Вечер" at bounding box center [736, 245] width 73 height 17
click at [687, 414] on button "Сохранить" at bounding box center [700, 410] width 201 height 24
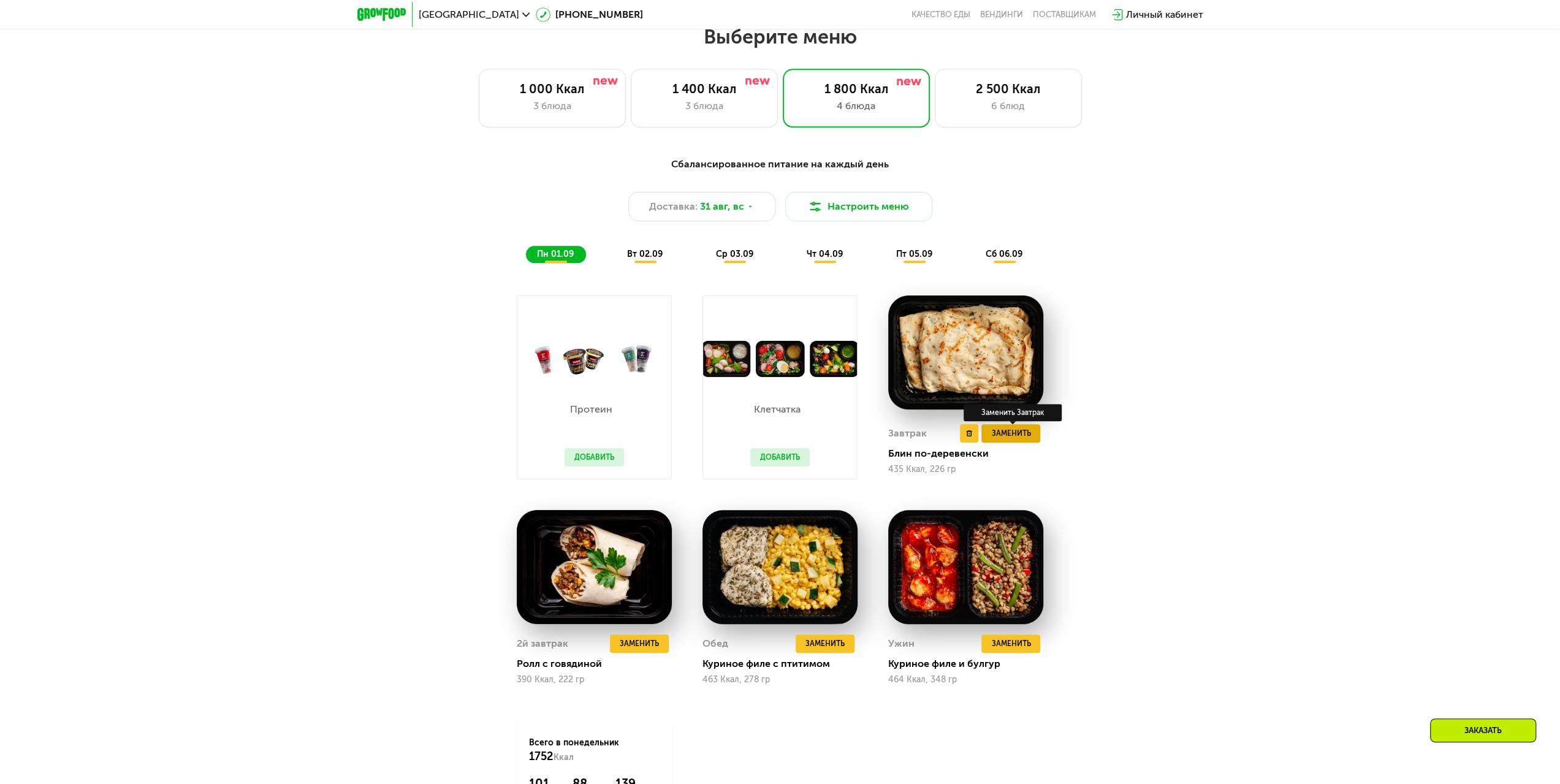
click at [1013, 439] on span "Заменить" at bounding box center [1010, 433] width 39 height 13
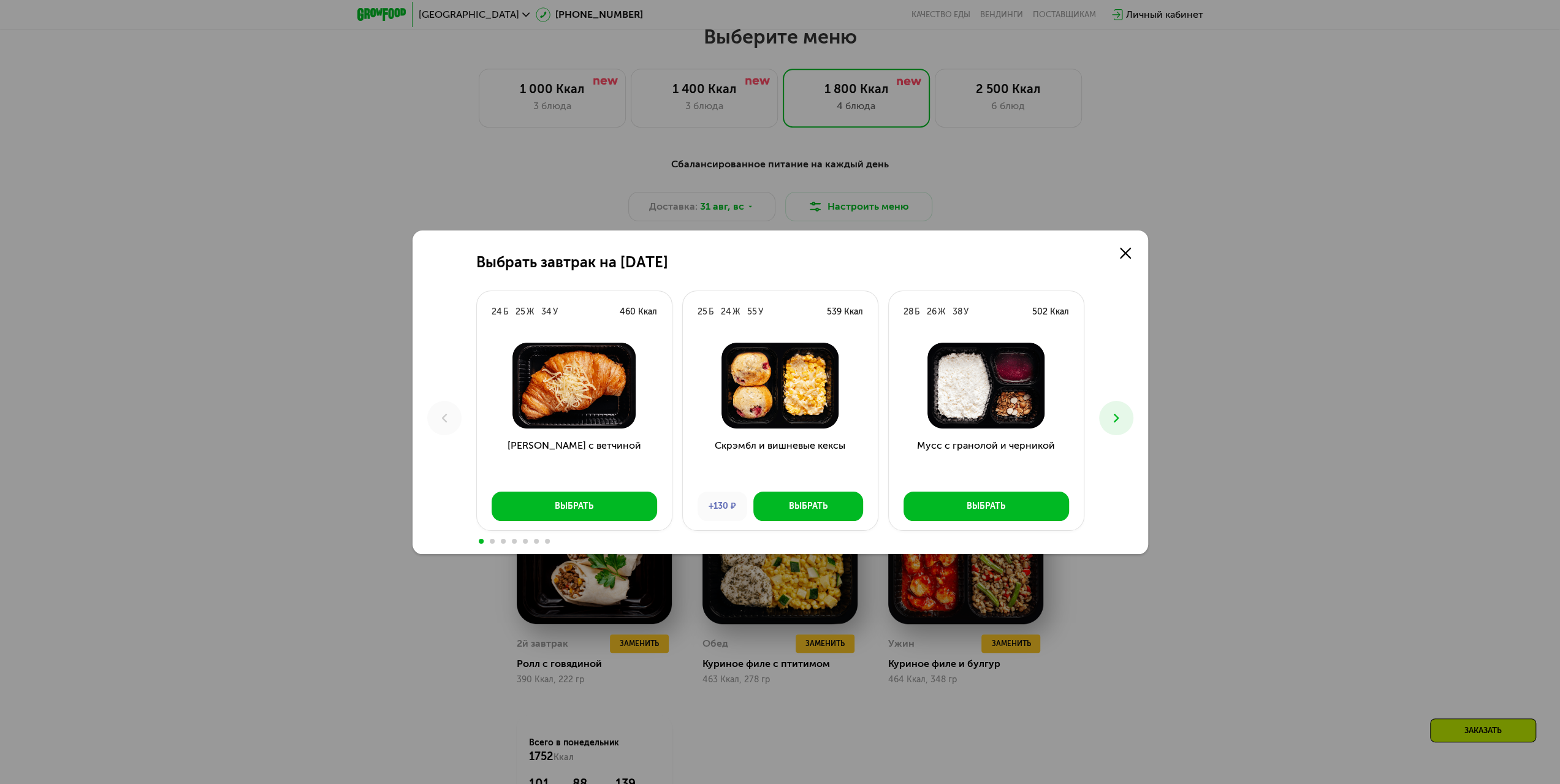
click at [1111, 420] on icon at bounding box center [1116, 418] width 14 height 14
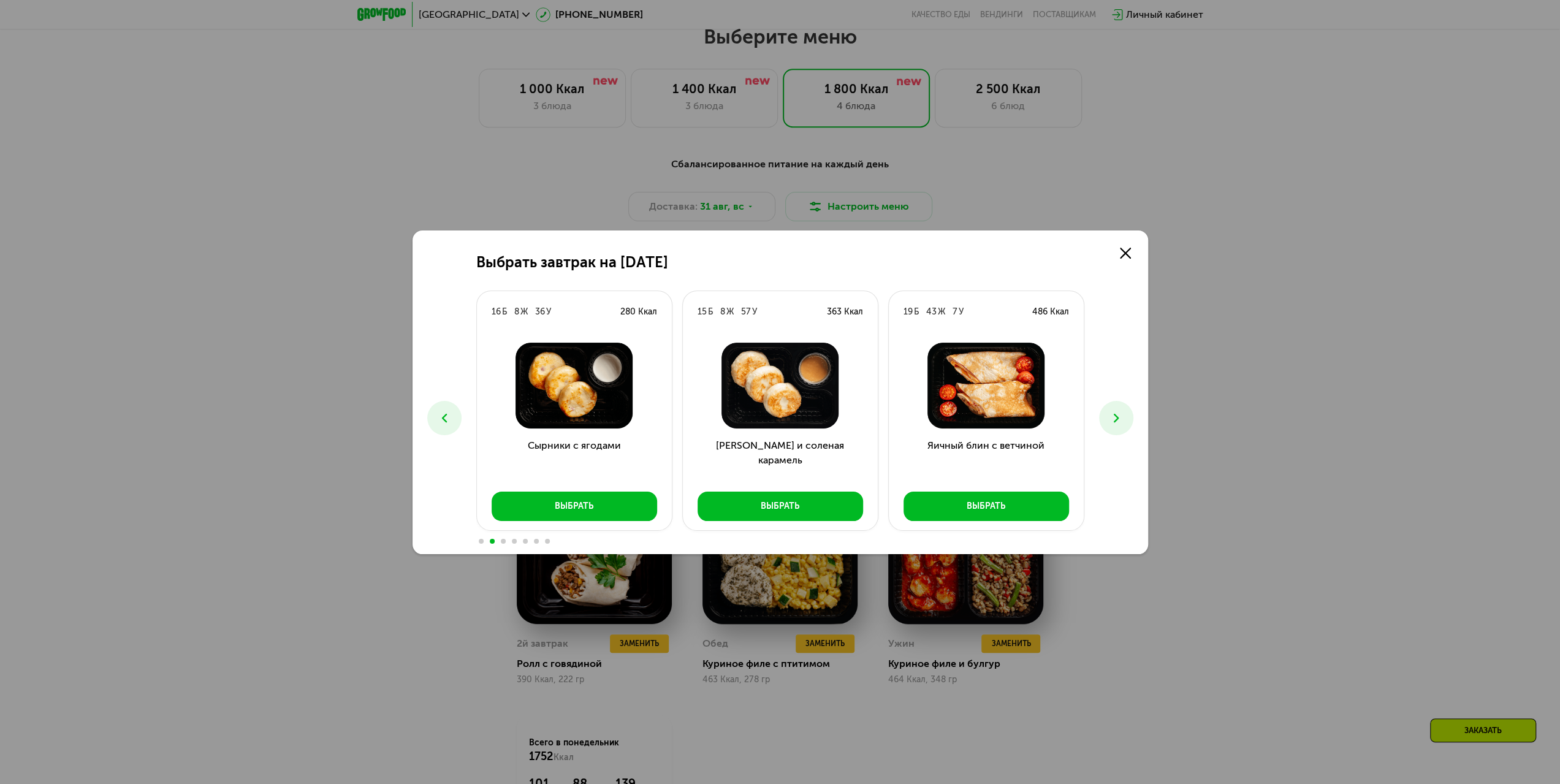
click at [1111, 420] on icon at bounding box center [1116, 418] width 14 height 14
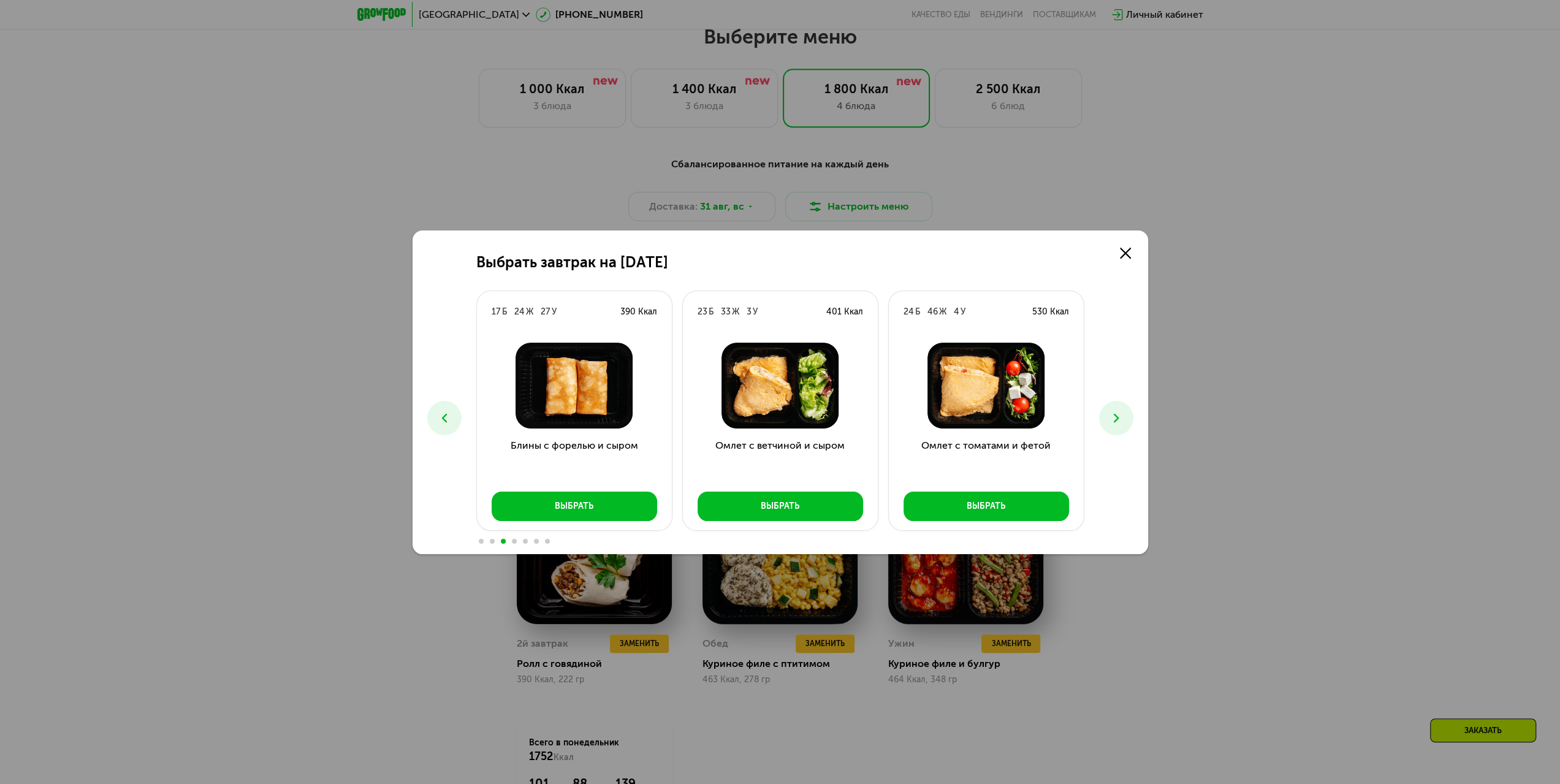
click at [1111, 420] on icon at bounding box center [1116, 418] width 14 height 14
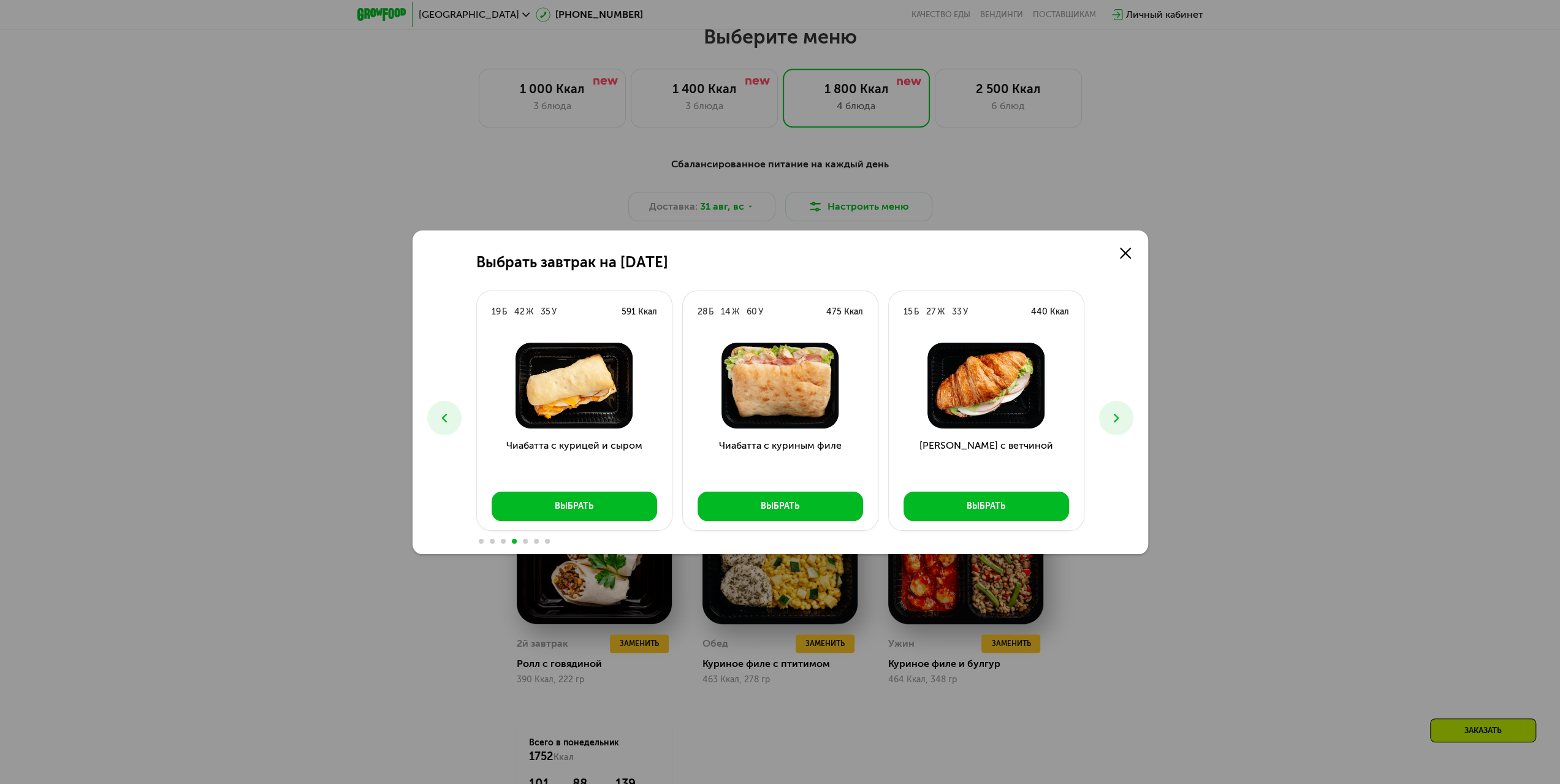
click at [1111, 420] on icon at bounding box center [1116, 418] width 14 height 14
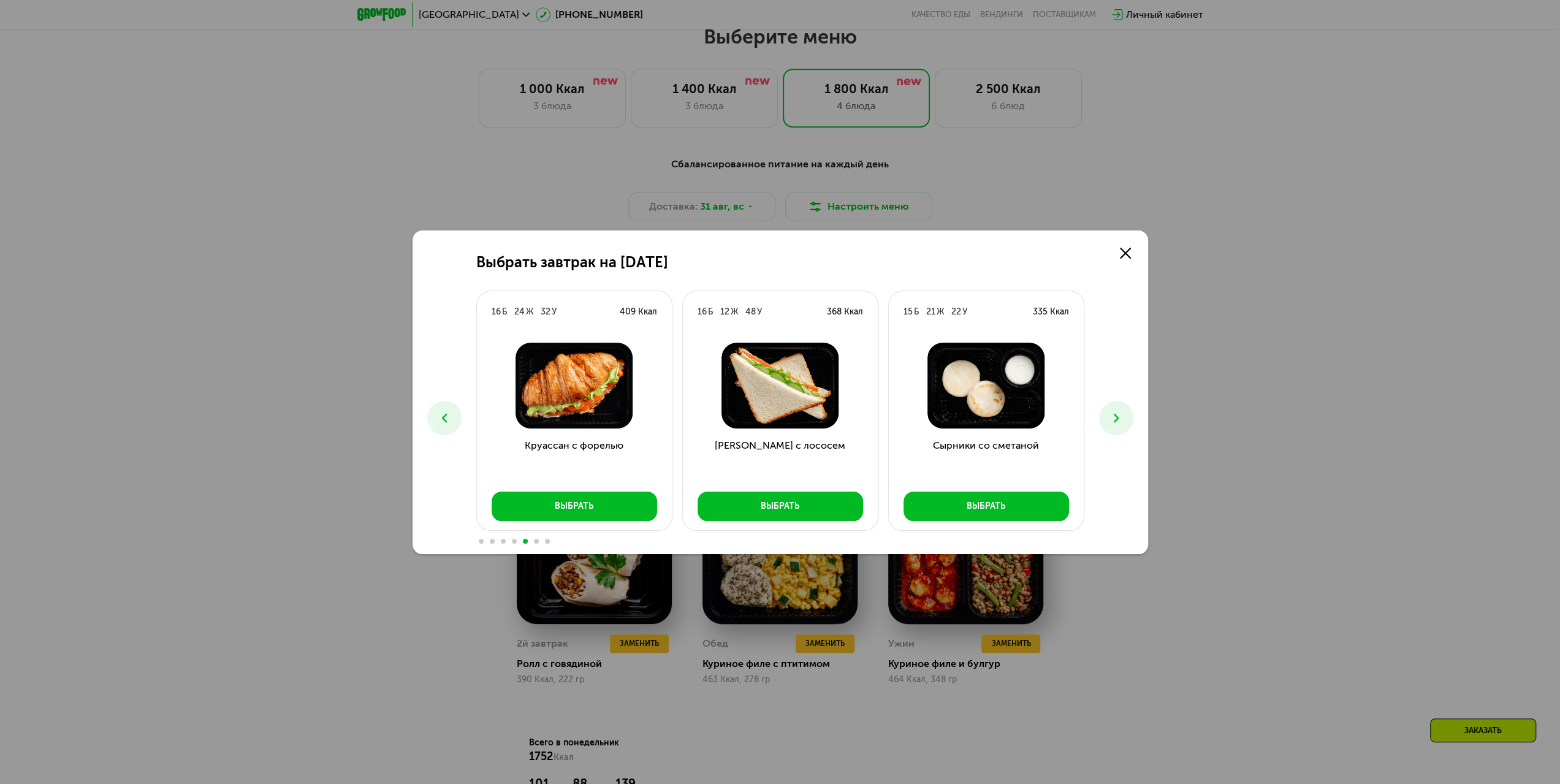
click at [1111, 416] on icon at bounding box center [1116, 418] width 14 height 14
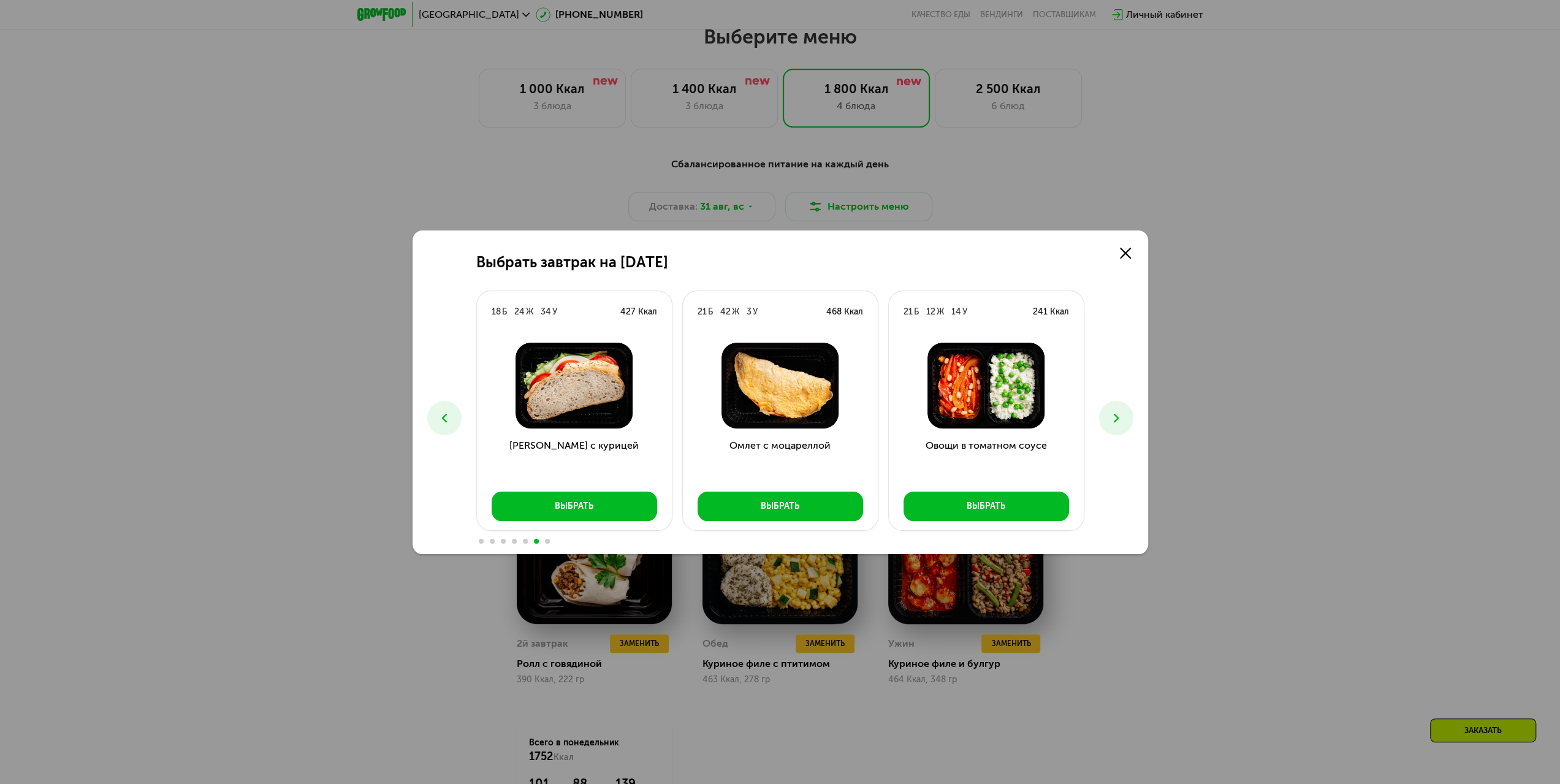
click at [1111, 416] on icon at bounding box center [1116, 418] width 14 height 14
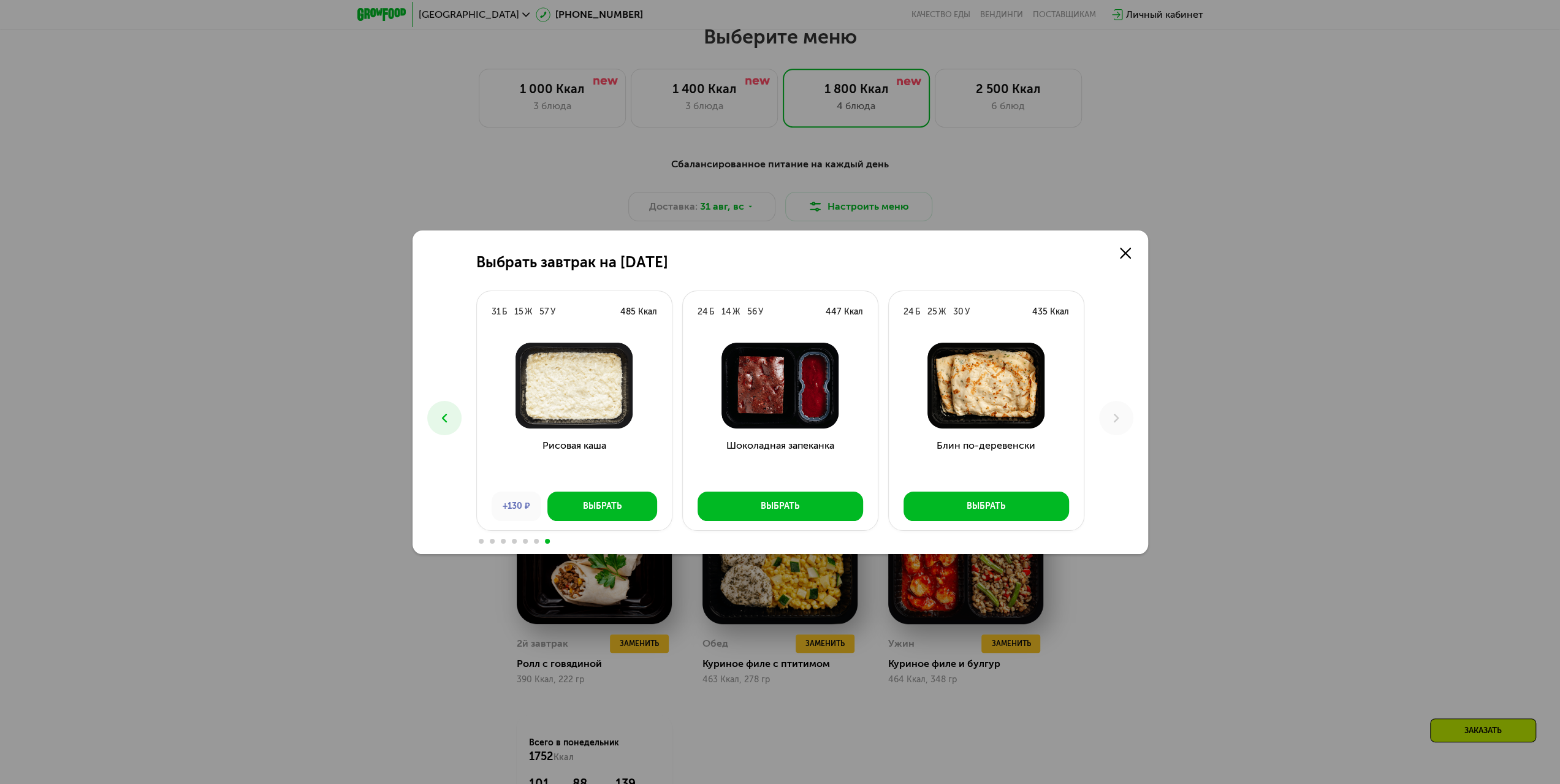
click at [1004, 411] on img at bounding box center [987, 385] width 175 height 86
click at [1126, 251] on icon at bounding box center [1126, 253] width 11 height 11
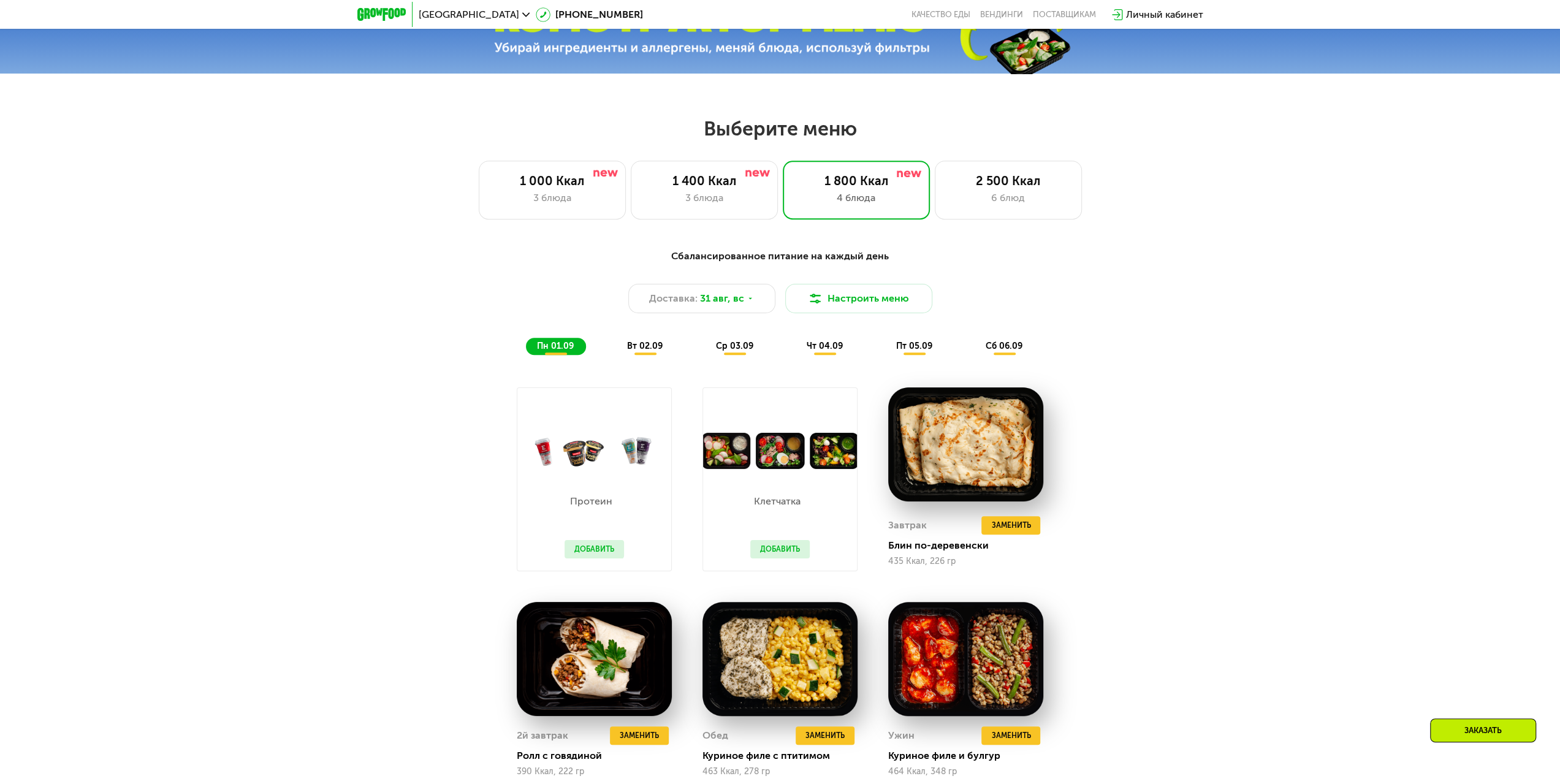
scroll to position [724, 0]
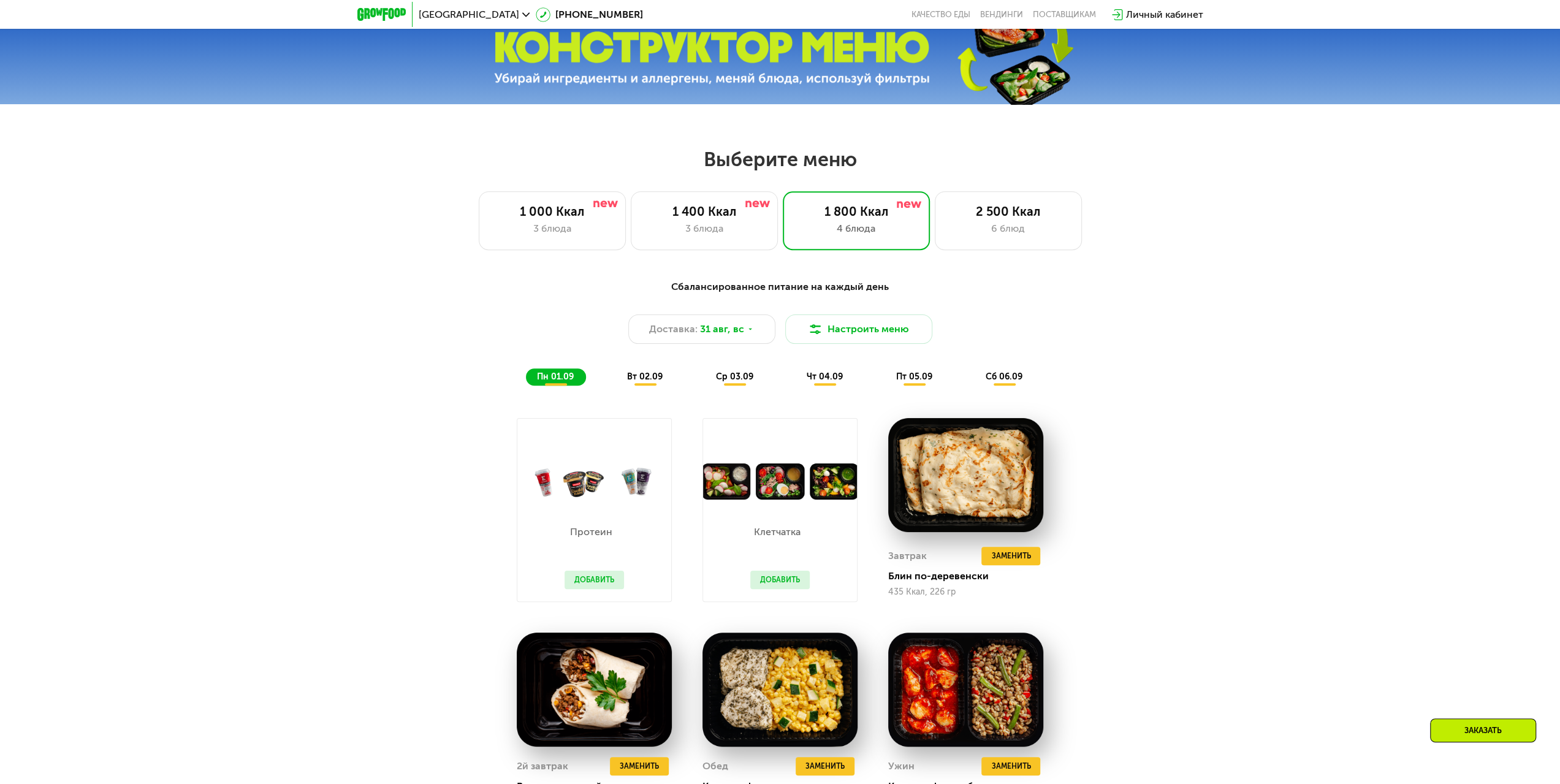
click at [648, 379] on span "вт 02.09" at bounding box center [644, 377] width 35 height 11
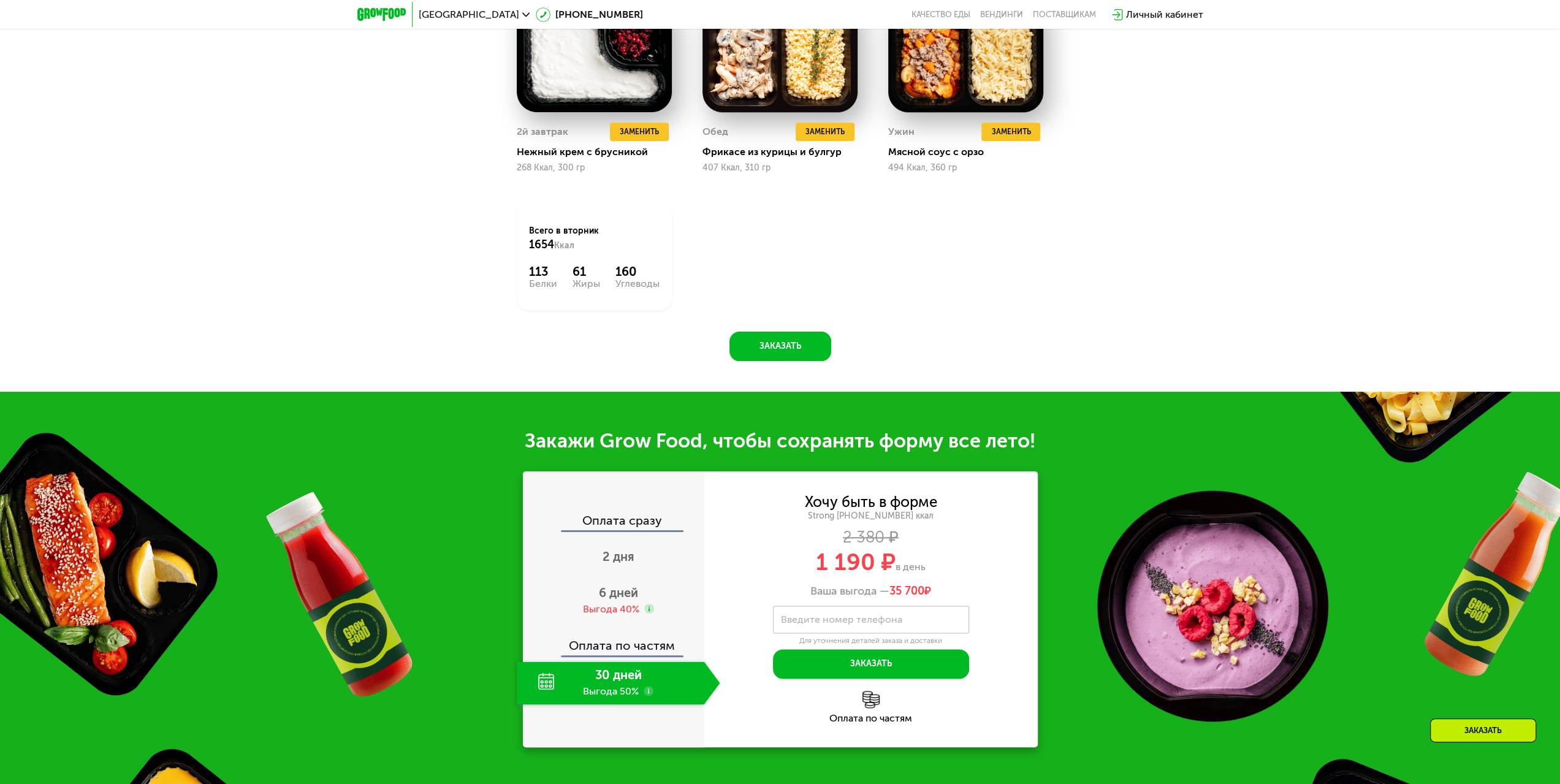
scroll to position [1399, 0]
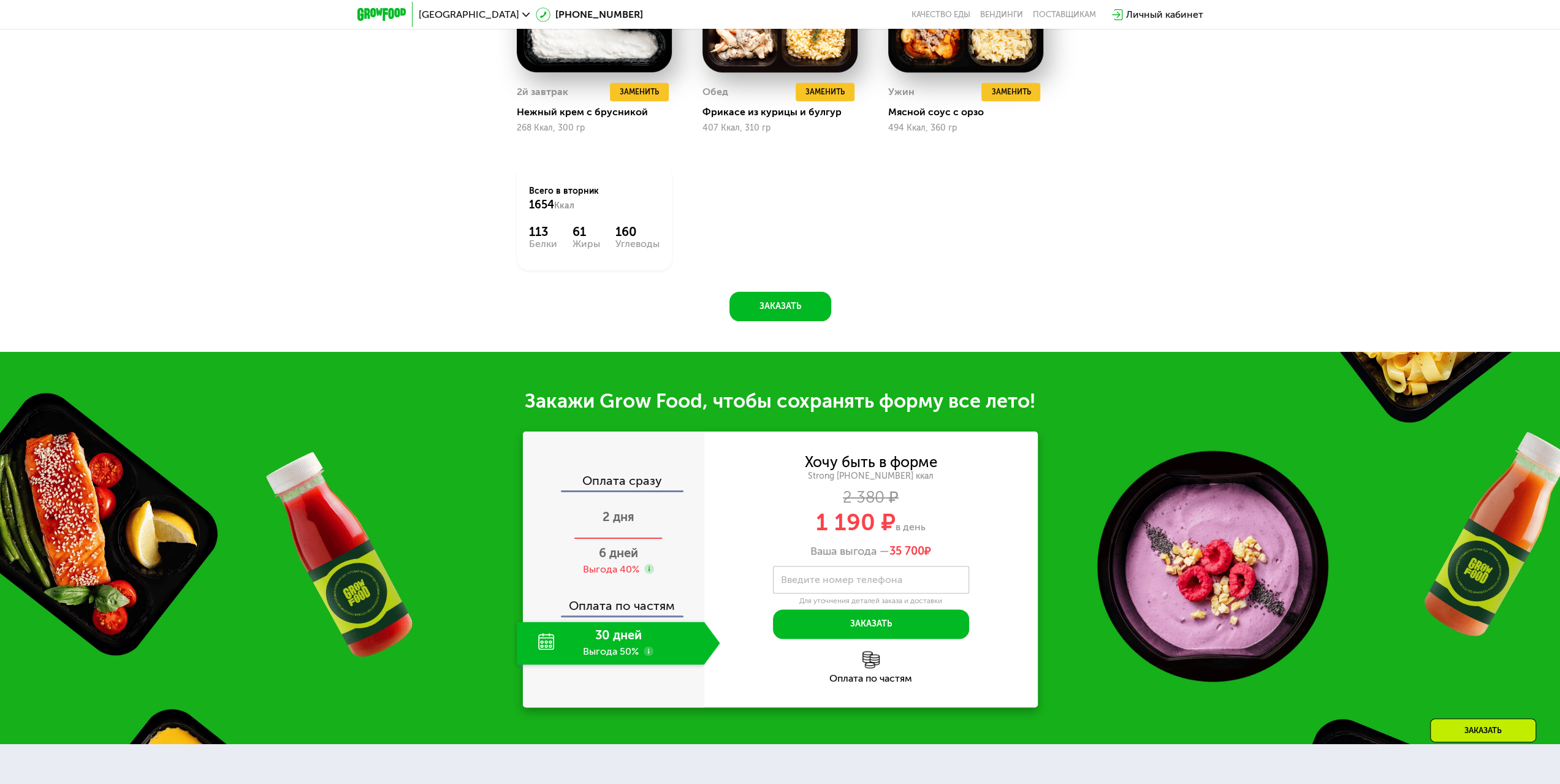
click at [614, 524] on span "2 дня" at bounding box center [618, 516] width 32 height 14
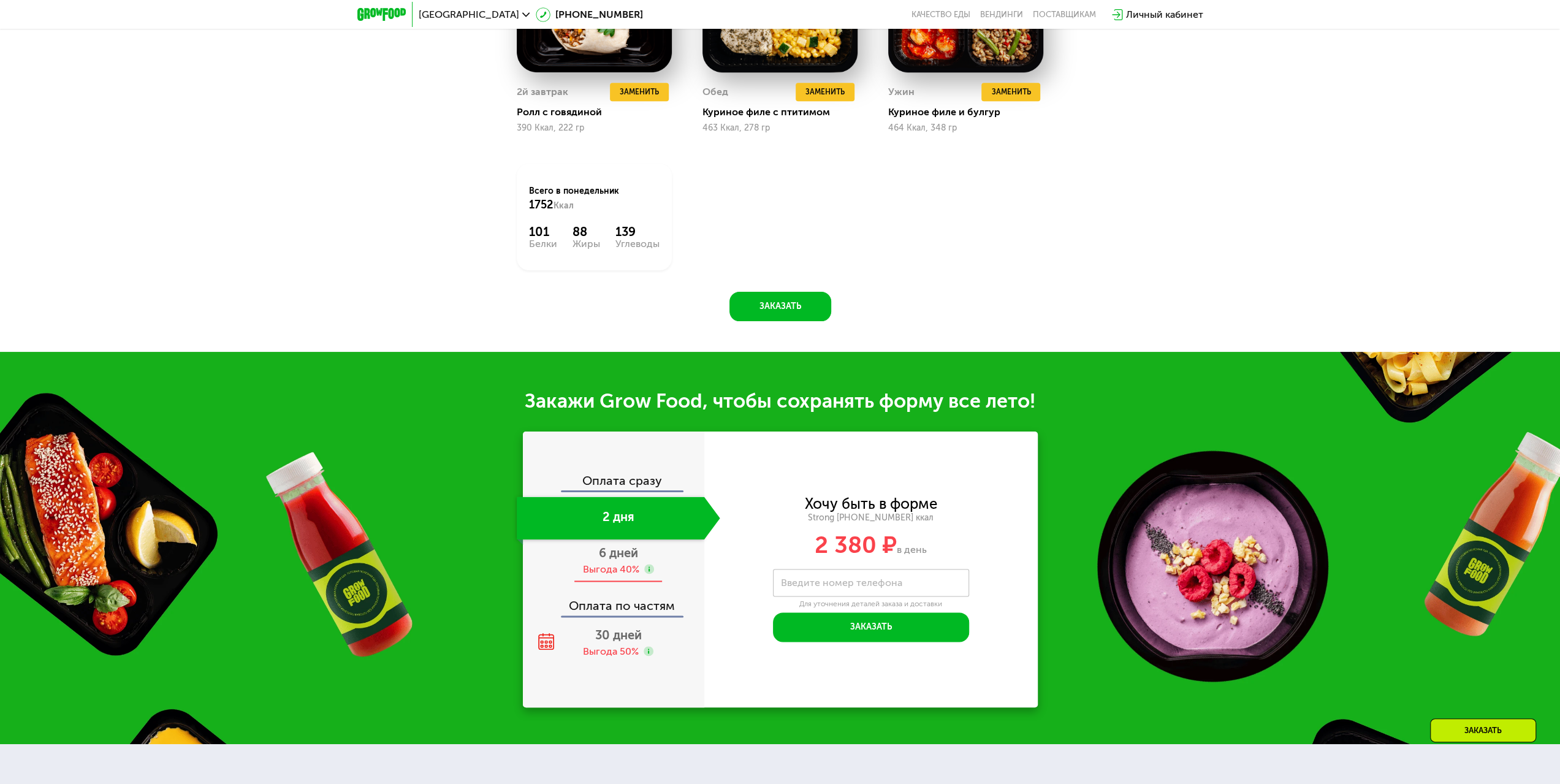
click at [623, 561] on span "6 дней" at bounding box center [618, 553] width 39 height 14
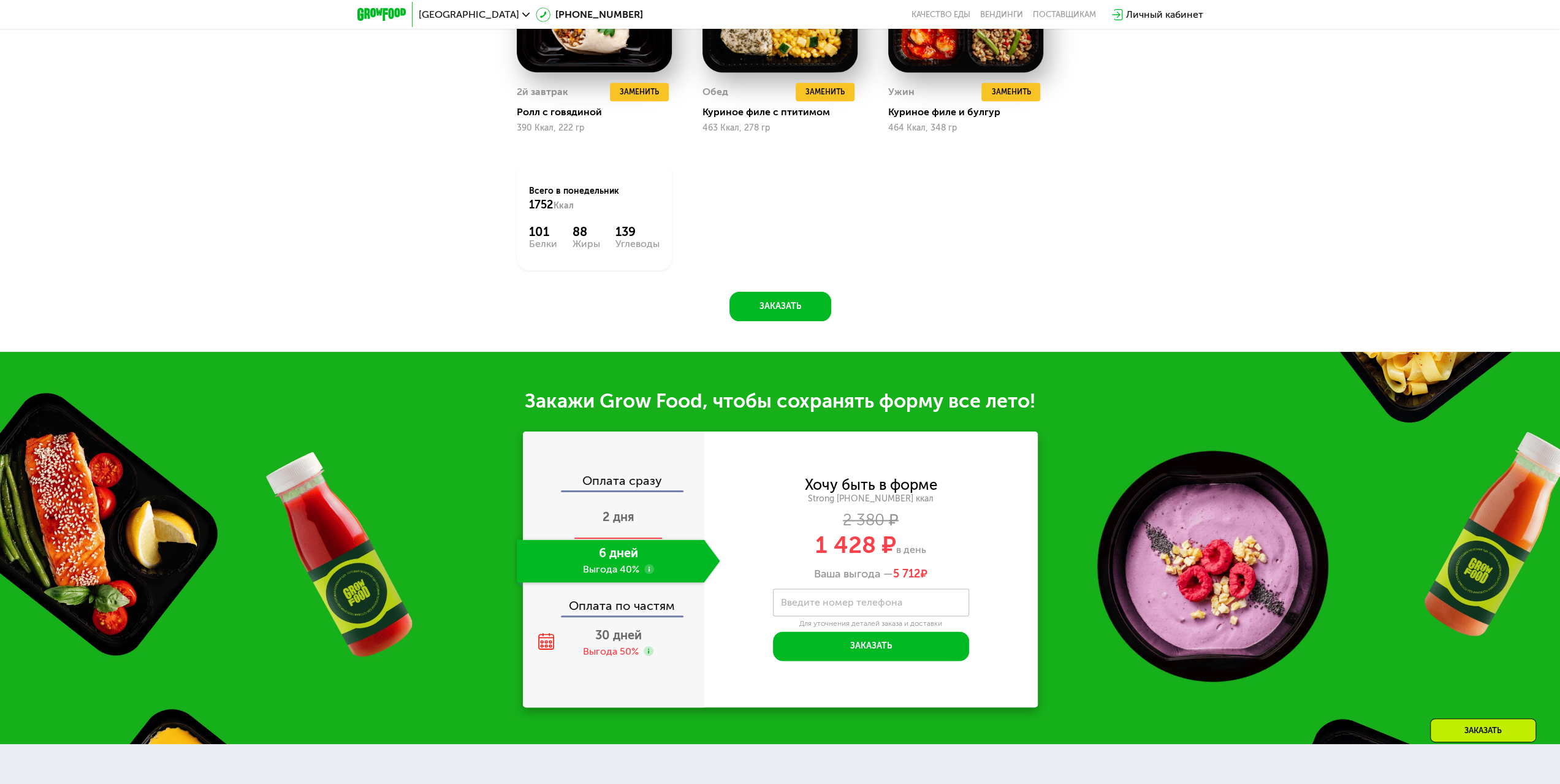
click at [626, 516] on span "2 дня" at bounding box center [618, 516] width 32 height 14
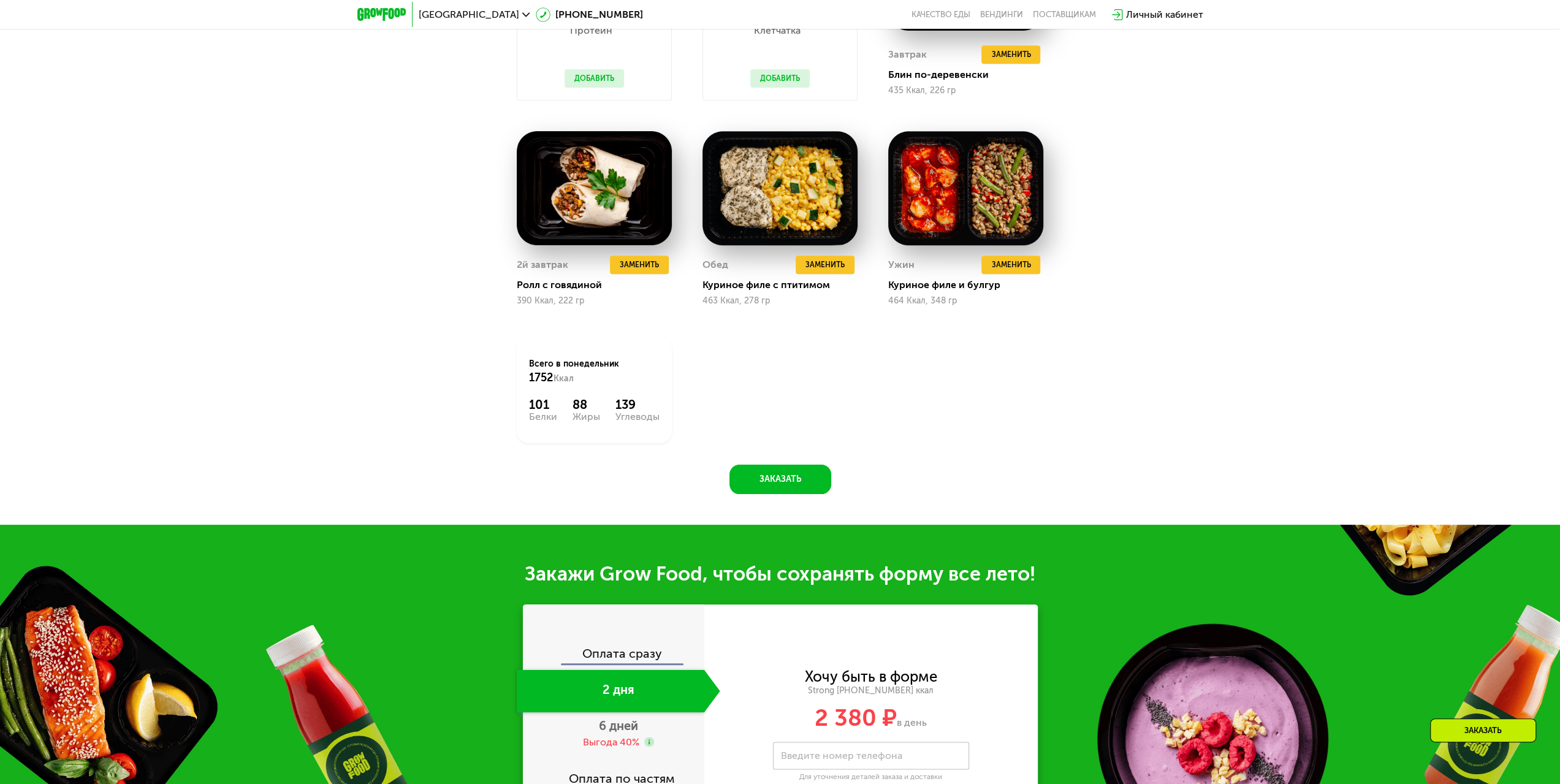
scroll to position [1533, 0]
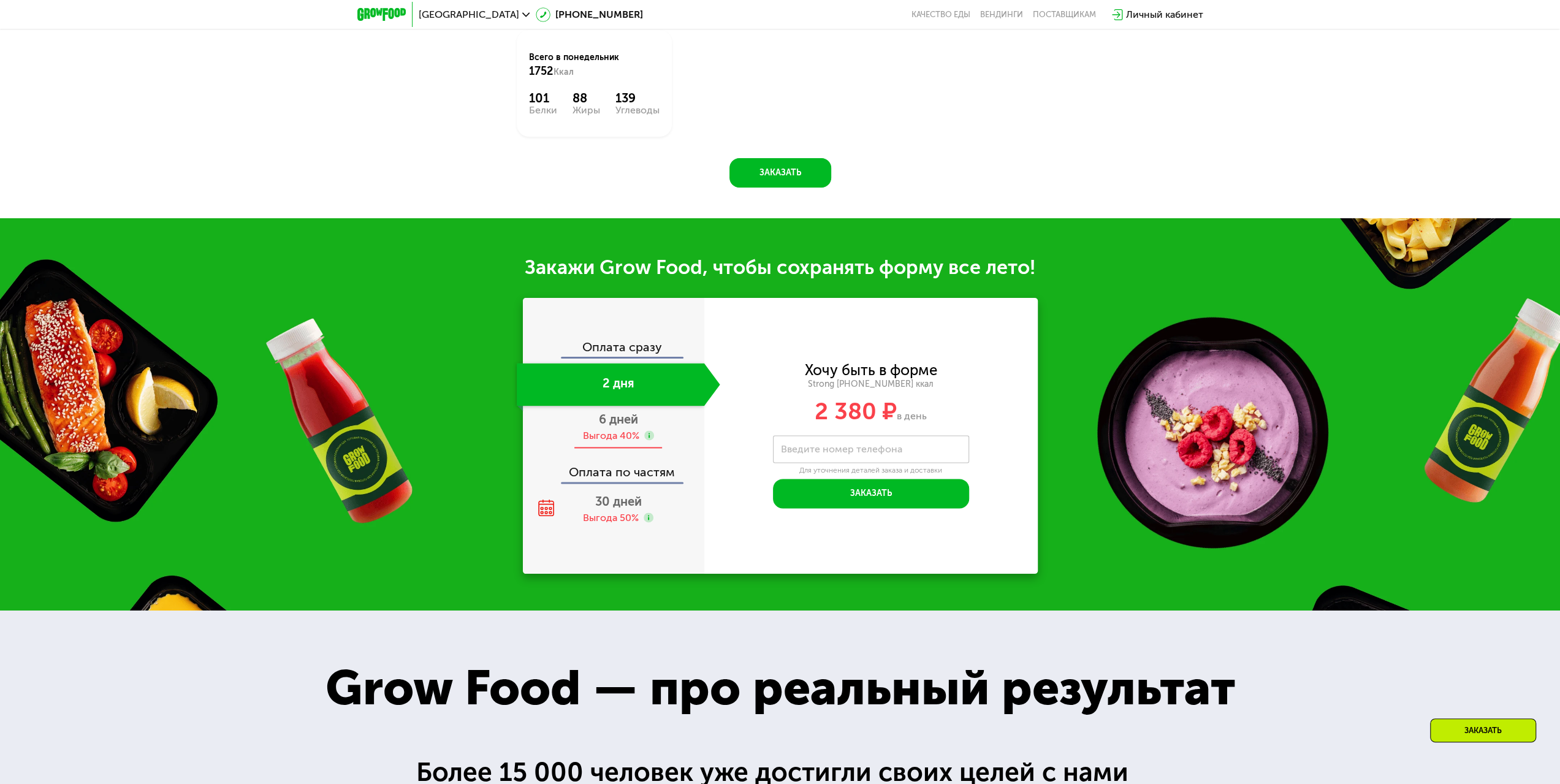
click at [616, 440] on div "Выгода 40%" at bounding box center [611, 436] width 56 height 14
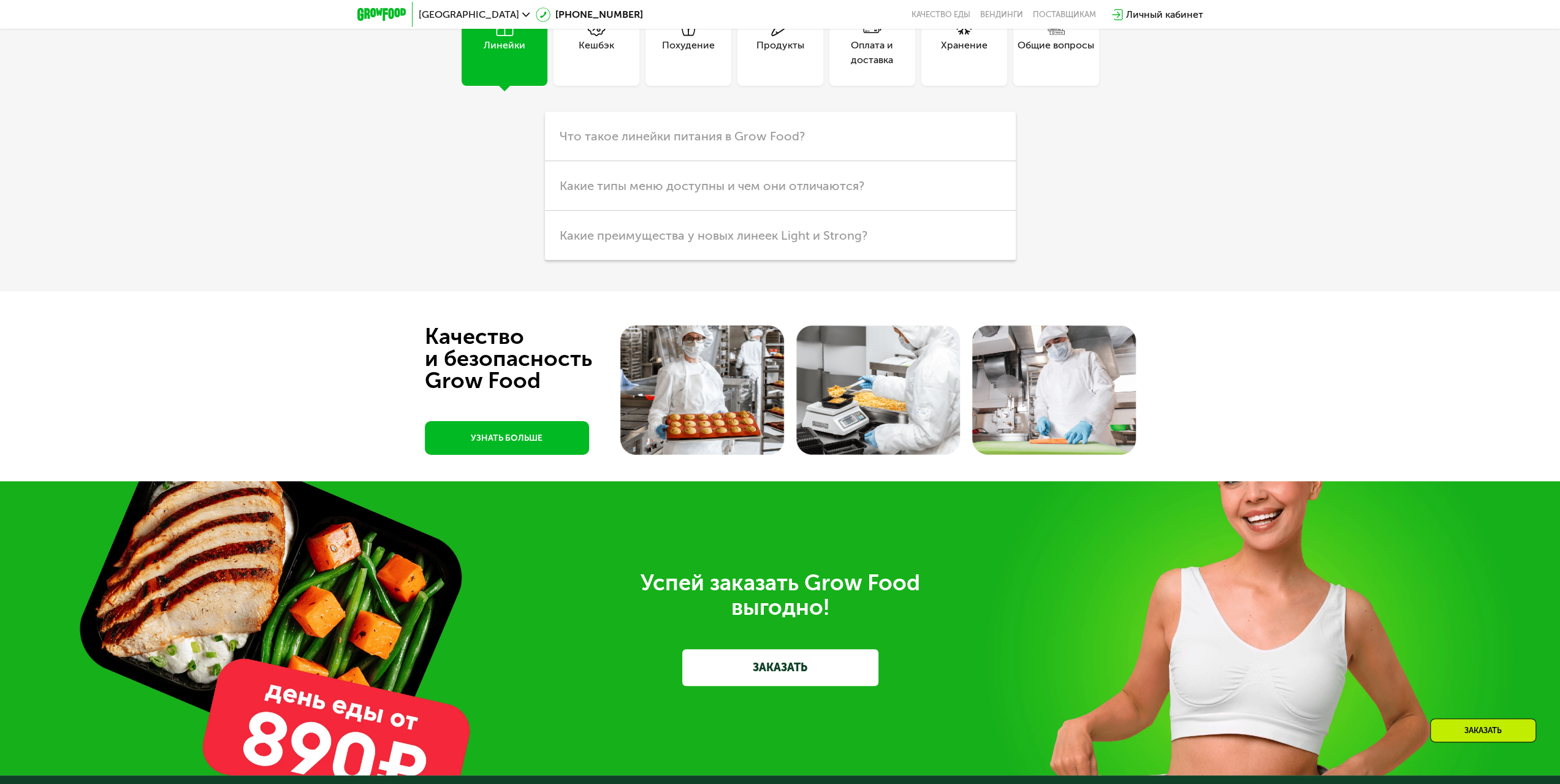
scroll to position [3866, 0]
